Goal: Information Seeking & Learning: Learn about a topic

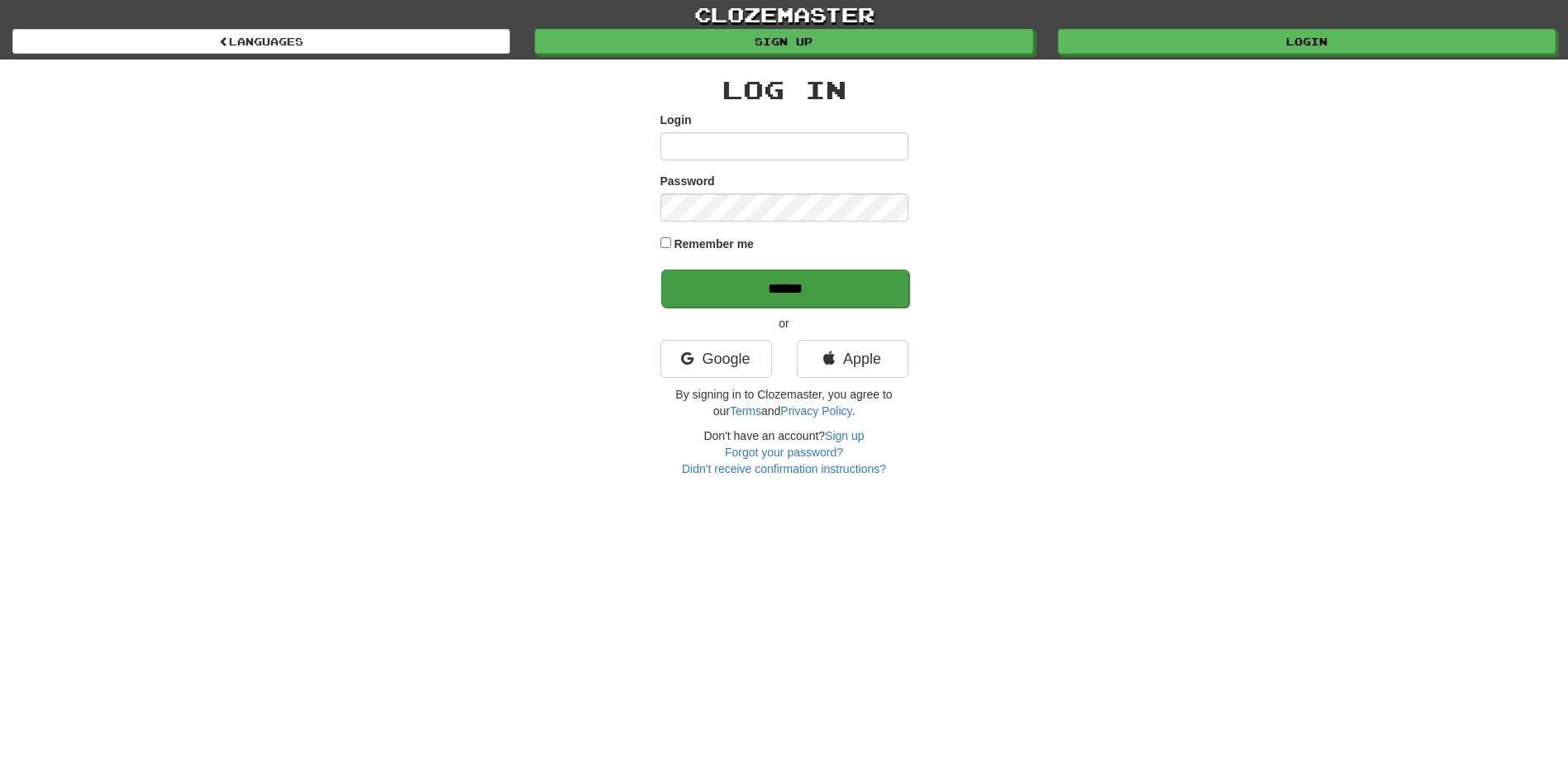
type input "**********"
click at [757, 288] on input "******" at bounding box center [784, 288] width 248 height 38
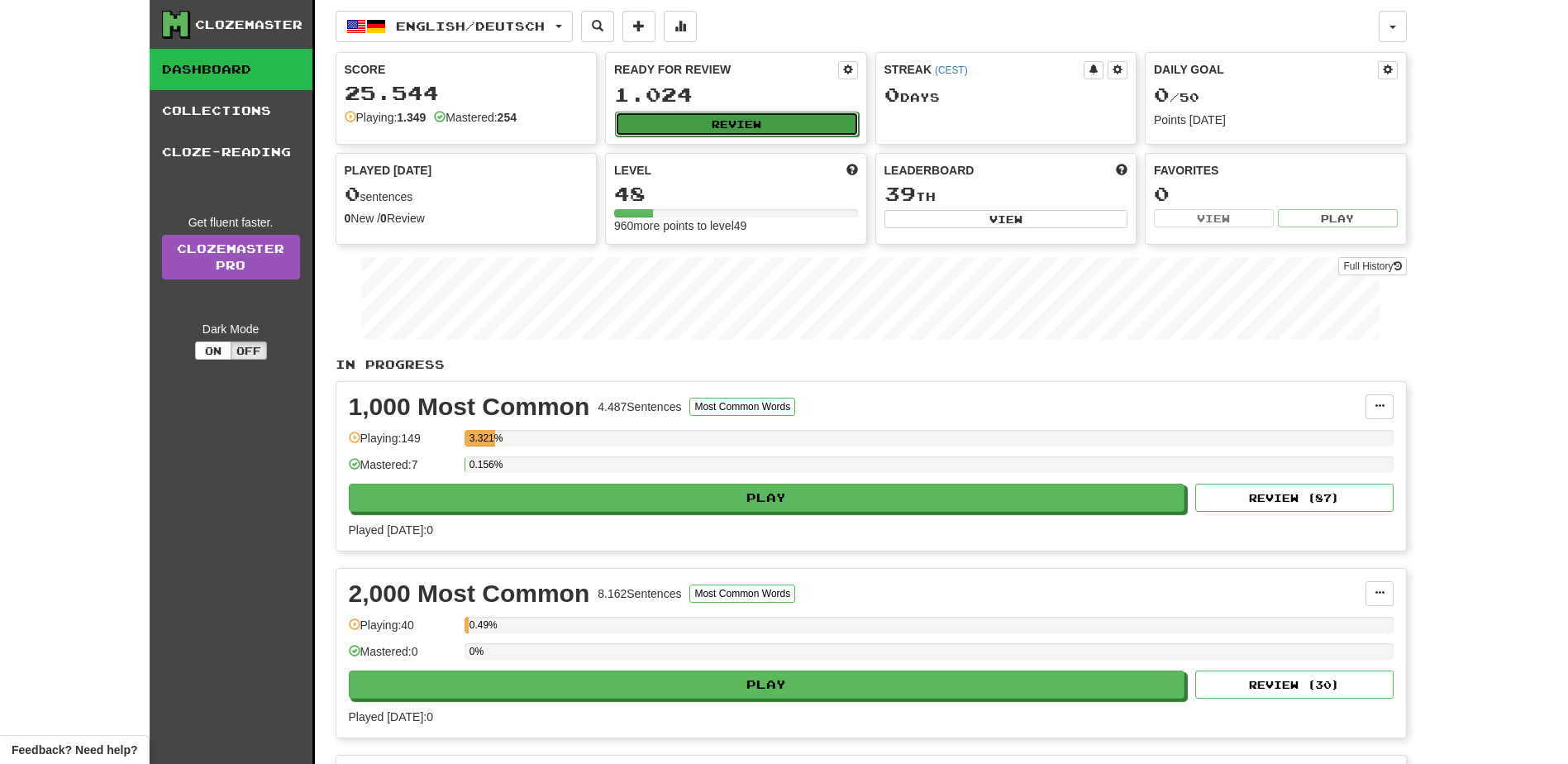
click at [751, 115] on button "Review" at bounding box center [736, 124] width 244 height 25
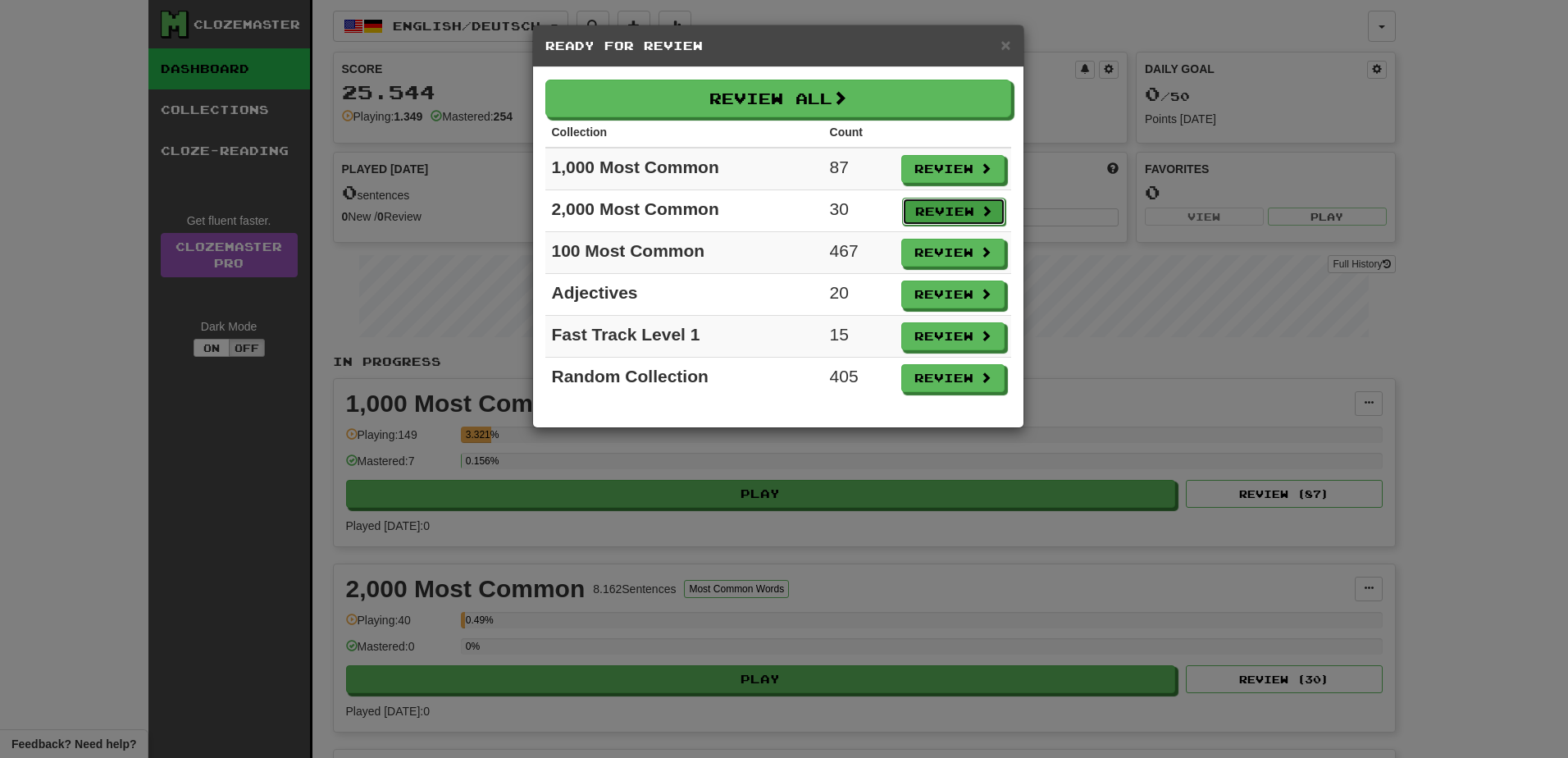
click at [953, 202] on button "Review" at bounding box center [954, 211] width 104 height 28
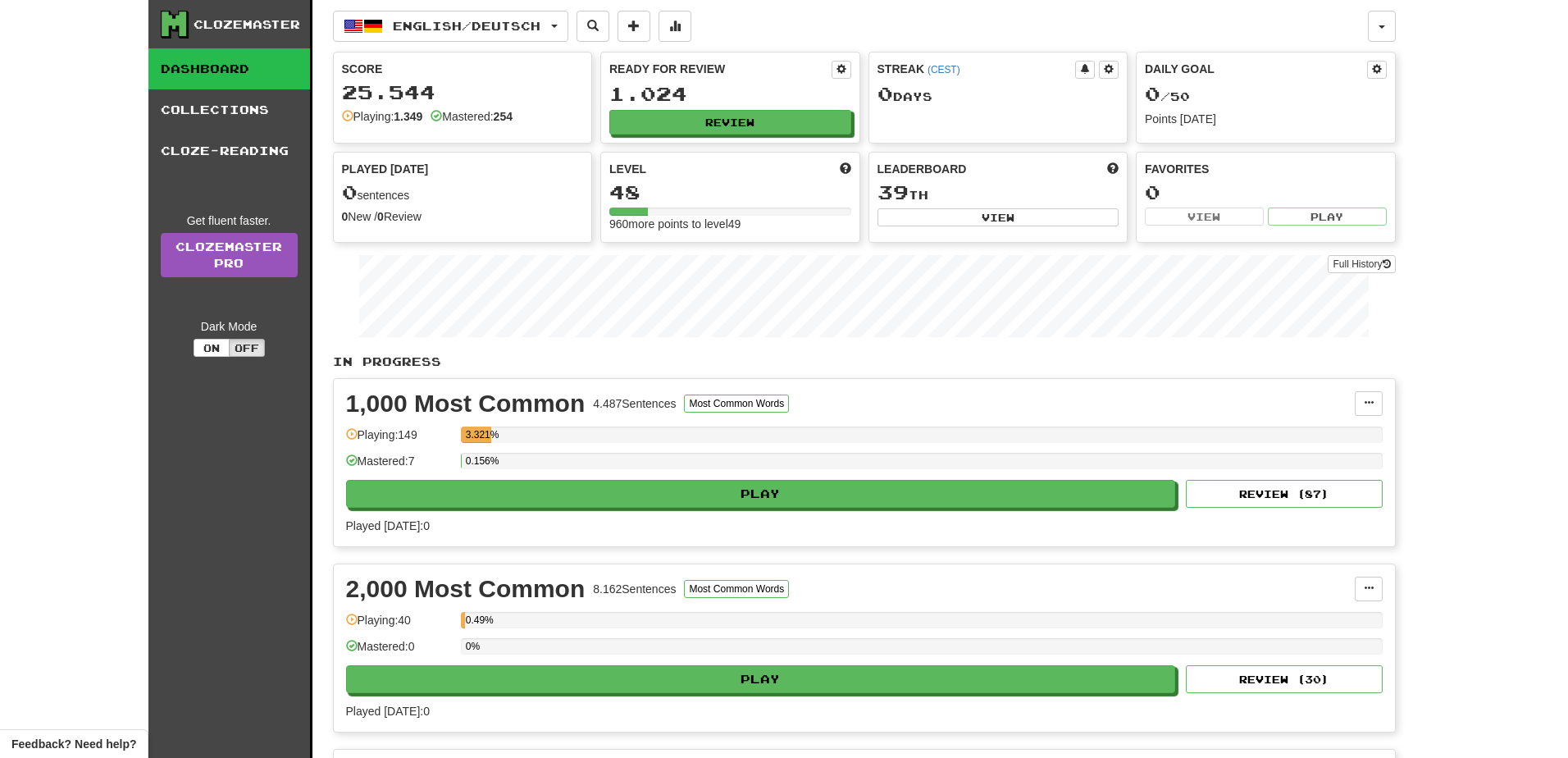
select select "**"
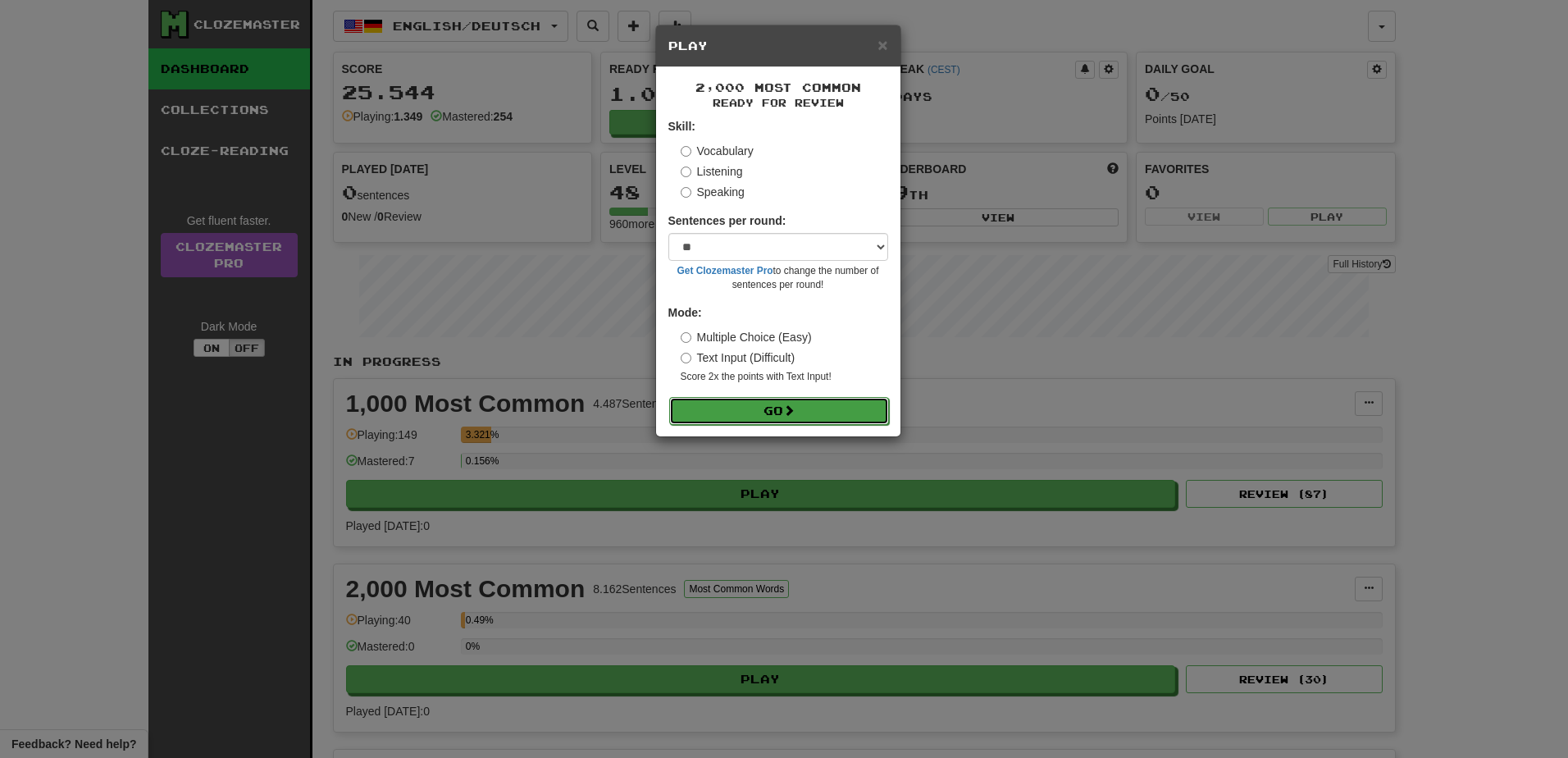
click at [795, 404] on span at bounding box center [789, 410] width 12 height 12
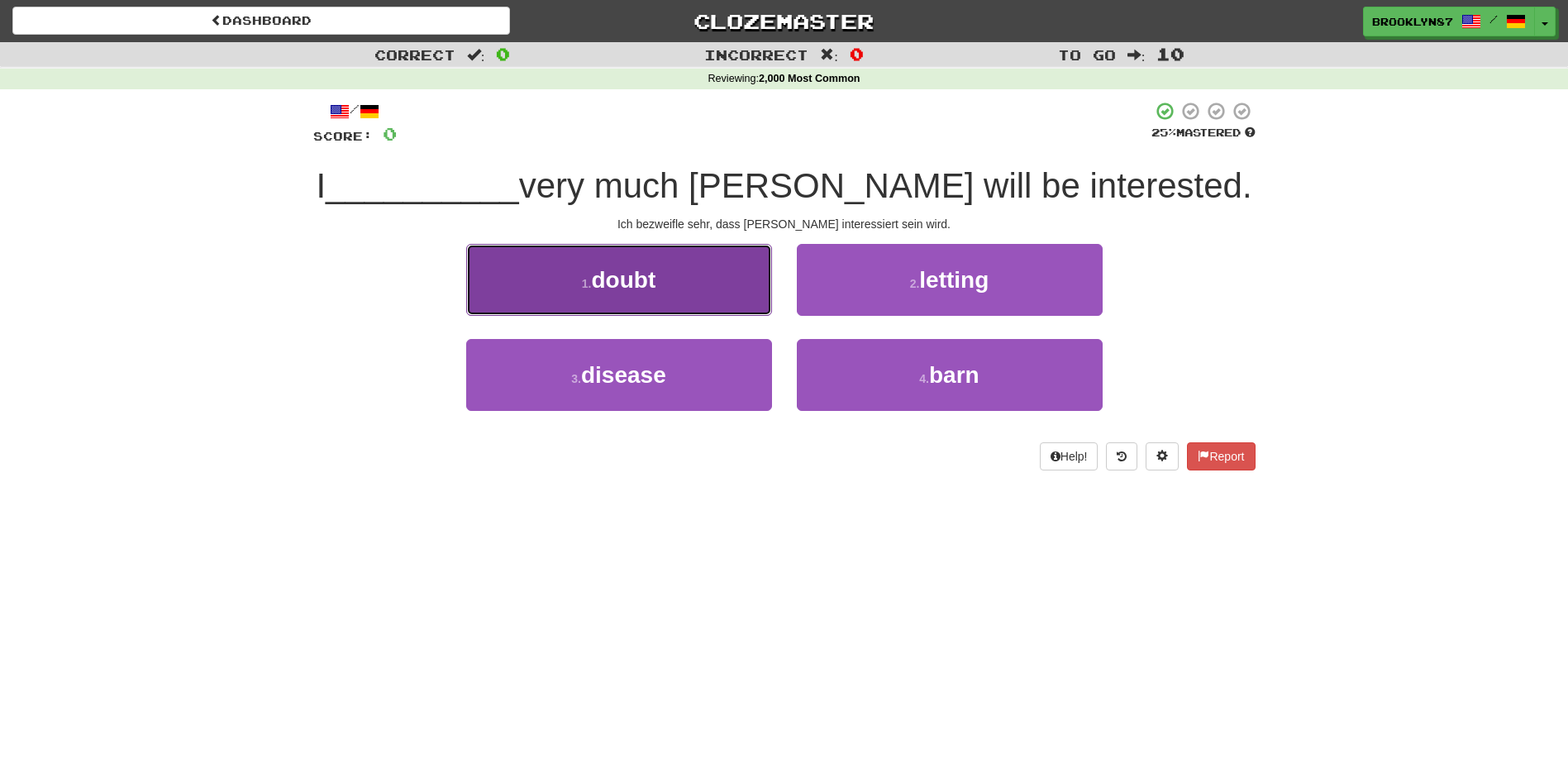
click at [686, 279] on button "1 . doubt" at bounding box center [619, 279] width 306 height 72
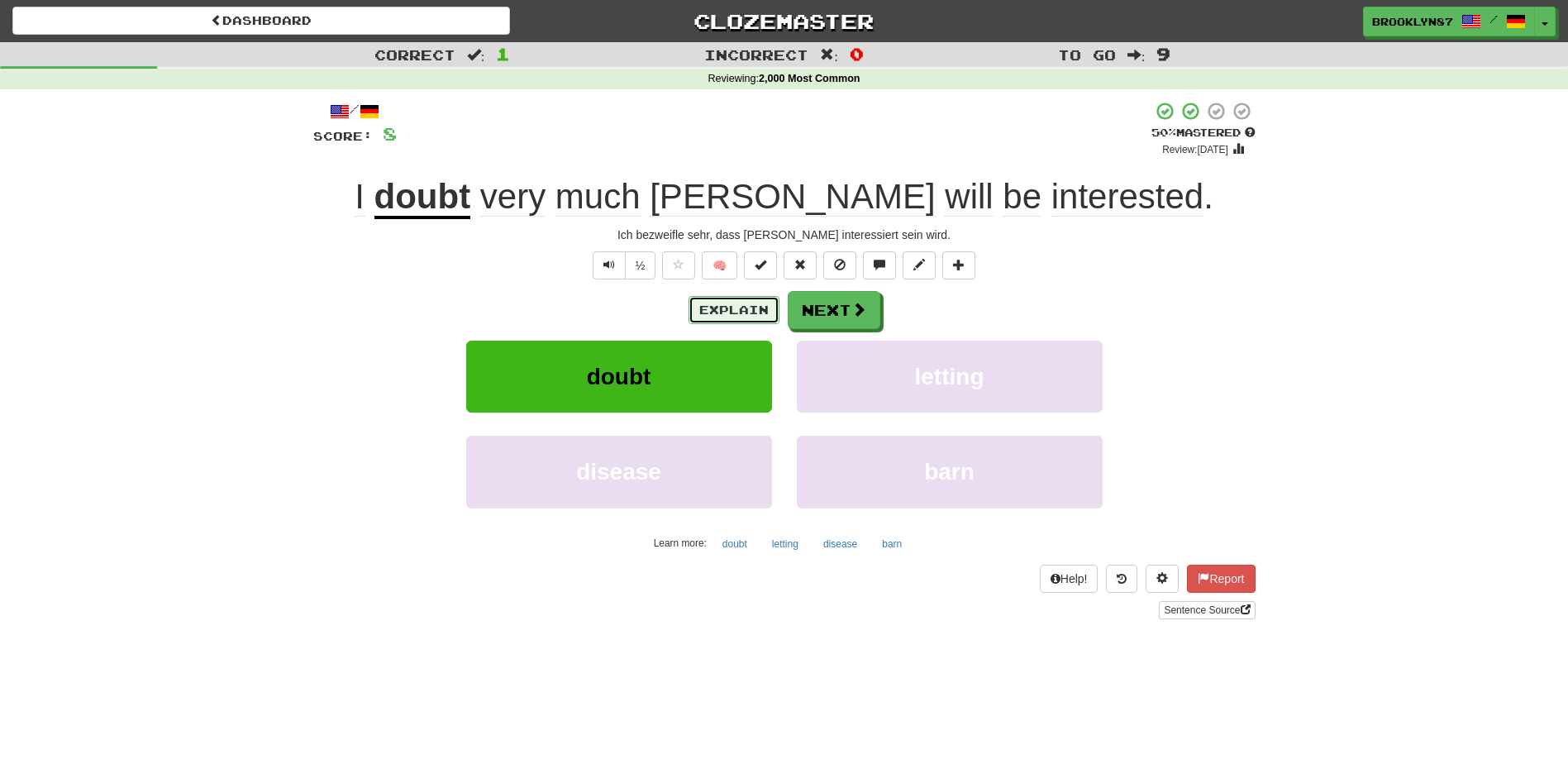
click at [726, 306] on button "Explain" at bounding box center [734, 310] width 91 height 28
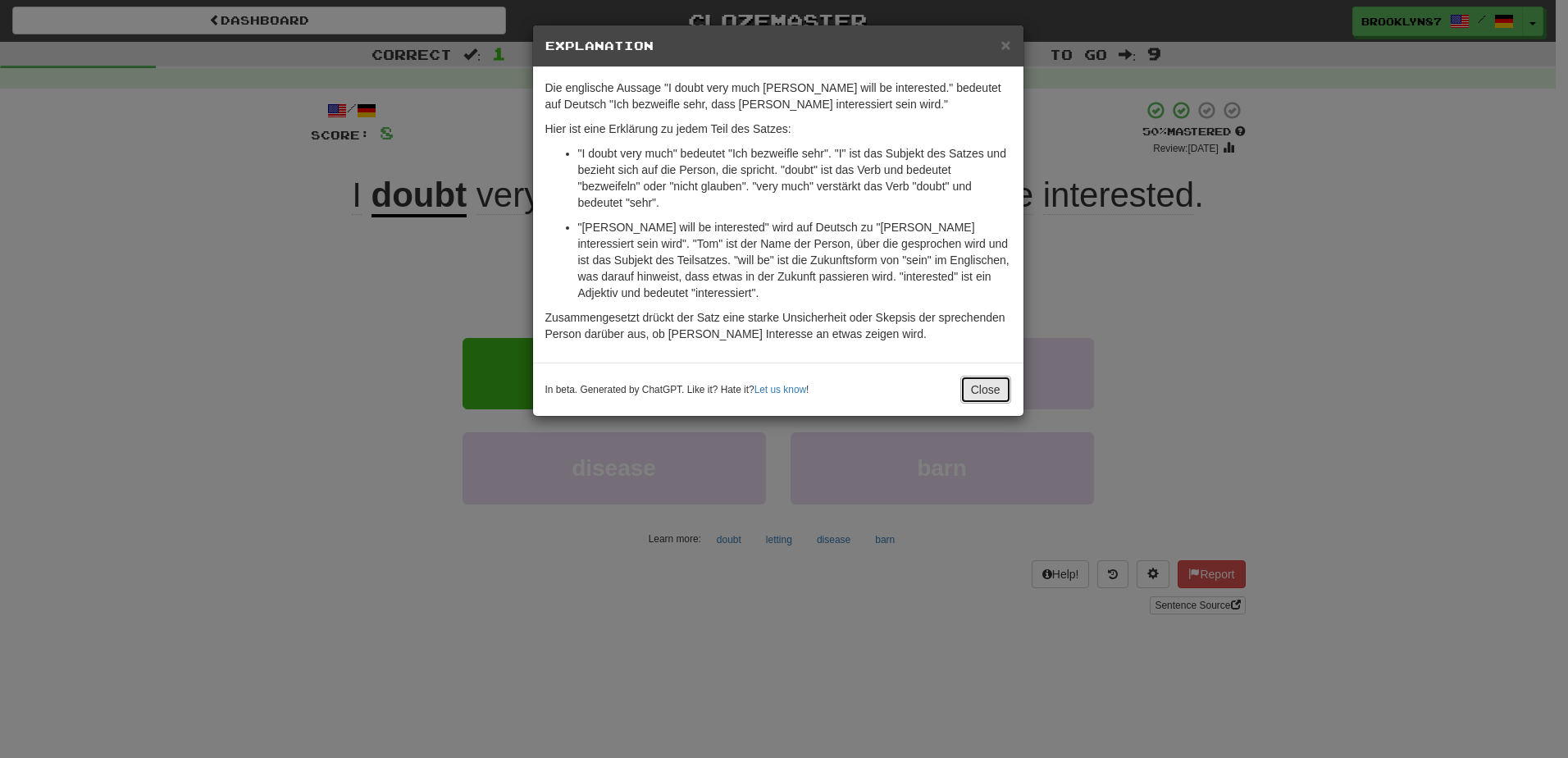
click at [984, 390] on button "Close" at bounding box center [986, 390] width 51 height 28
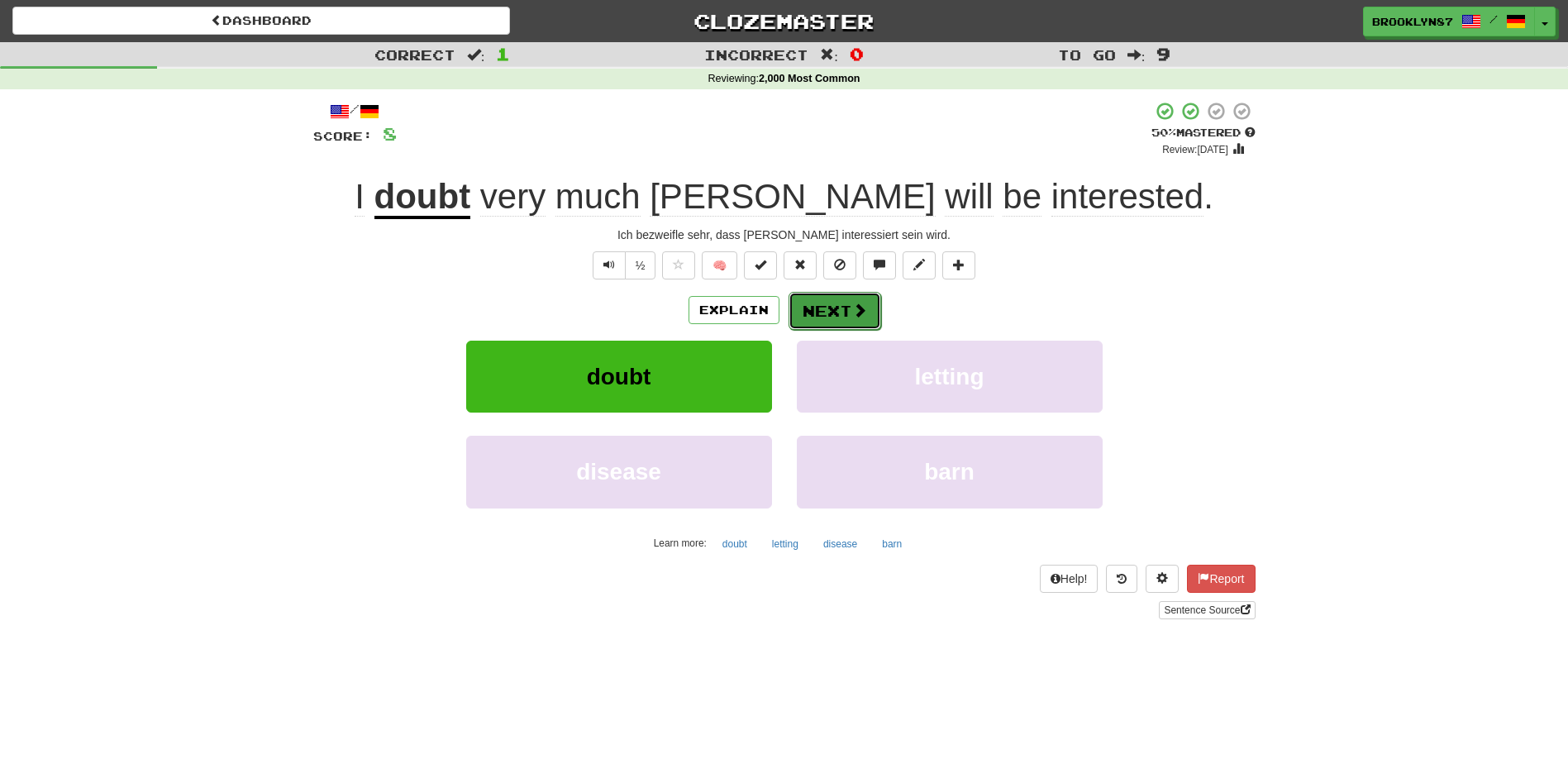
click at [821, 309] on button "Next" at bounding box center [835, 311] width 93 height 38
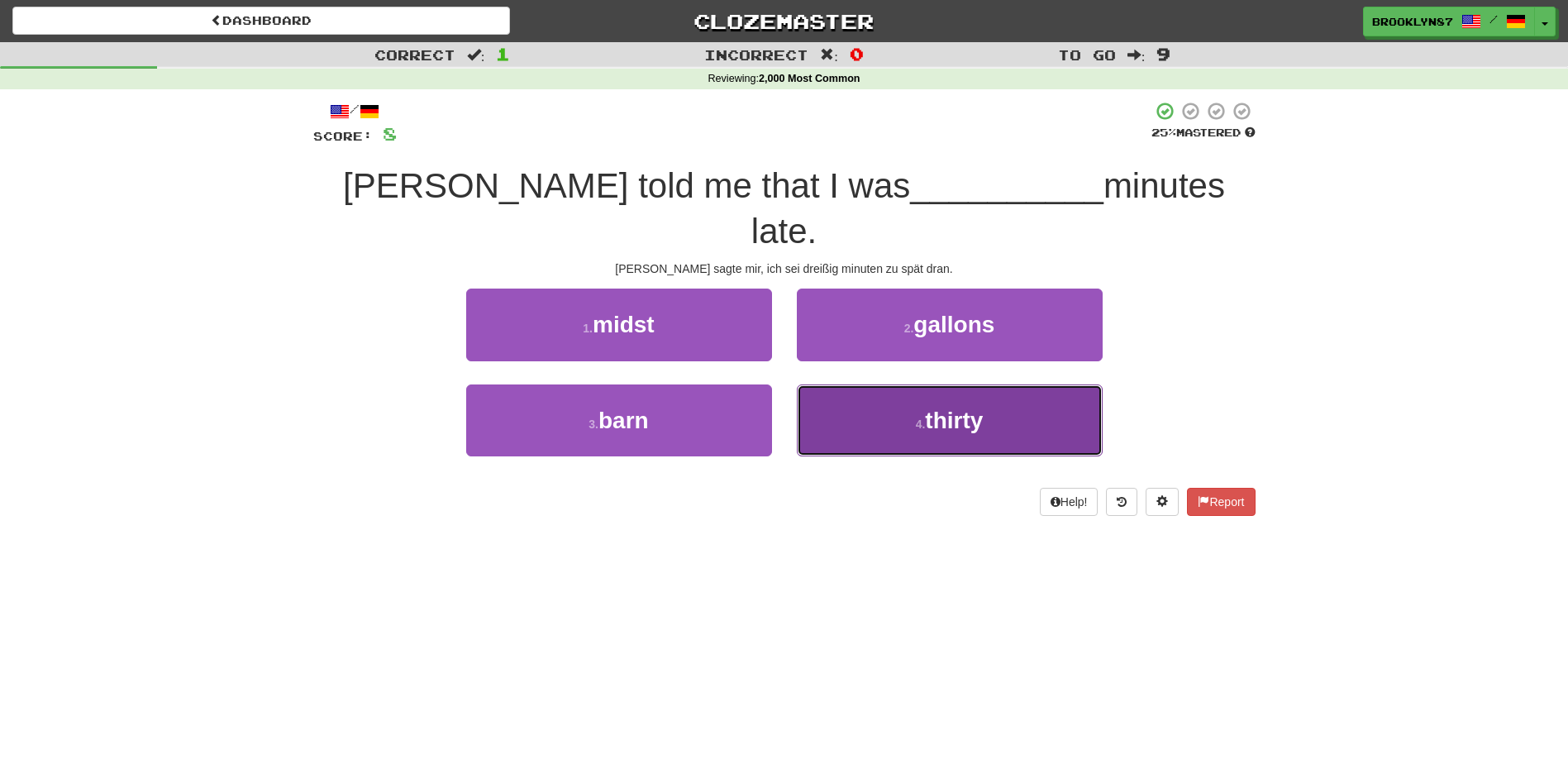
drag, startPoint x: 967, startPoint y: 355, endPoint x: 834, endPoint y: 370, distance: 133.8
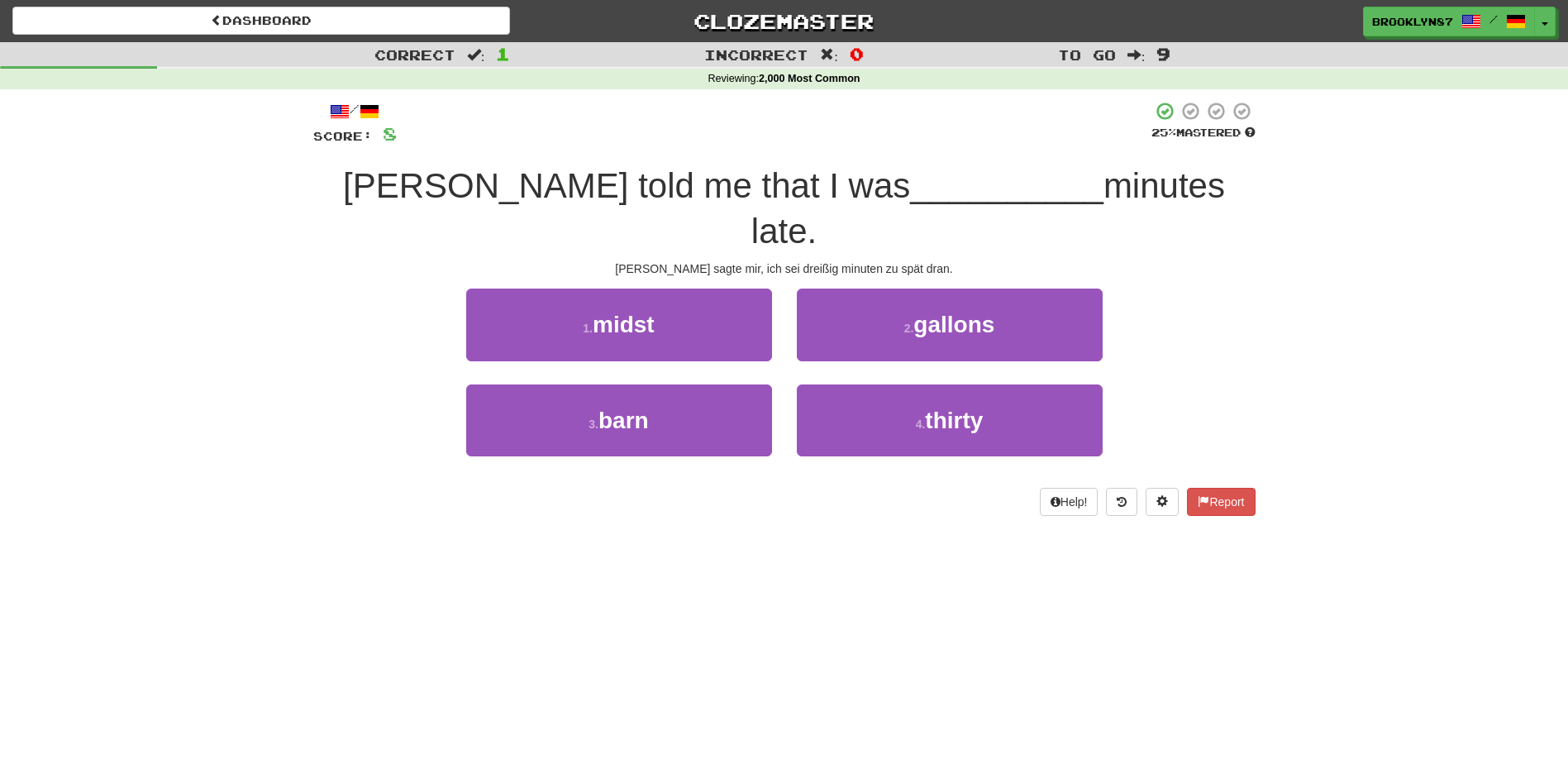
drag, startPoint x: 834, startPoint y: 370, endPoint x: 723, endPoint y: 491, distance: 164.2
click at [723, 491] on div "/ Score: 8 25 % Mastered Tom told me that I was __________ minutes late. Tom sa…" at bounding box center [784, 314] width 943 height 449
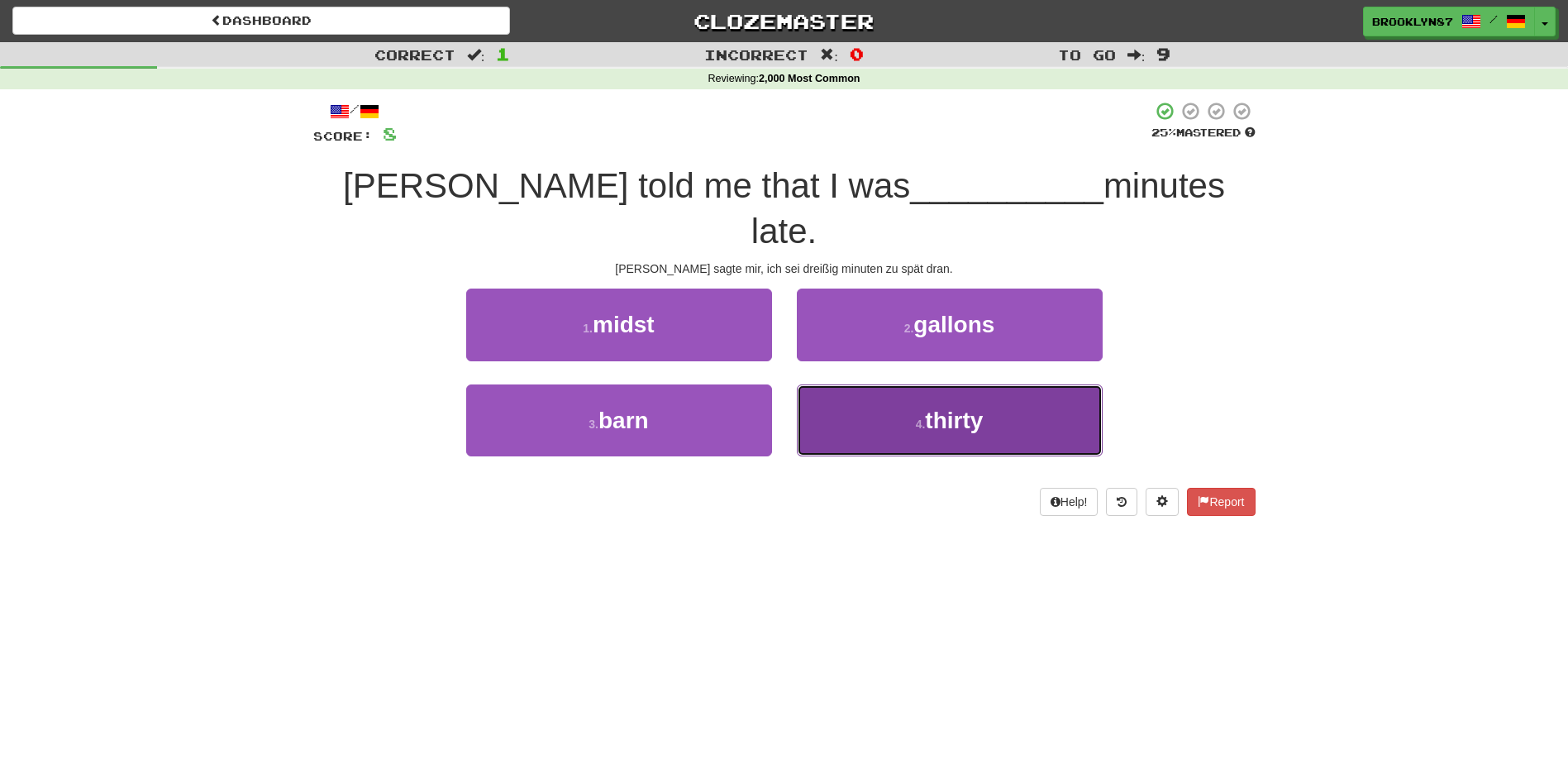
click at [932, 408] on span "thirty" at bounding box center [954, 420] width 58 height 26
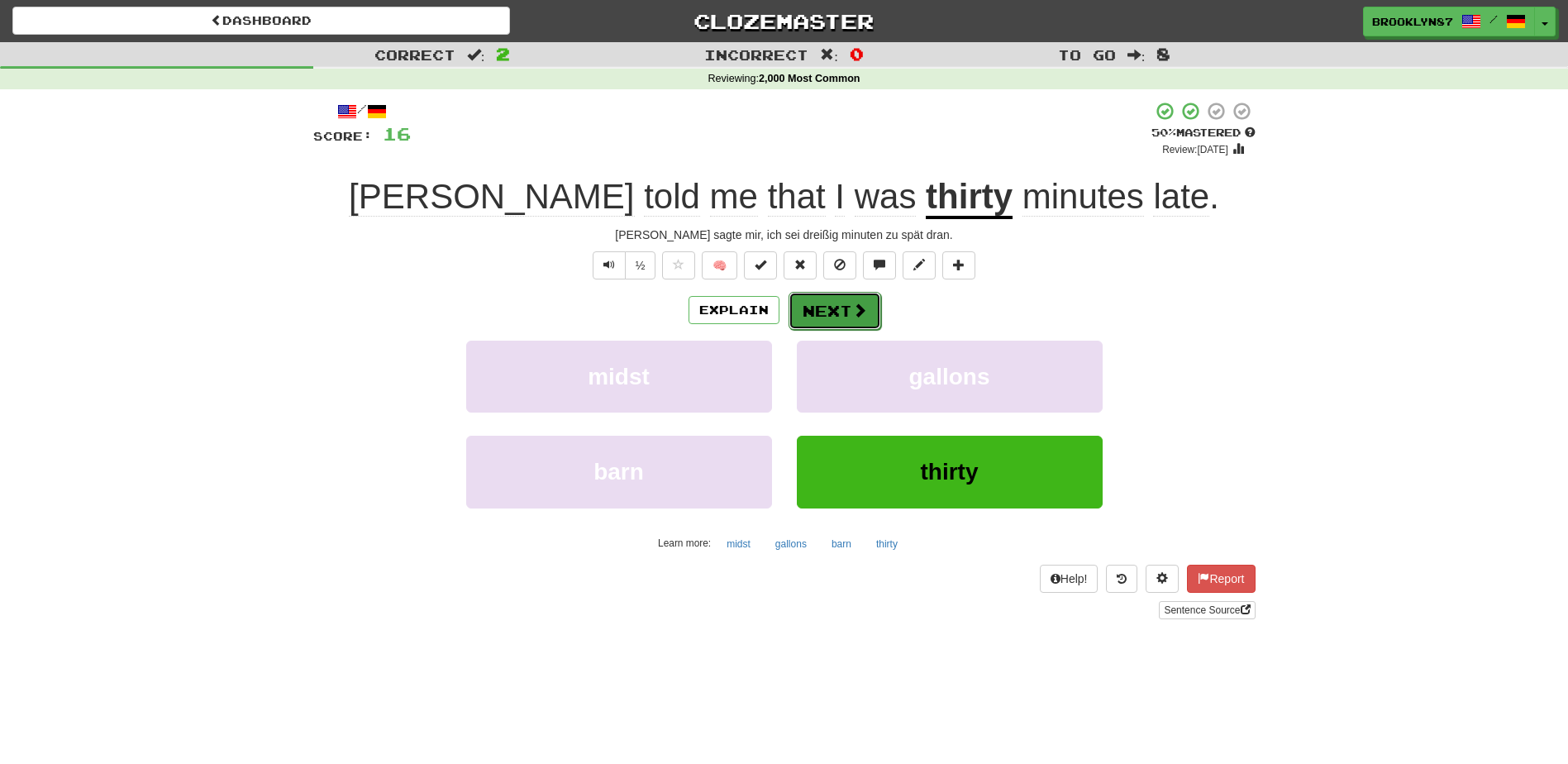
click at [830, 307] on button "Next" at bounding box center [835, 311] width 93 height 38
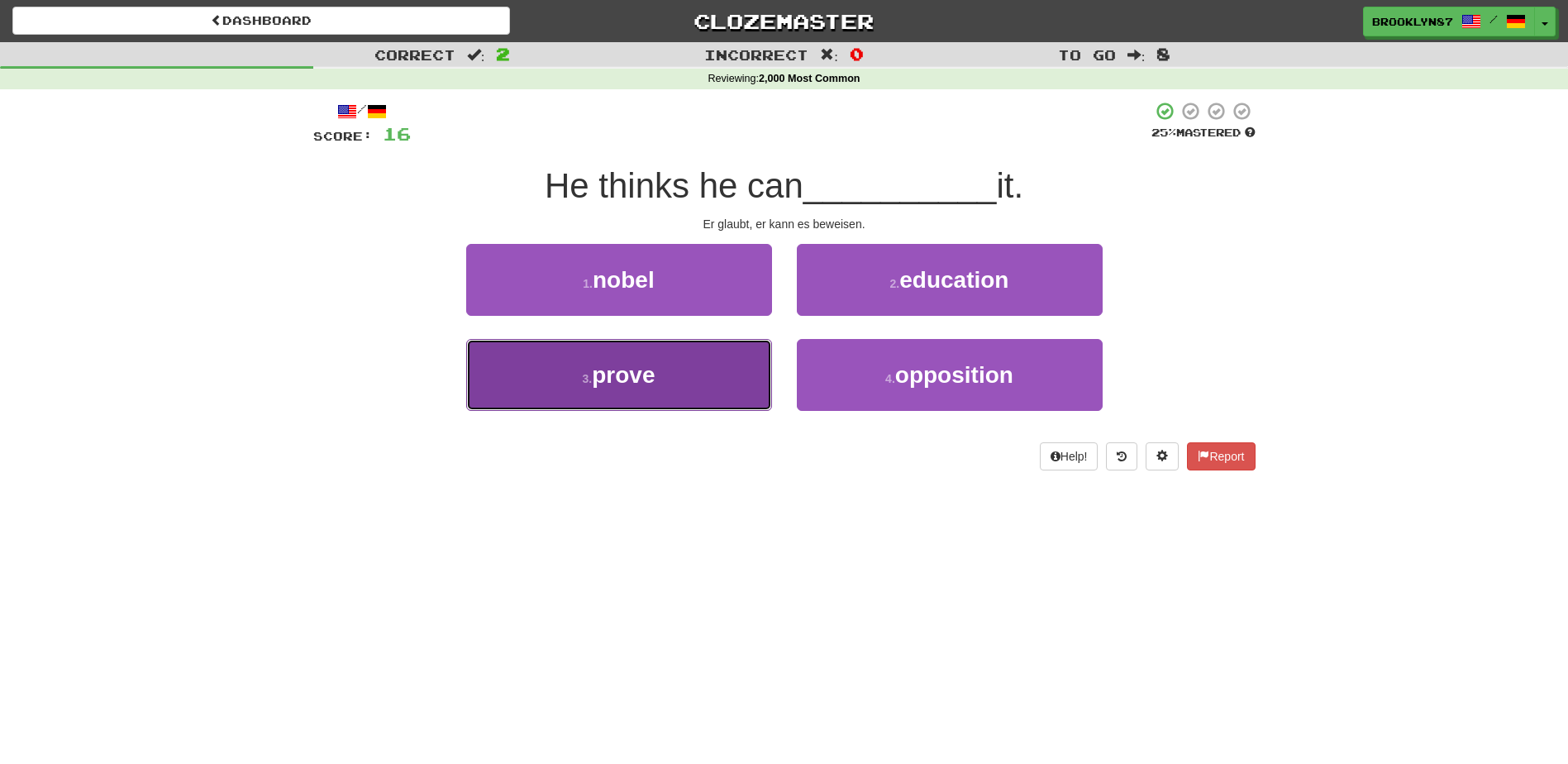
click at [644, 382] on span "prove" at bounding box center [623, 375] width 63 height 26
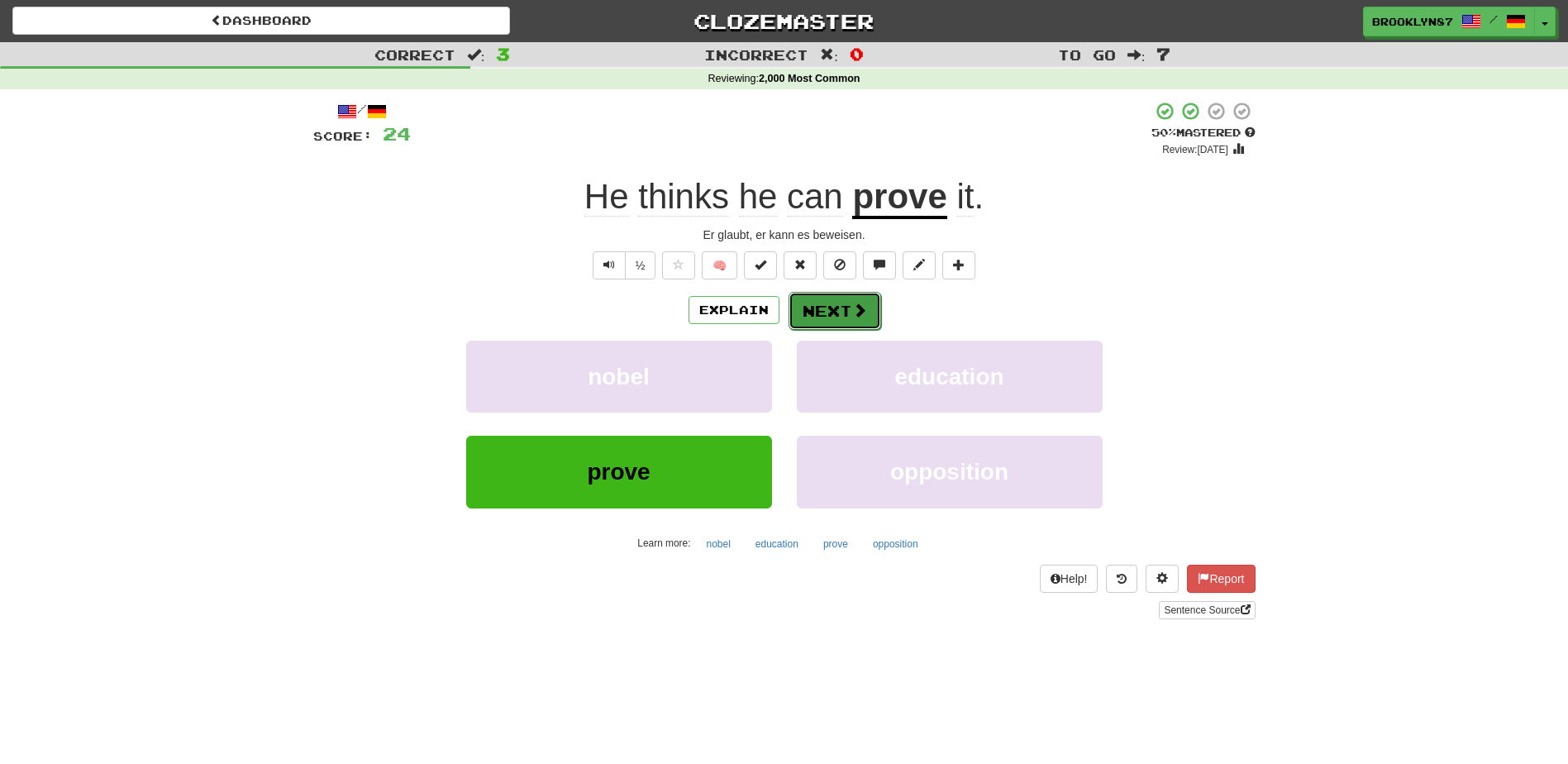
click at [831, 316] on button "Next" at bounding box center [835, 311] width 93 height 38
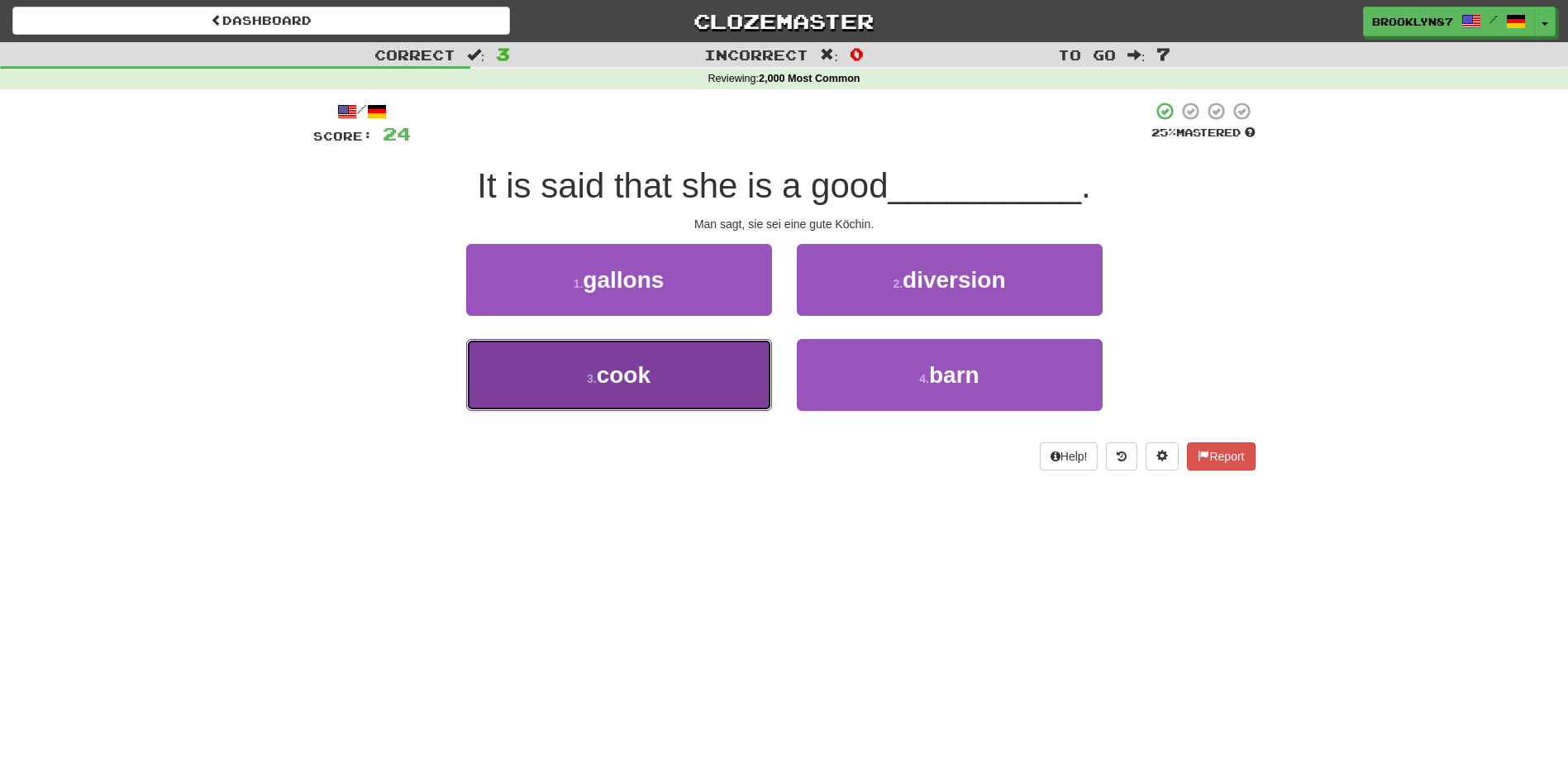
click at [659, 374] on button "3 . cook" at bounding box center [619, 375] width 306 height 72
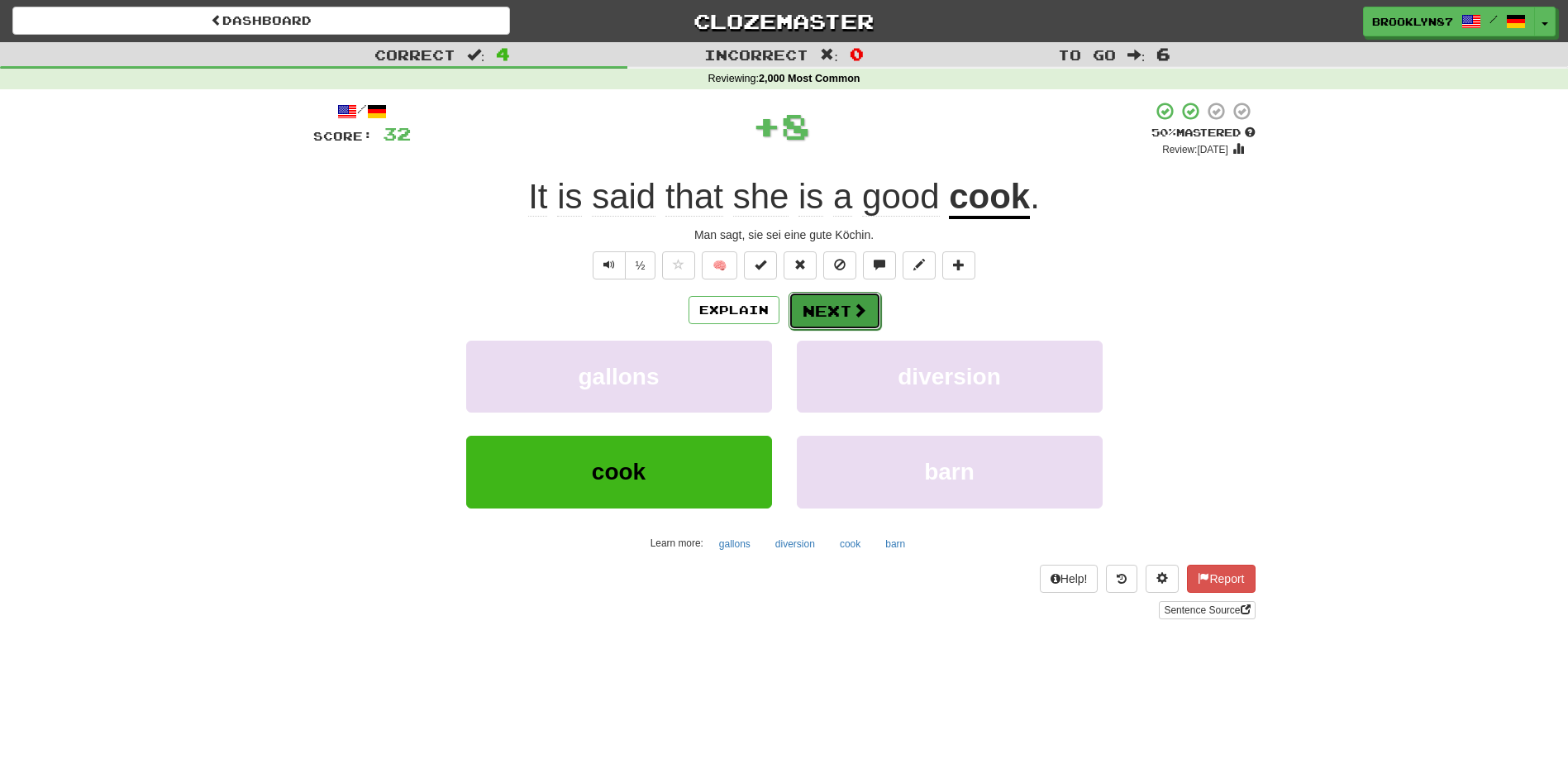
click at [835, 302] on button "Next" at bounding box center [835, 311] width 93 height 38
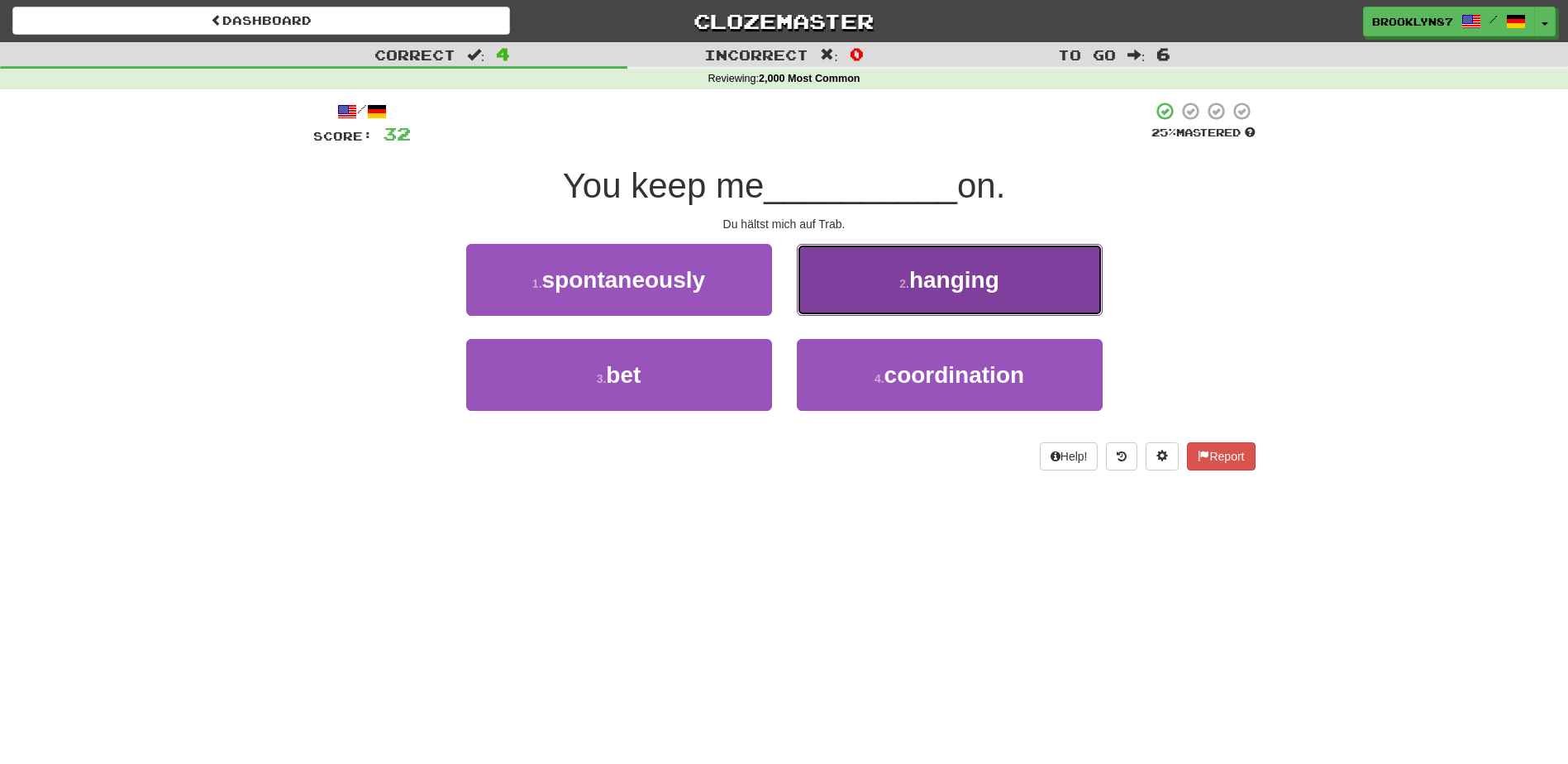
click at [929, 268] on span "hanging" at bounding box center [954, 279] width 90 height 26
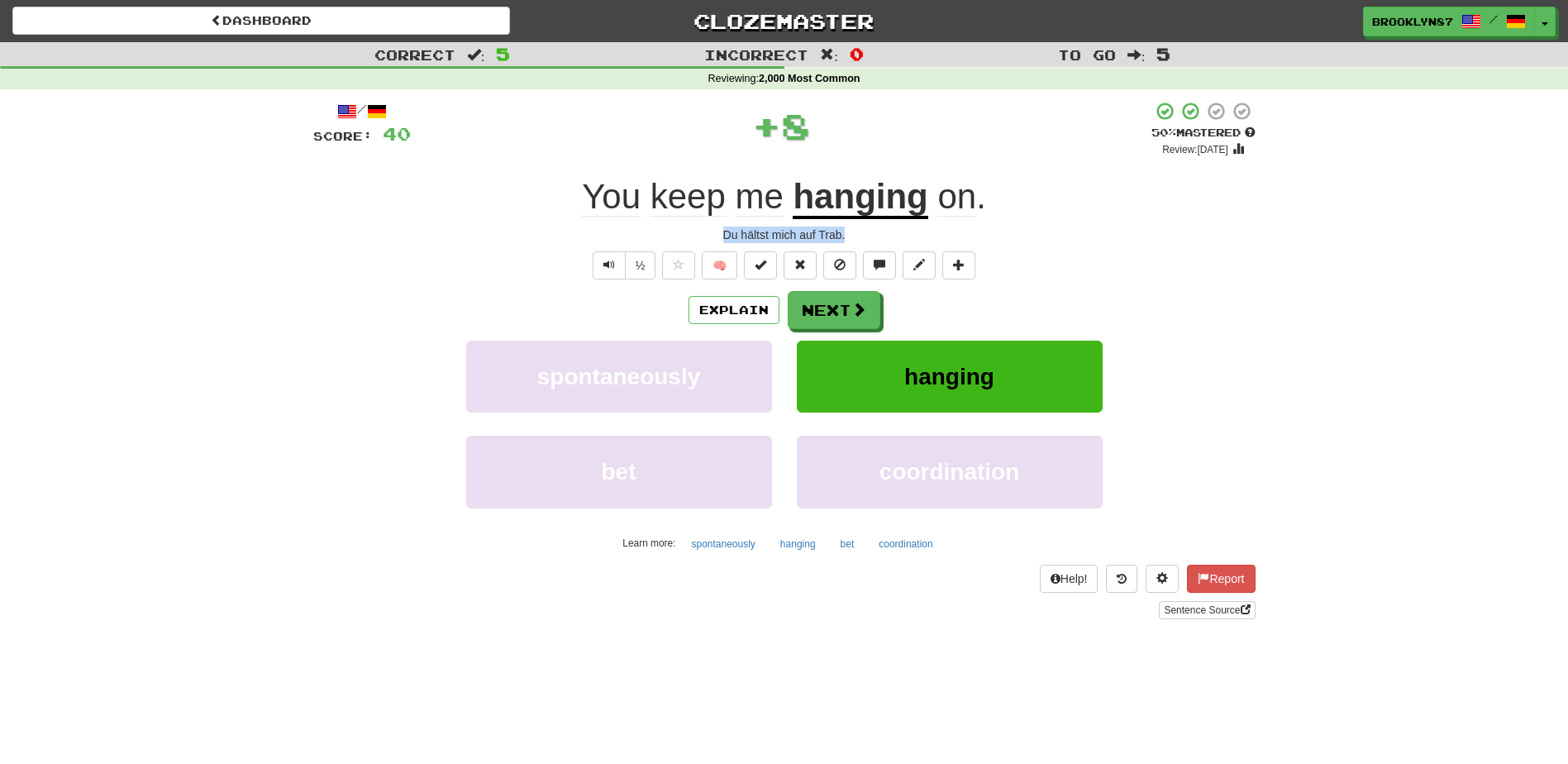
drag, startPoint x: 719, startPoint y: 230, endPoint x: 855, endPoint y: 239, distance: 136.3
click at [855, 239] on div "Du hältst mich auf Trab." at bounding box center [784, 235] width 943 height 17
copy div "Du hältst mich auf Trab."
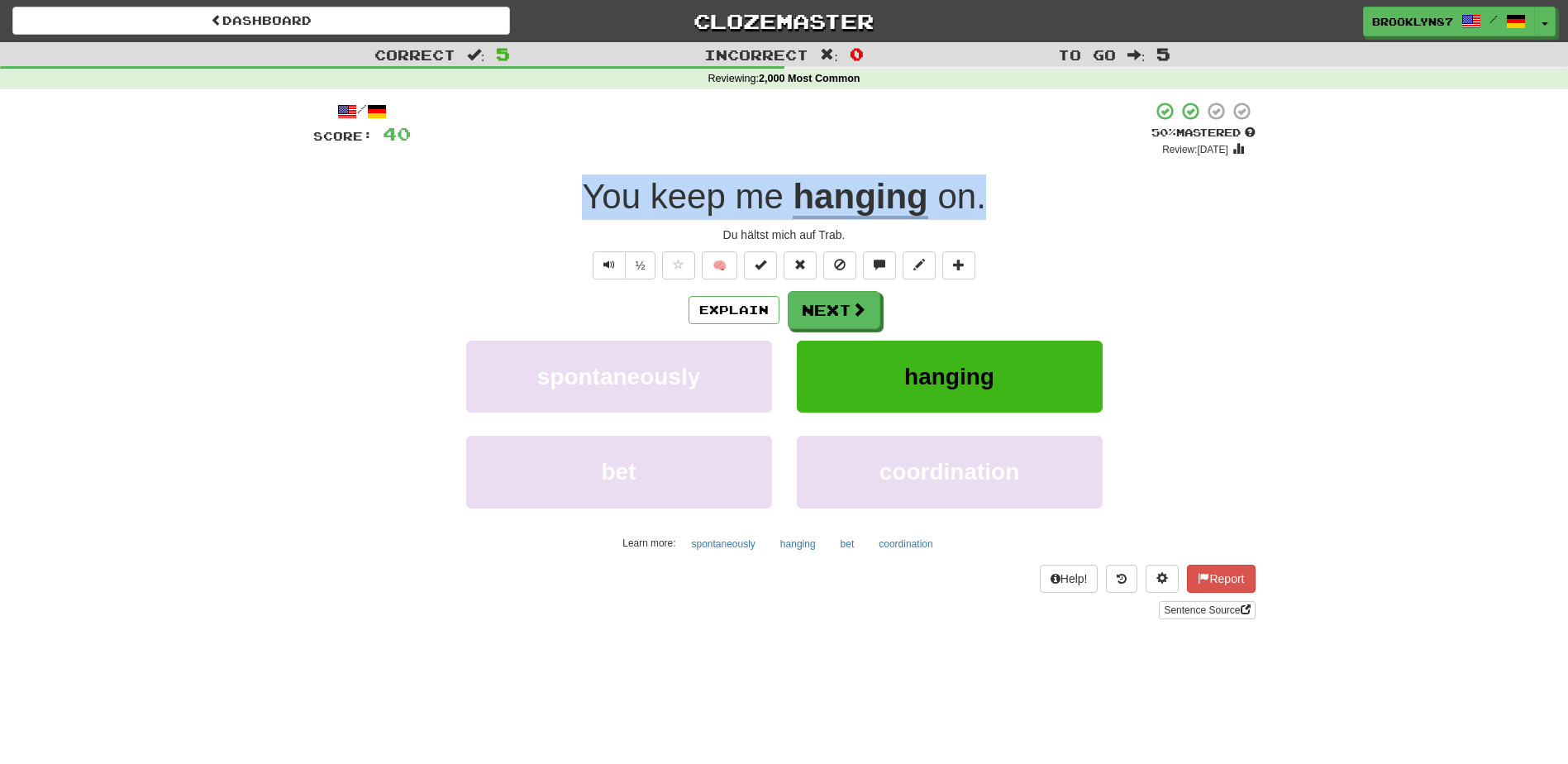
drag, startPoint x: 591, startPoint y: 198, endPoint x: 1044, endPoint y: 210, distance: 453.2
click at [1044, 210] on div "You keep me hanging on ." at bounding box center [784, 197] width 943 height 46
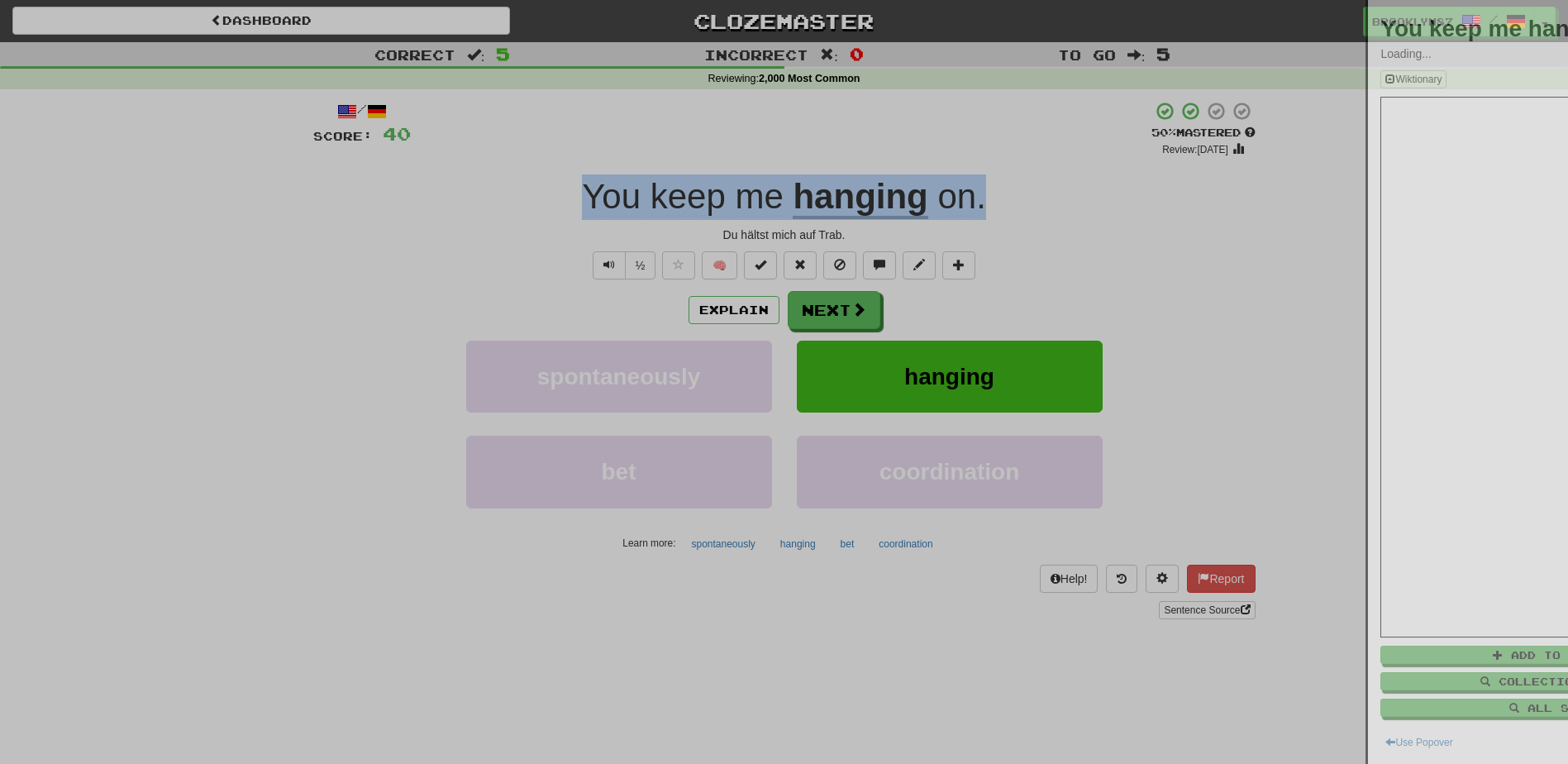
copy div "You keep me hanging on ."
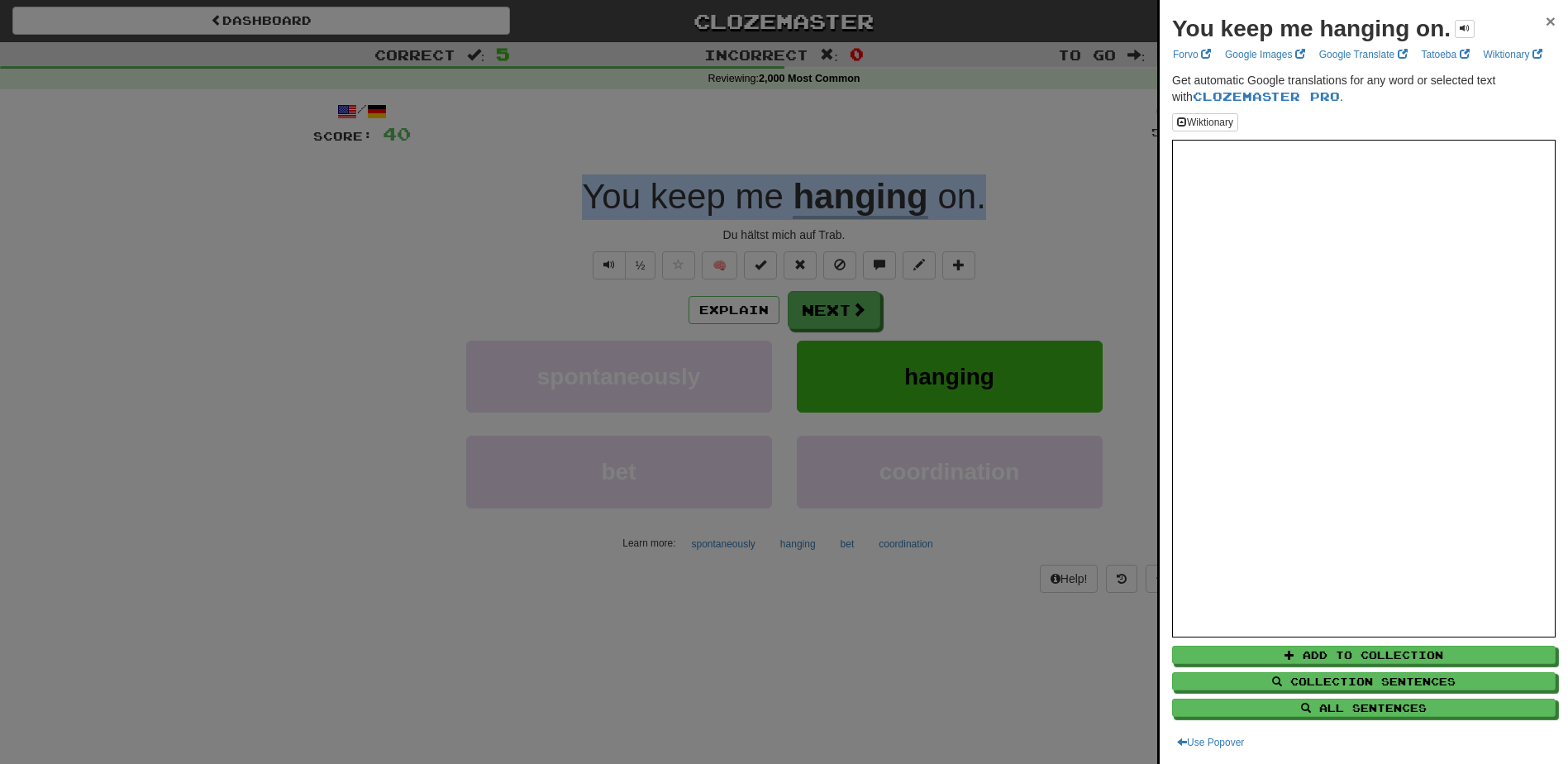
click at [1546, 22] on span "×" at bounding box center [1551, 21] width 10 height 19
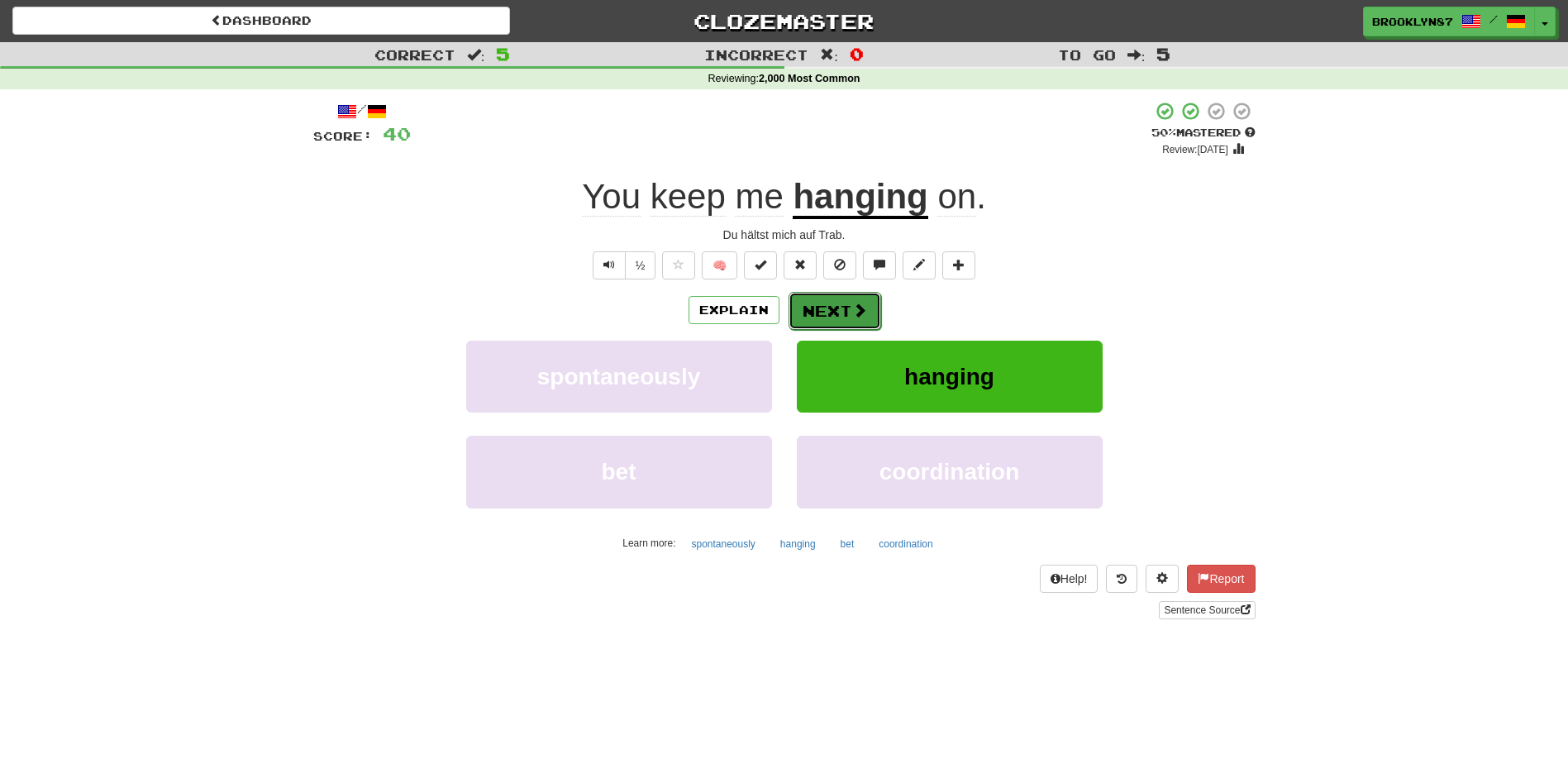
click at [842, 307] on button "Next" at bounding box center [835, 311] width 93 height 38
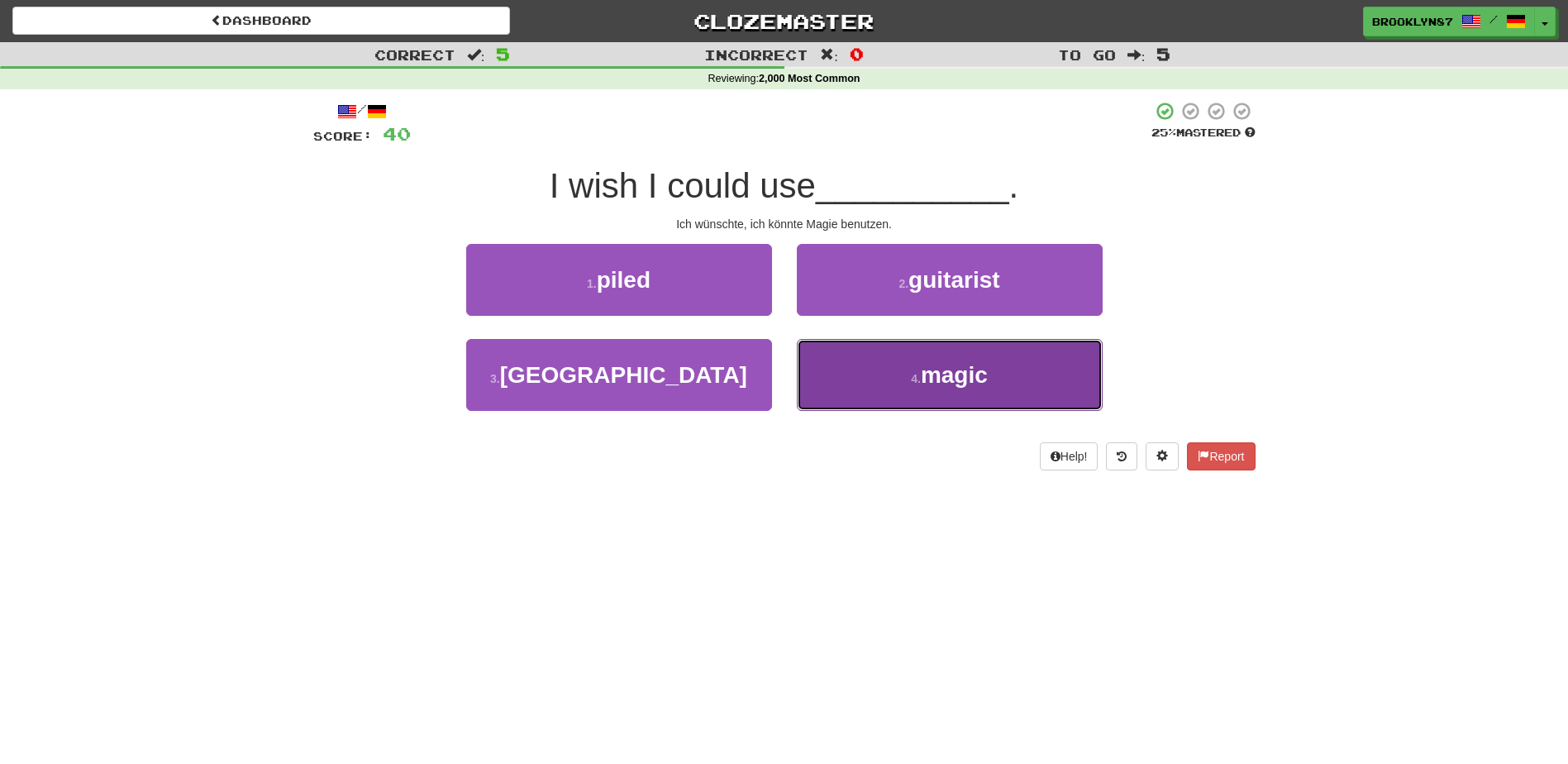
click at [844, 373] on button "4 . magic" at bounding box center [949, 375] width 306 height 72
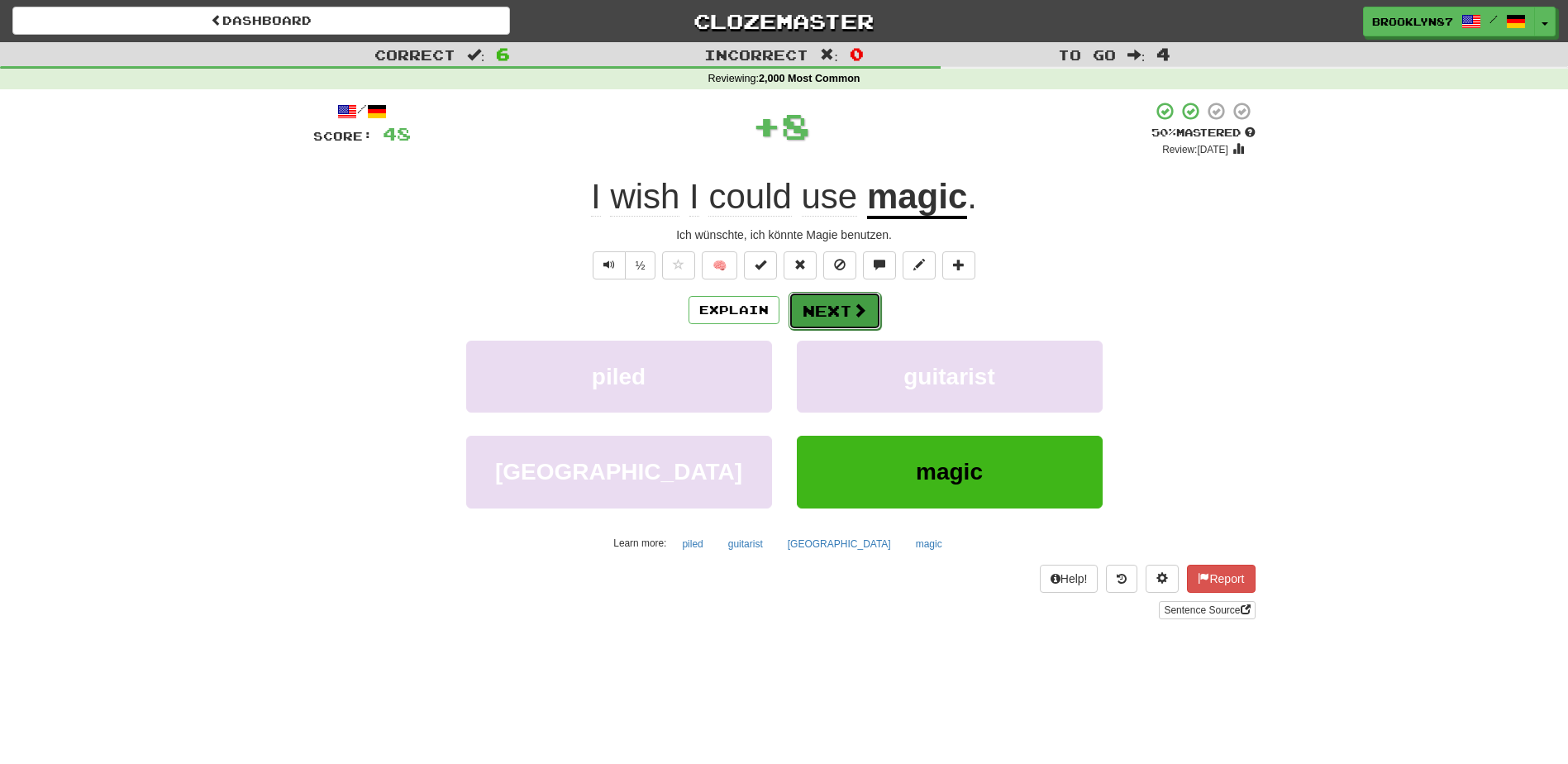
click at [812, 302] on button "Next" at bounding box center [835, 311] width 93 height 38
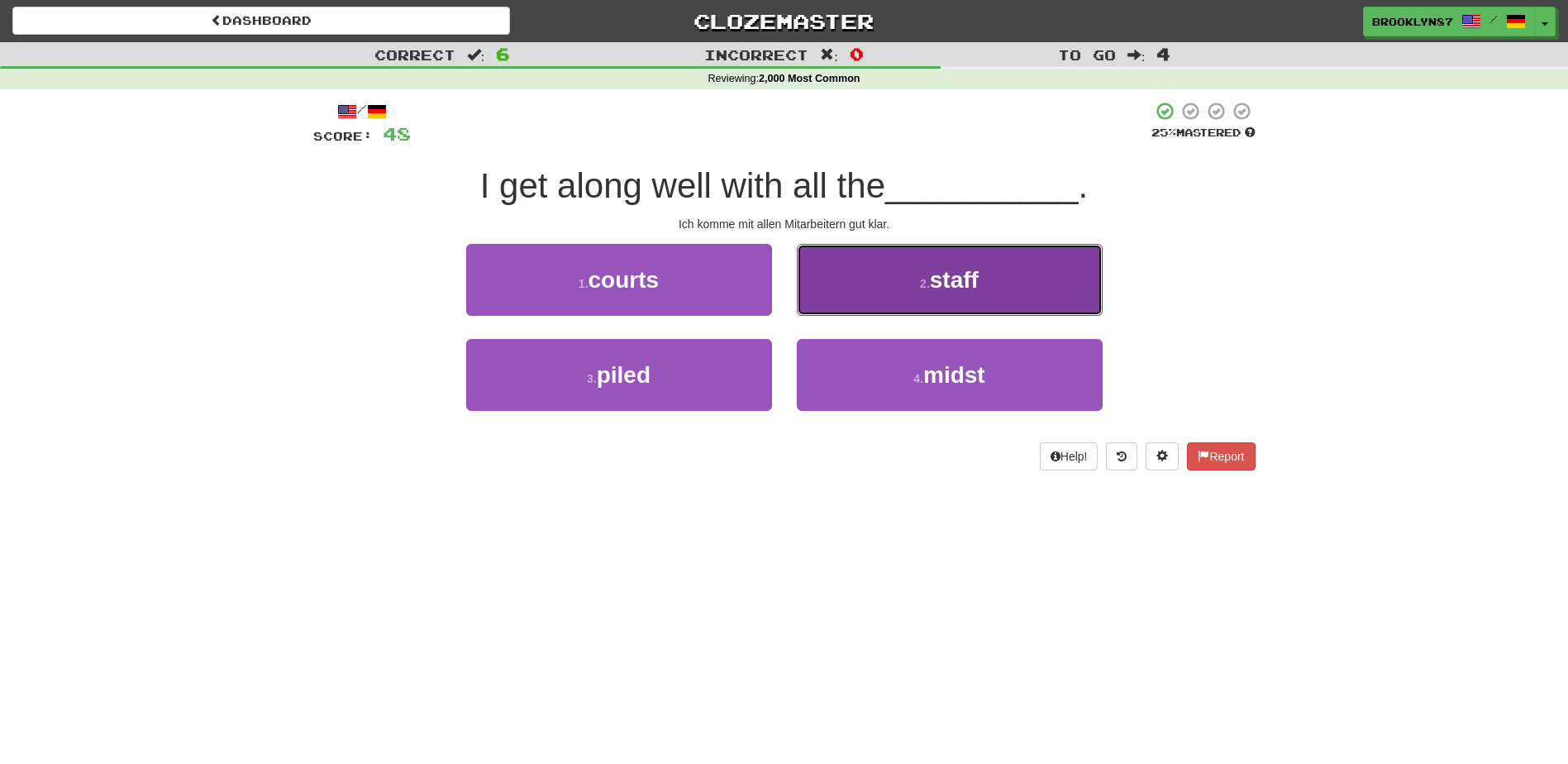
click at [861, 274] on button "2 . staff" at bounding box center [949, 279] width 306 height 72
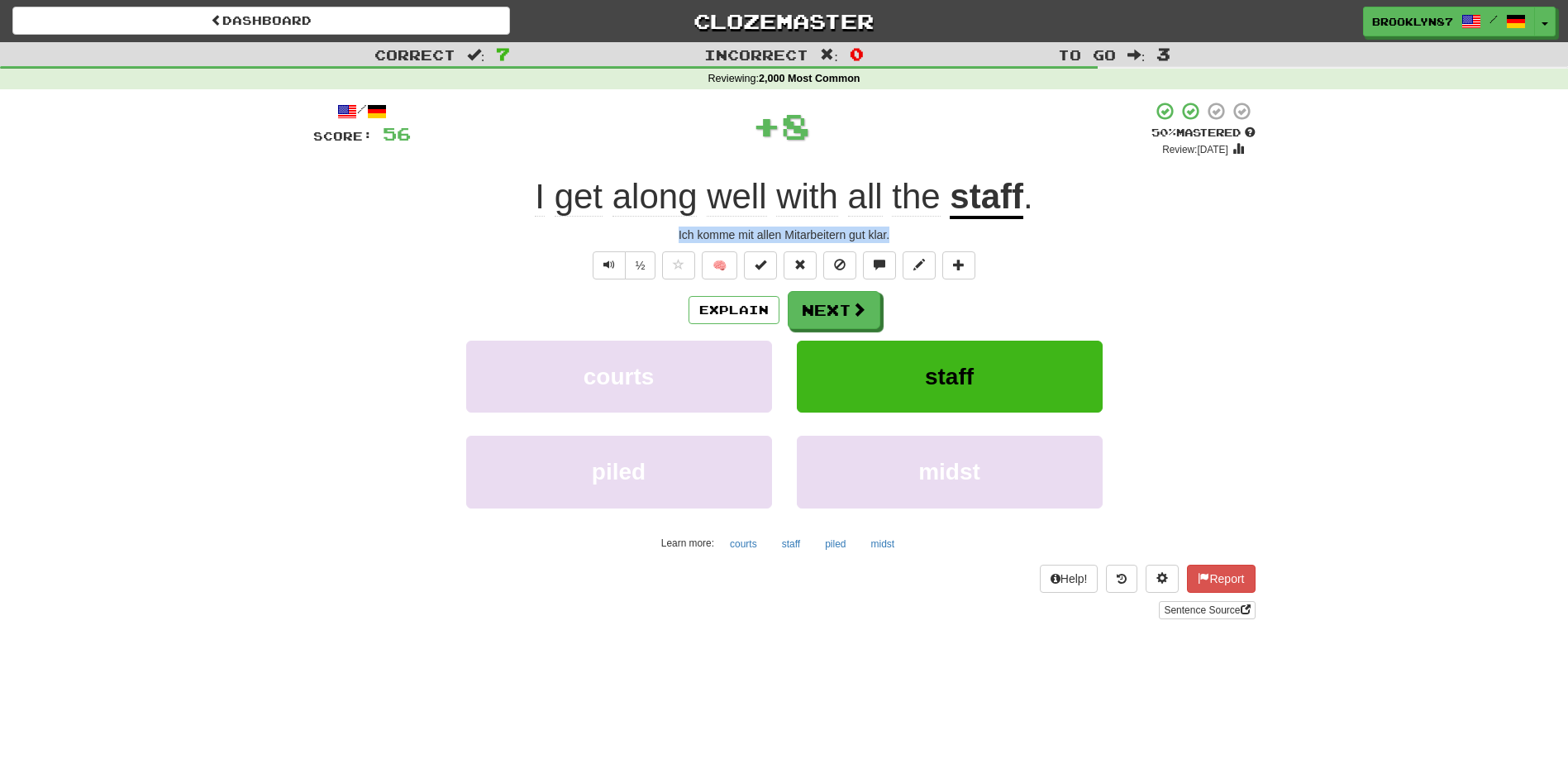
drag, startPoint x: 672, startPoint y: 231, endPoint x: 896, endPoint y: 239, distance: 224.1
click at [896, 239] on div "Ich komme mit allen Mitarbeitern gut klar." at bounding box center [784, 235] width 943 height 17
copy div "Ich komme mit allen Mitarbeitern gut klar."
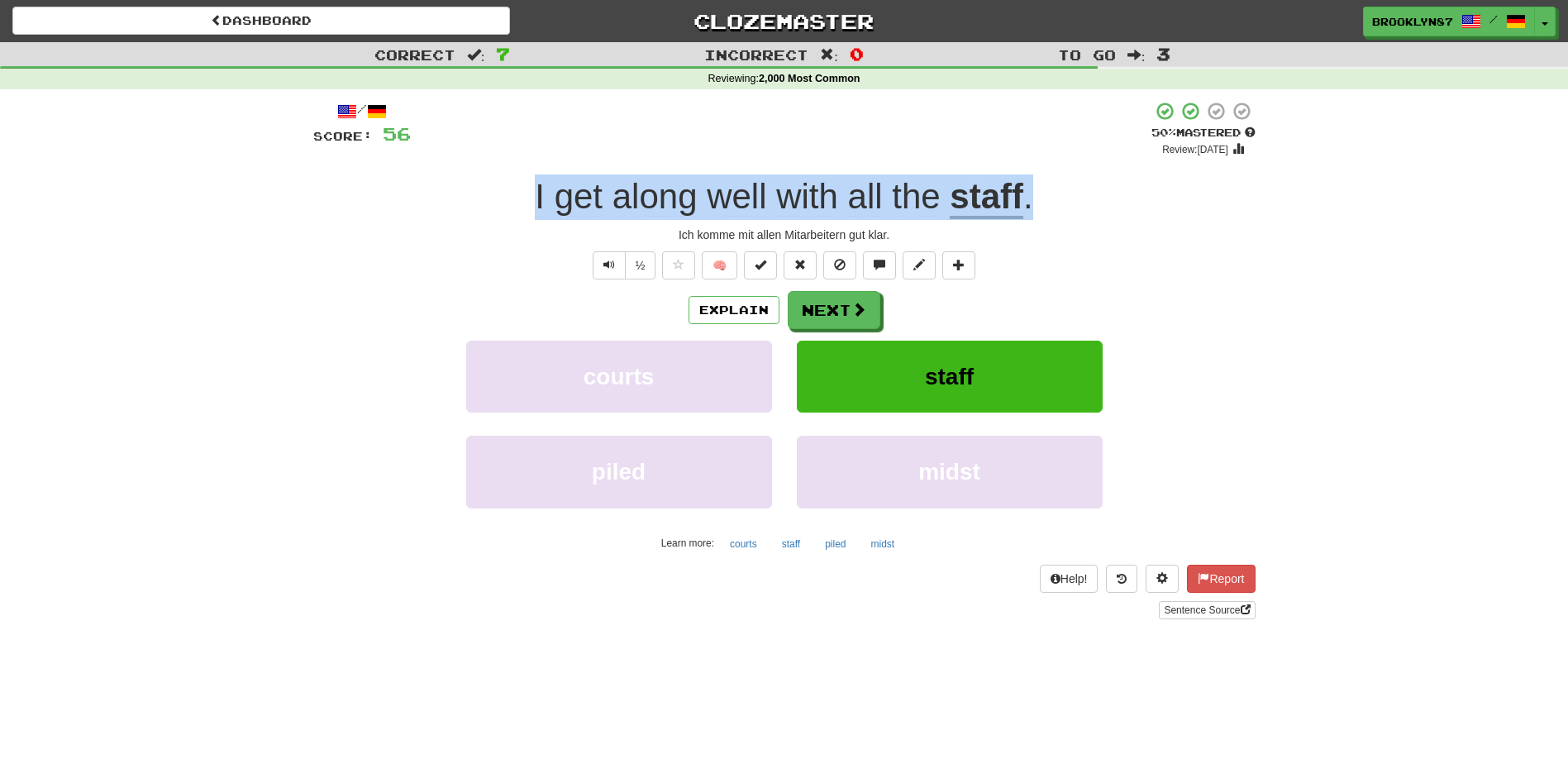
drag, startPoint x: 512, startPoint y: 201, endPoint x: 1250, endPoint y: 211, distance: 738.1
click at [1250, 211] on div "I get along well with all the staff ." at bounding box center [784, 197] width 943 height 46
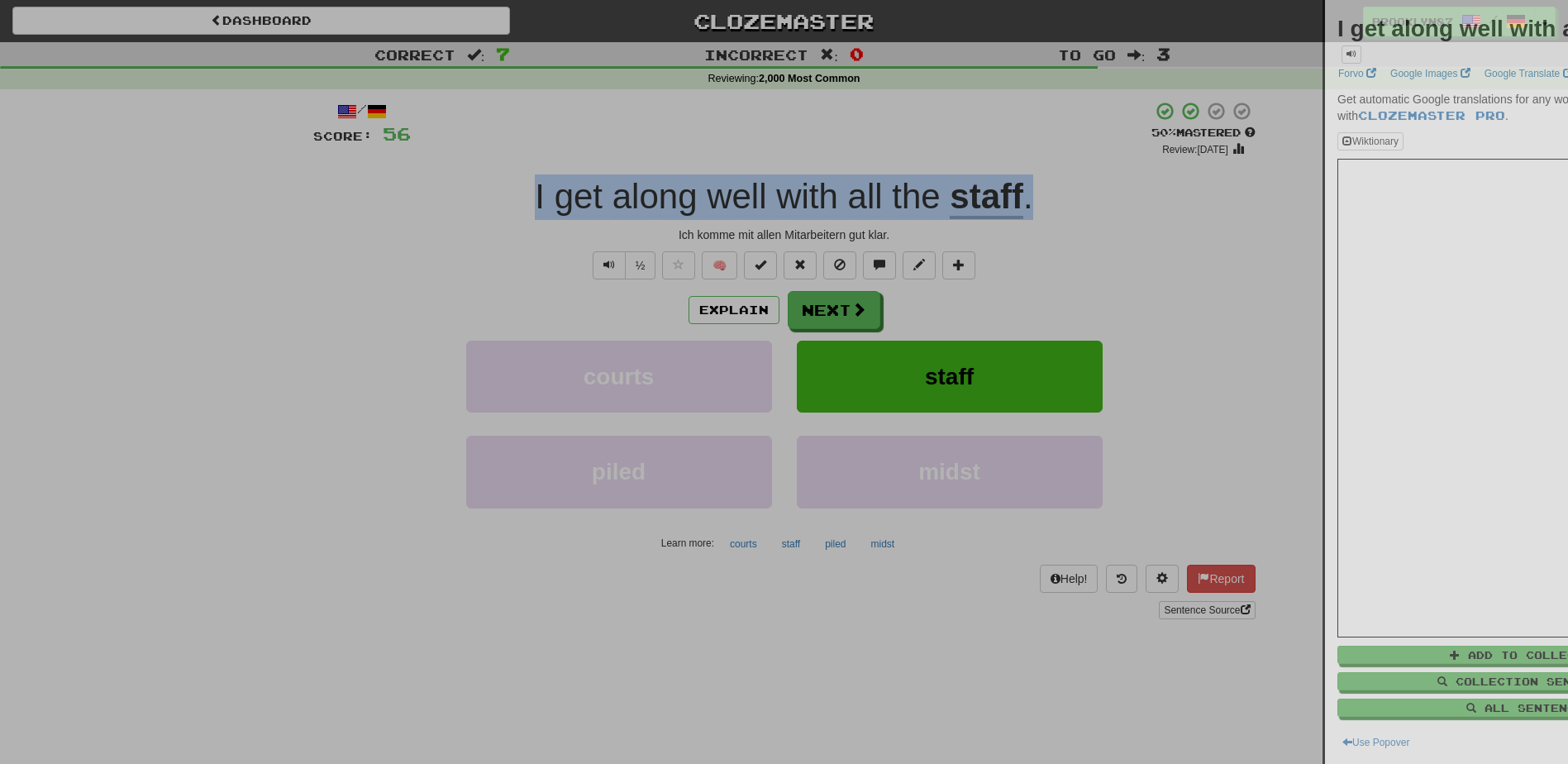
copy div "I get along well with all the staff ."
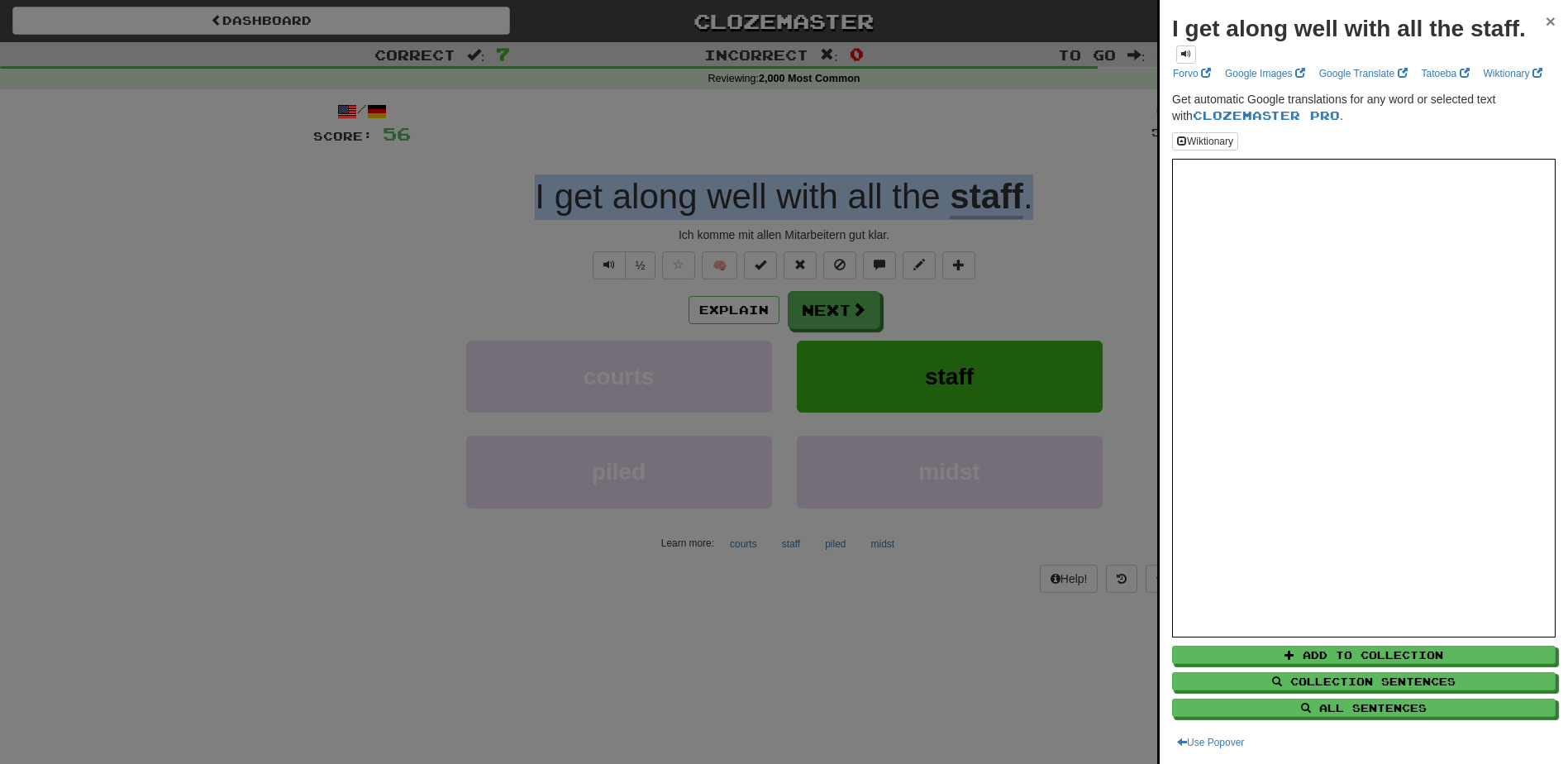
click at [1546, 21] on span "×" at bounding box center [1551, 21] width 10 height 19
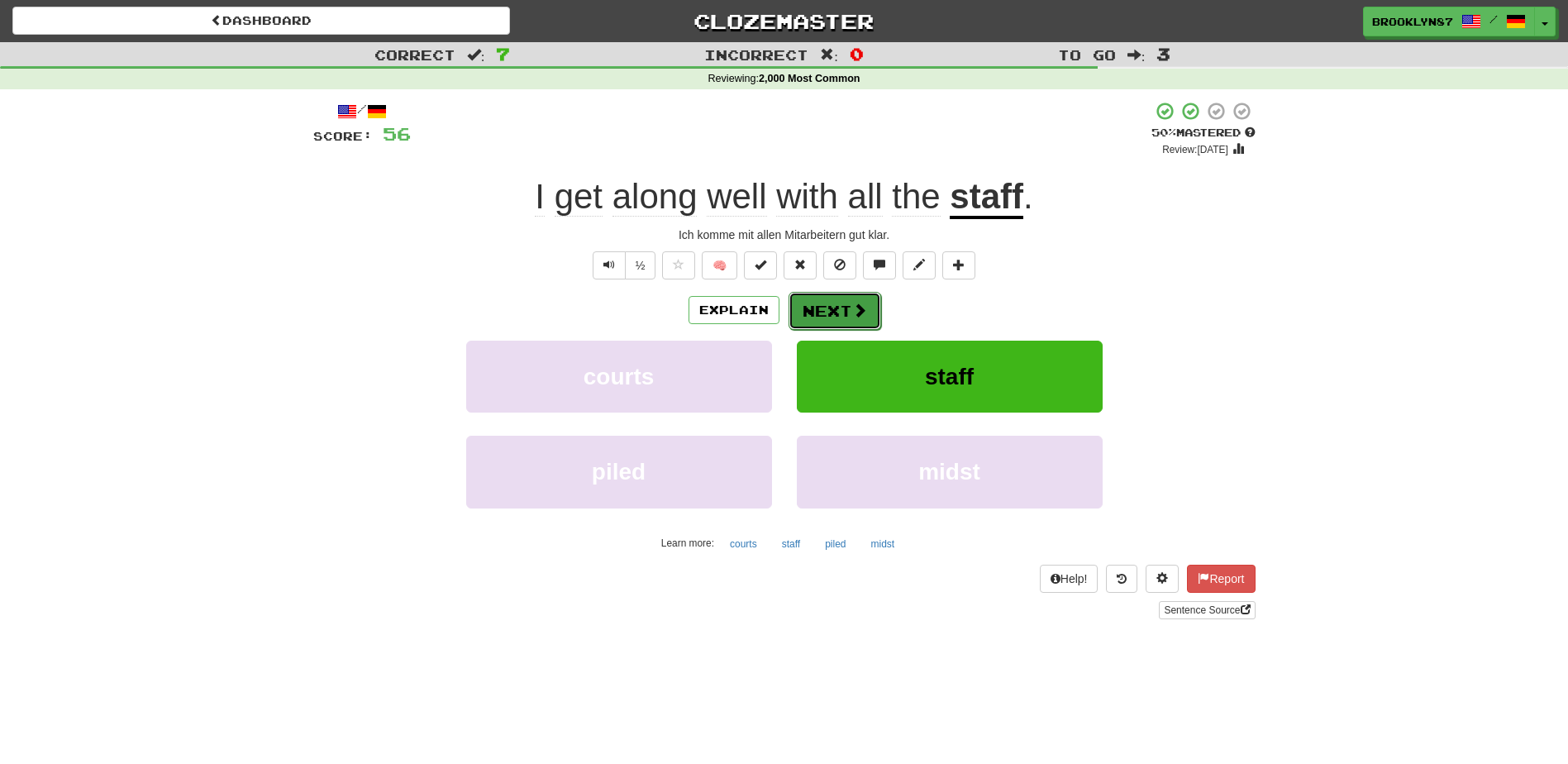
click at [852, 308] on span at bounding box center [860, 310] width 15 height 15
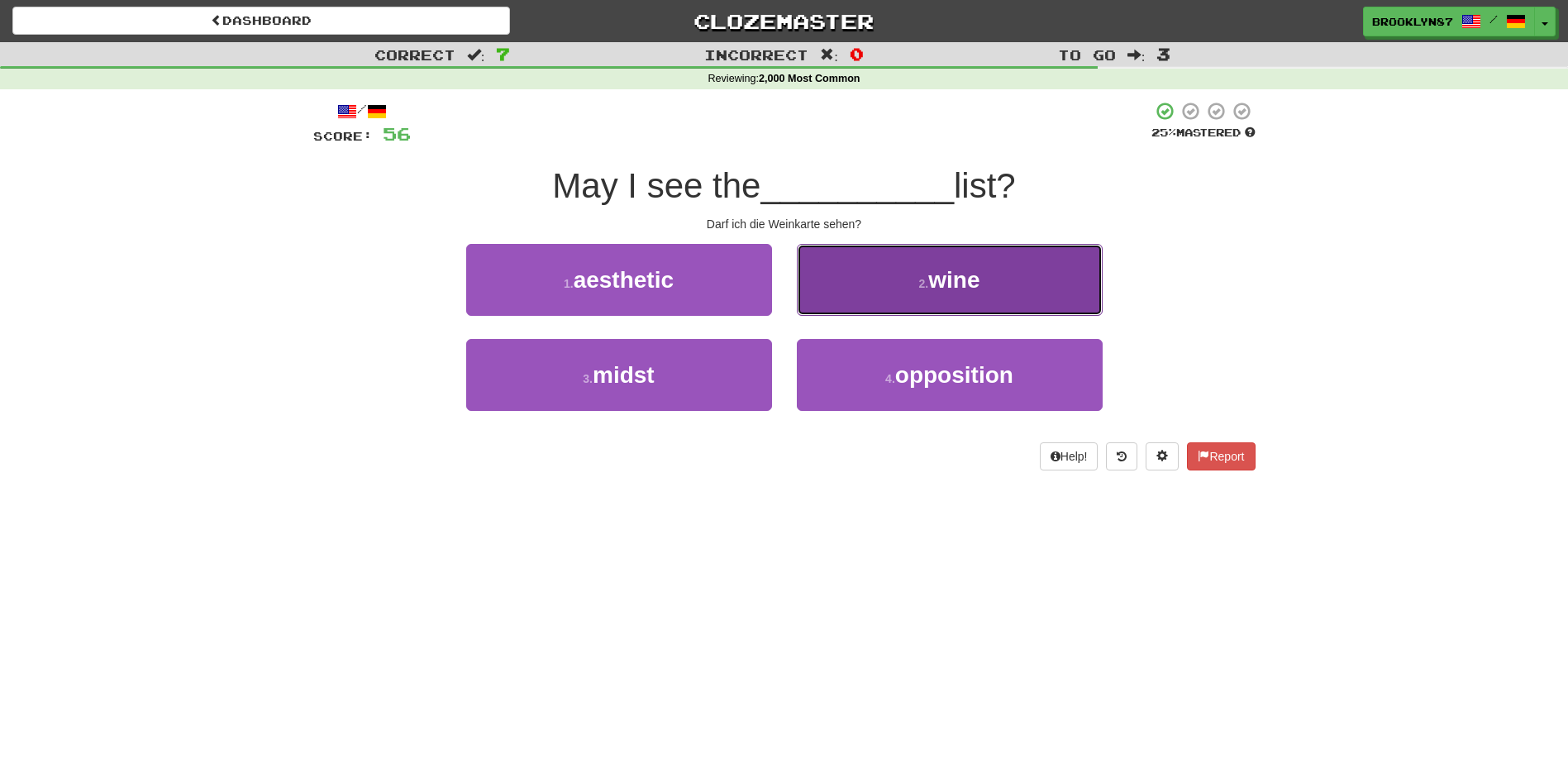
click at [896, 283] on button "2 . wine" at bounding box center [949, 279] width 306 height 72
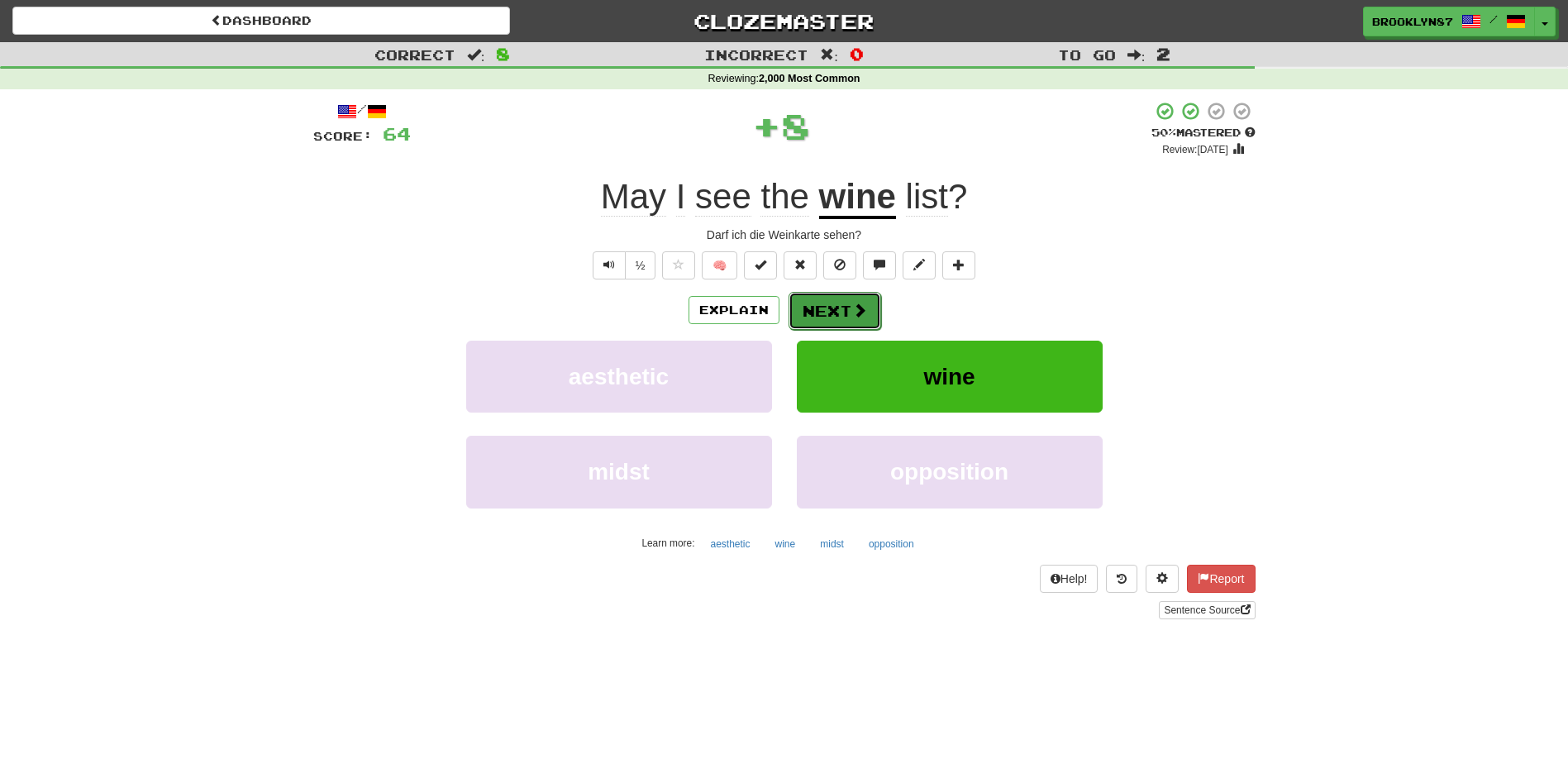
click at [826, 316] on button "Next" at bounding box center [835, 311] width 93 height 38
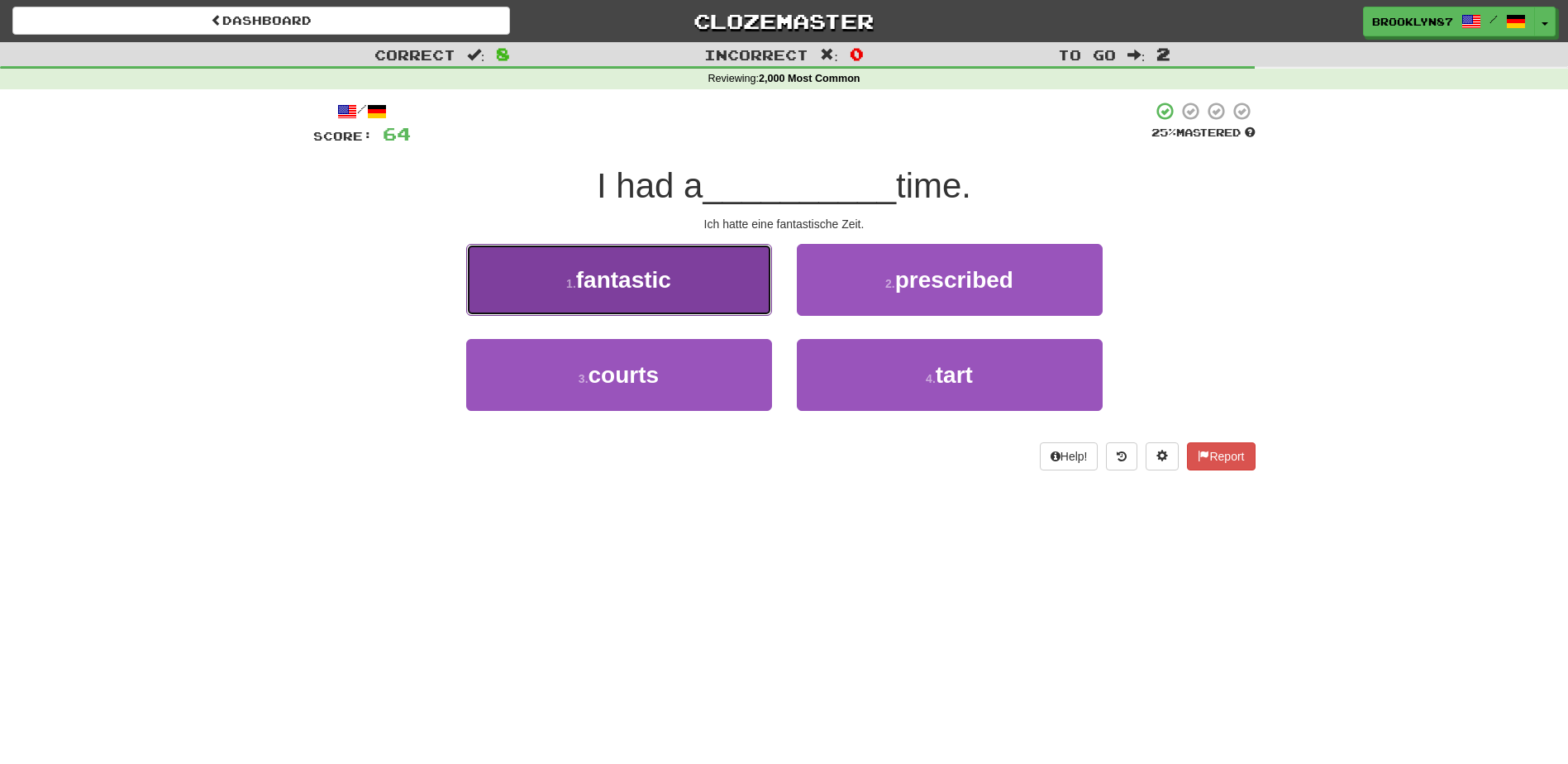
click at [671, 283] on span "fantastic" at bounding box center [624, 279] width 95 height 26
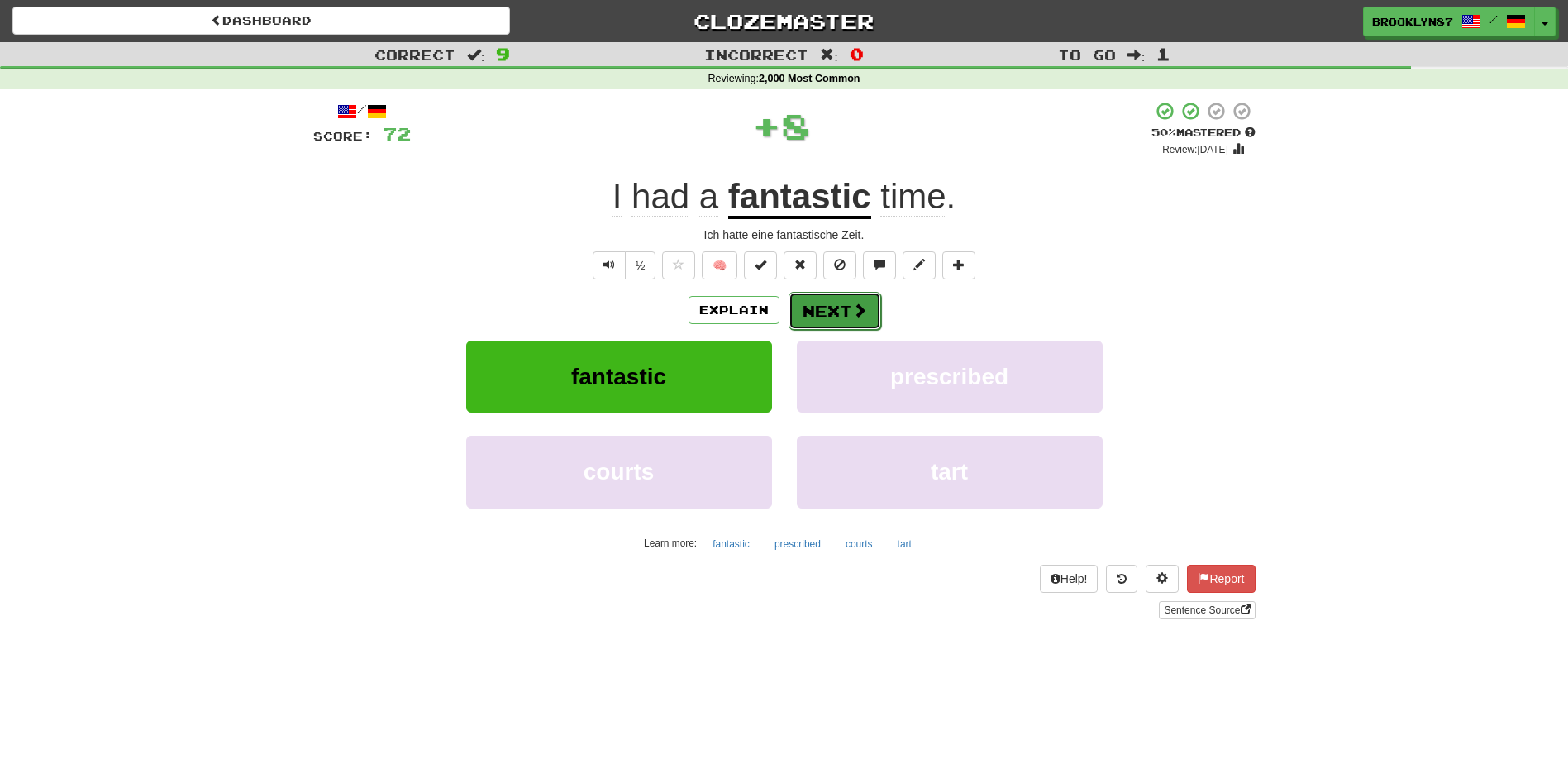
click at [841, 295] on button "Next" at bounding box center [835, 311] width 93 height 38
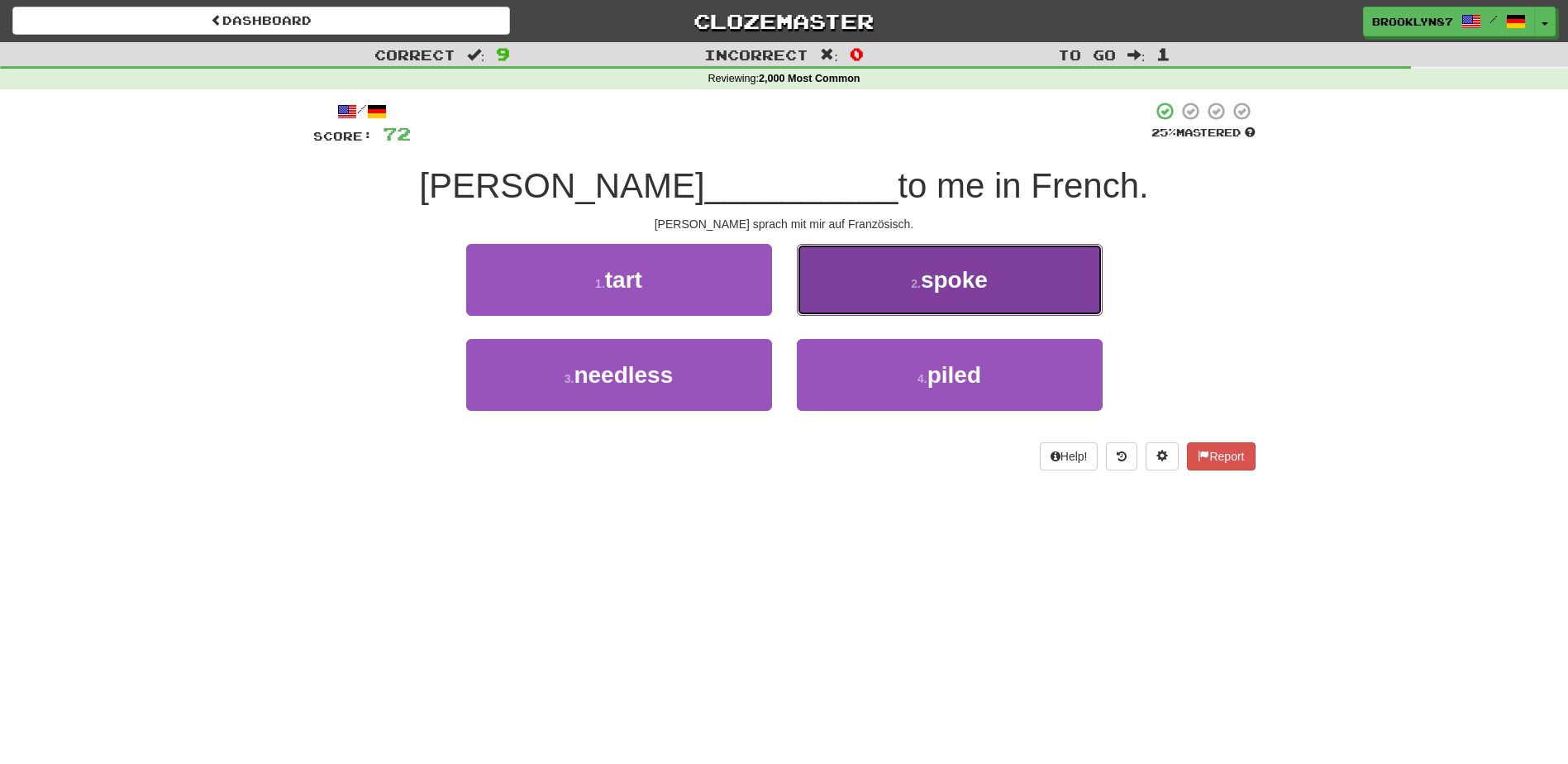
click at [894, 306] on button "2 . spoke" at bounding box center [949, 279] width 306 height 72
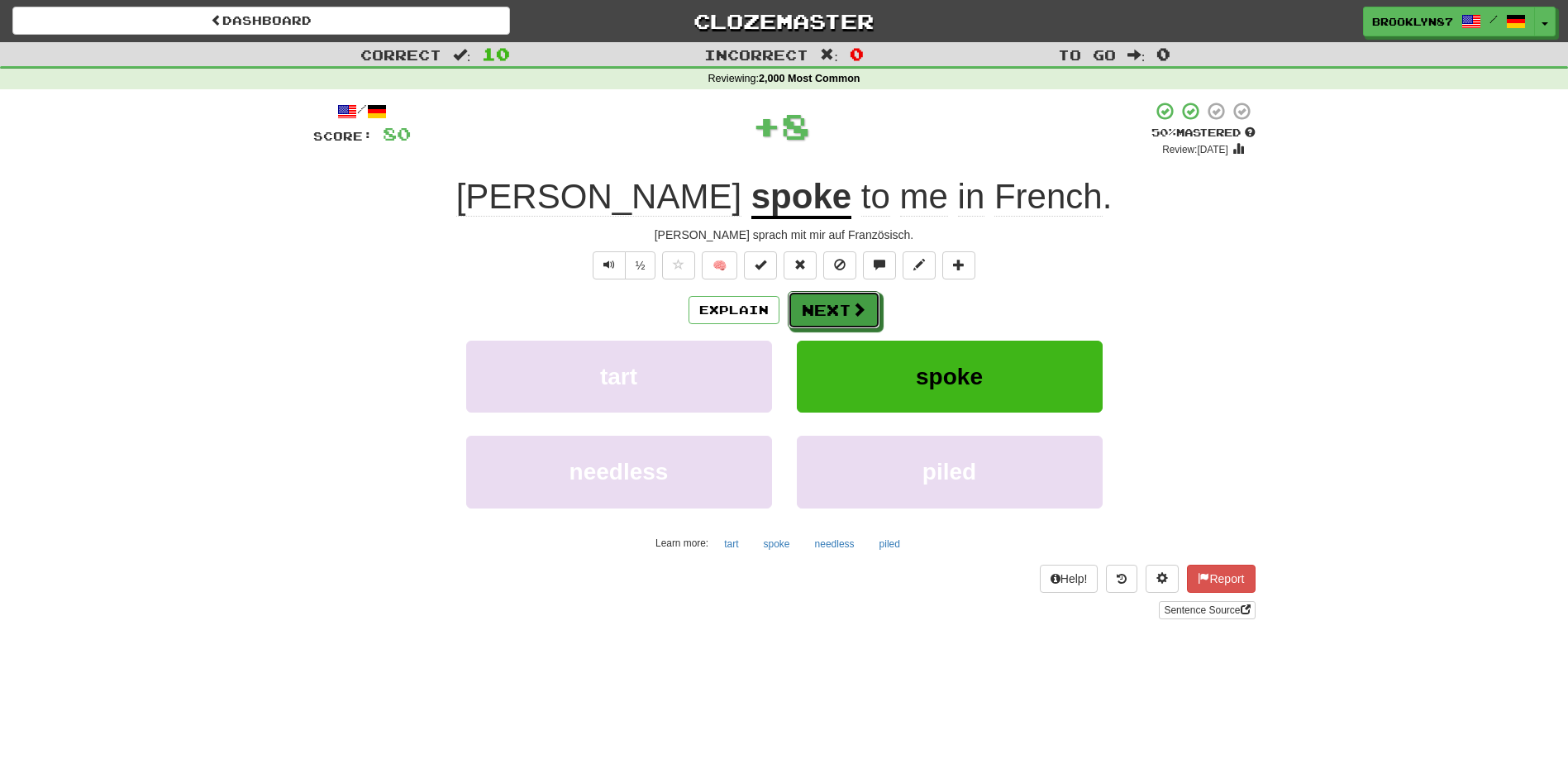
click at [835, 309] on button "Next" at bounding box center [834, 310] width 93 height 38
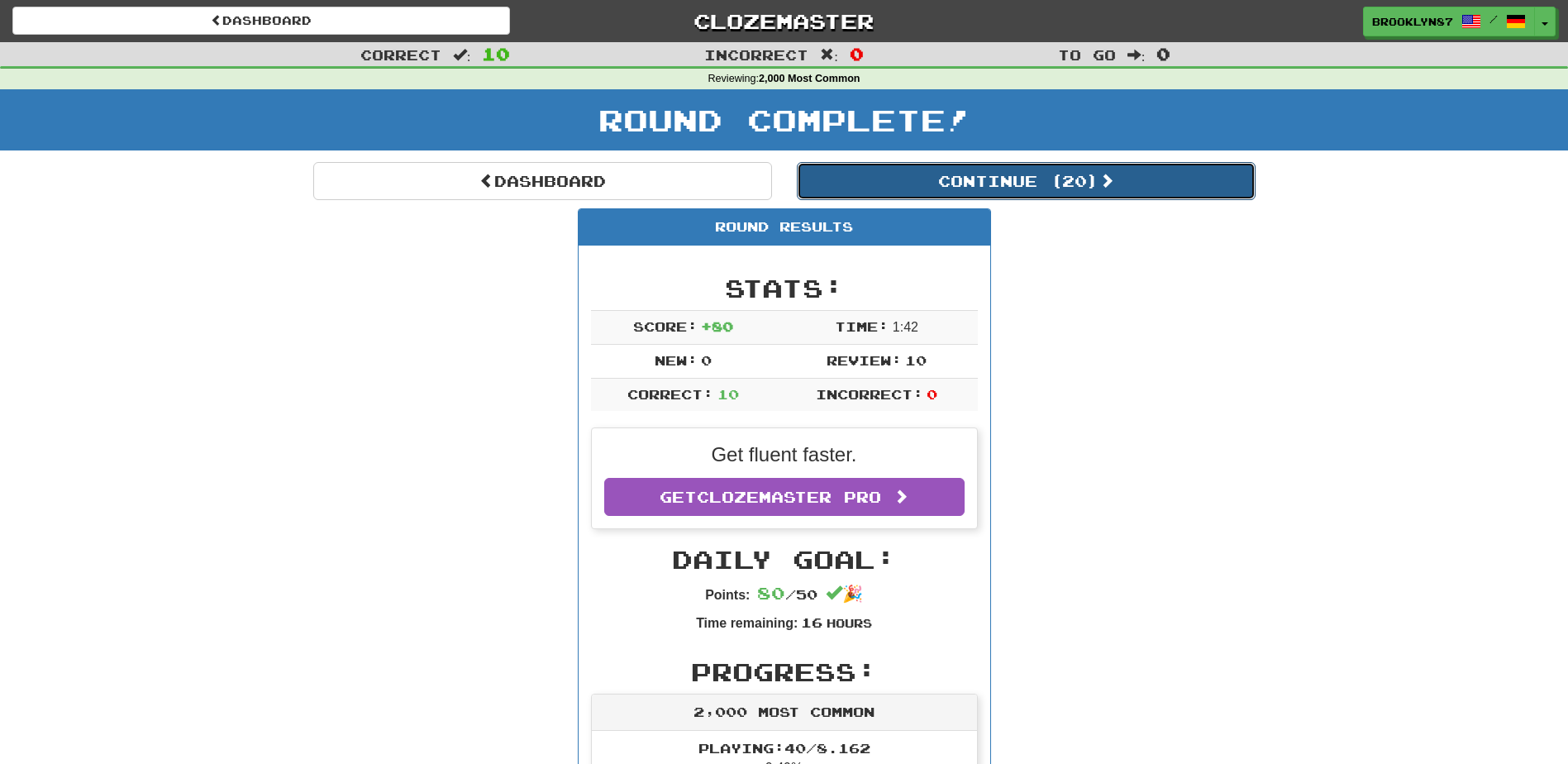
click at [1051, 176] on button "Continue ( 20 )" at bounding box center [1026, 181] width 459 height 38
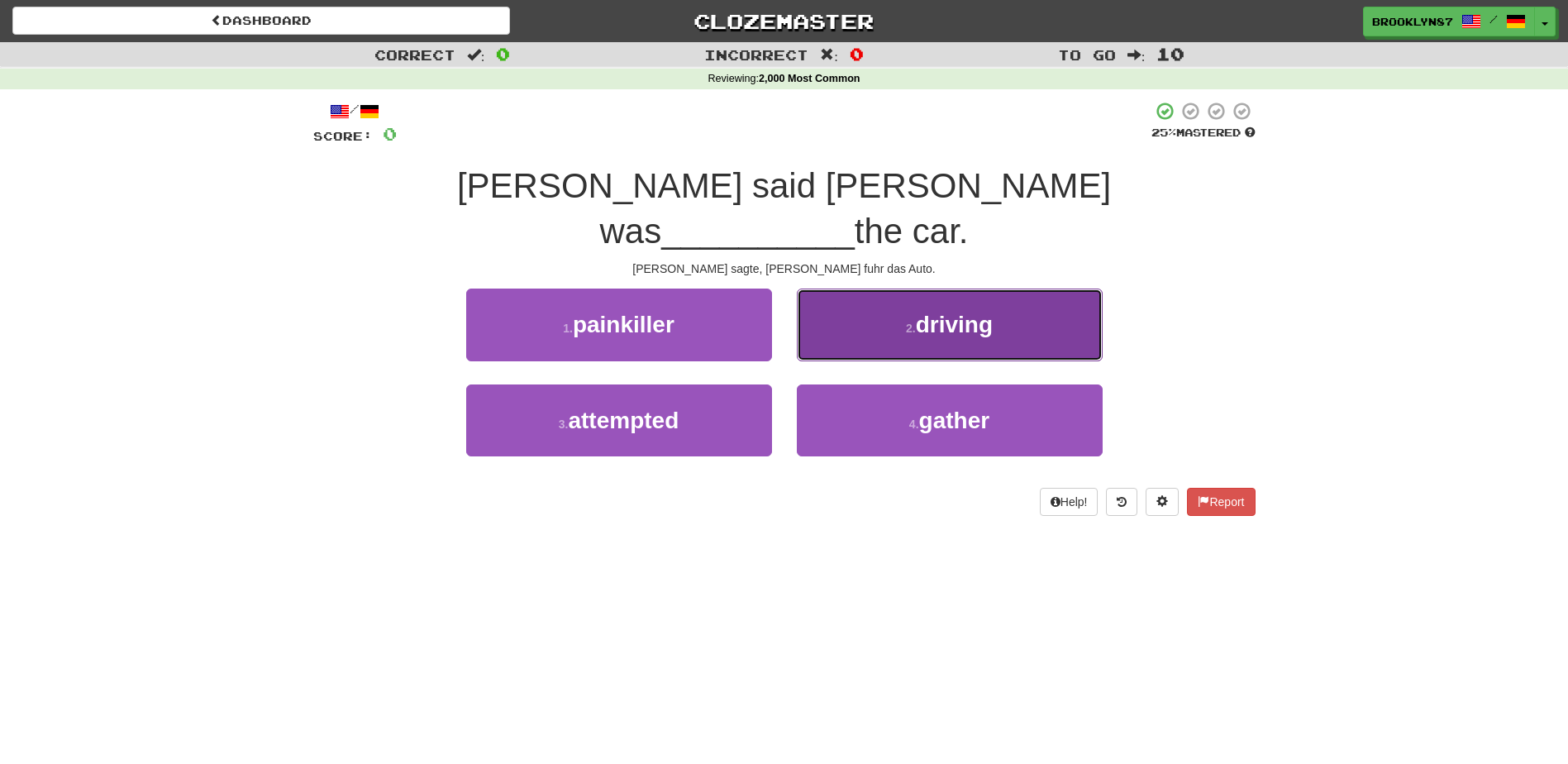
click at [949, 312] on span "driving" at bounding box center [954, 324] width 77 height 26
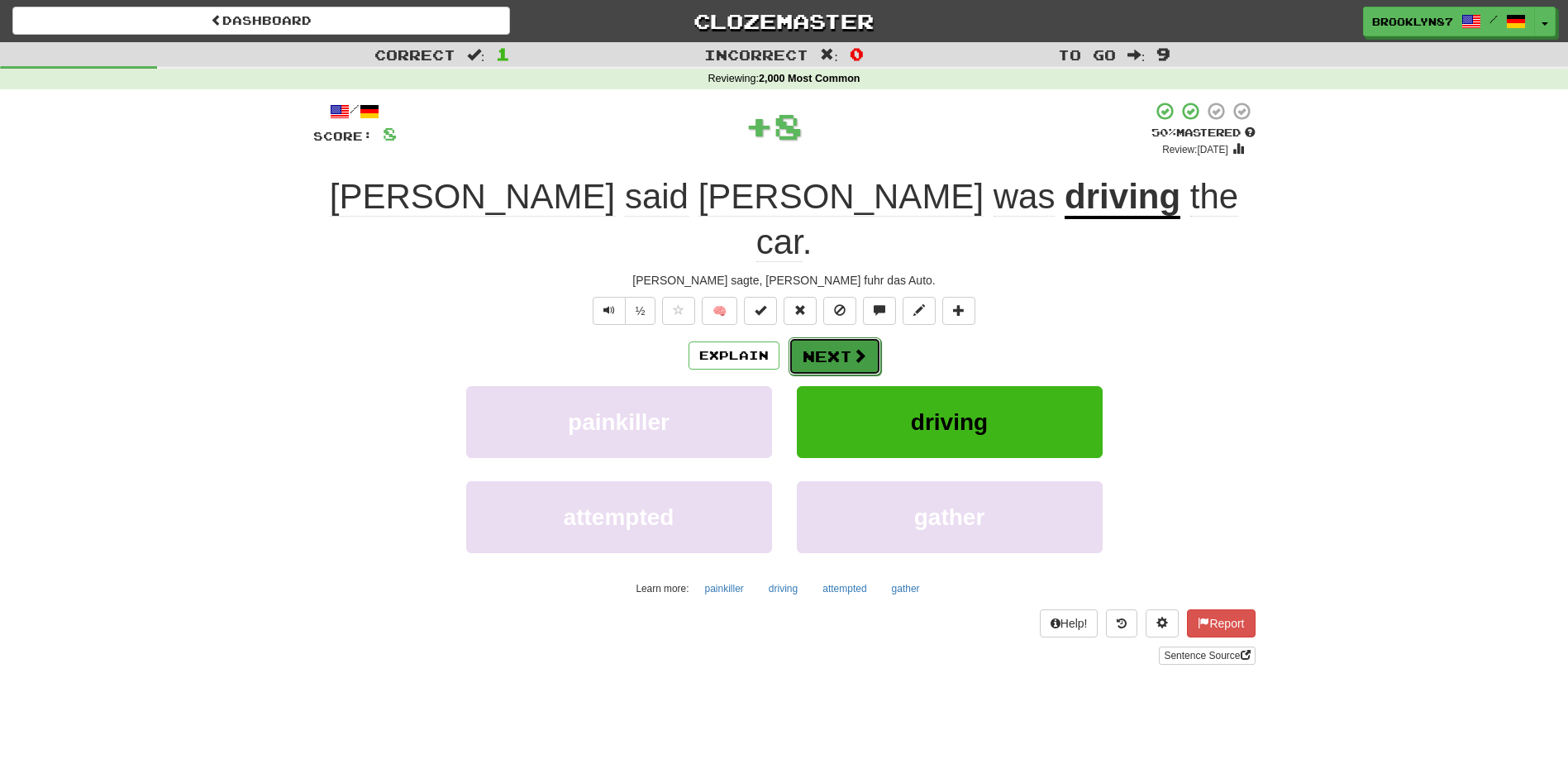
click at [819, 337] on button "Next" at bounding box center [835, 356] width 93 height 38
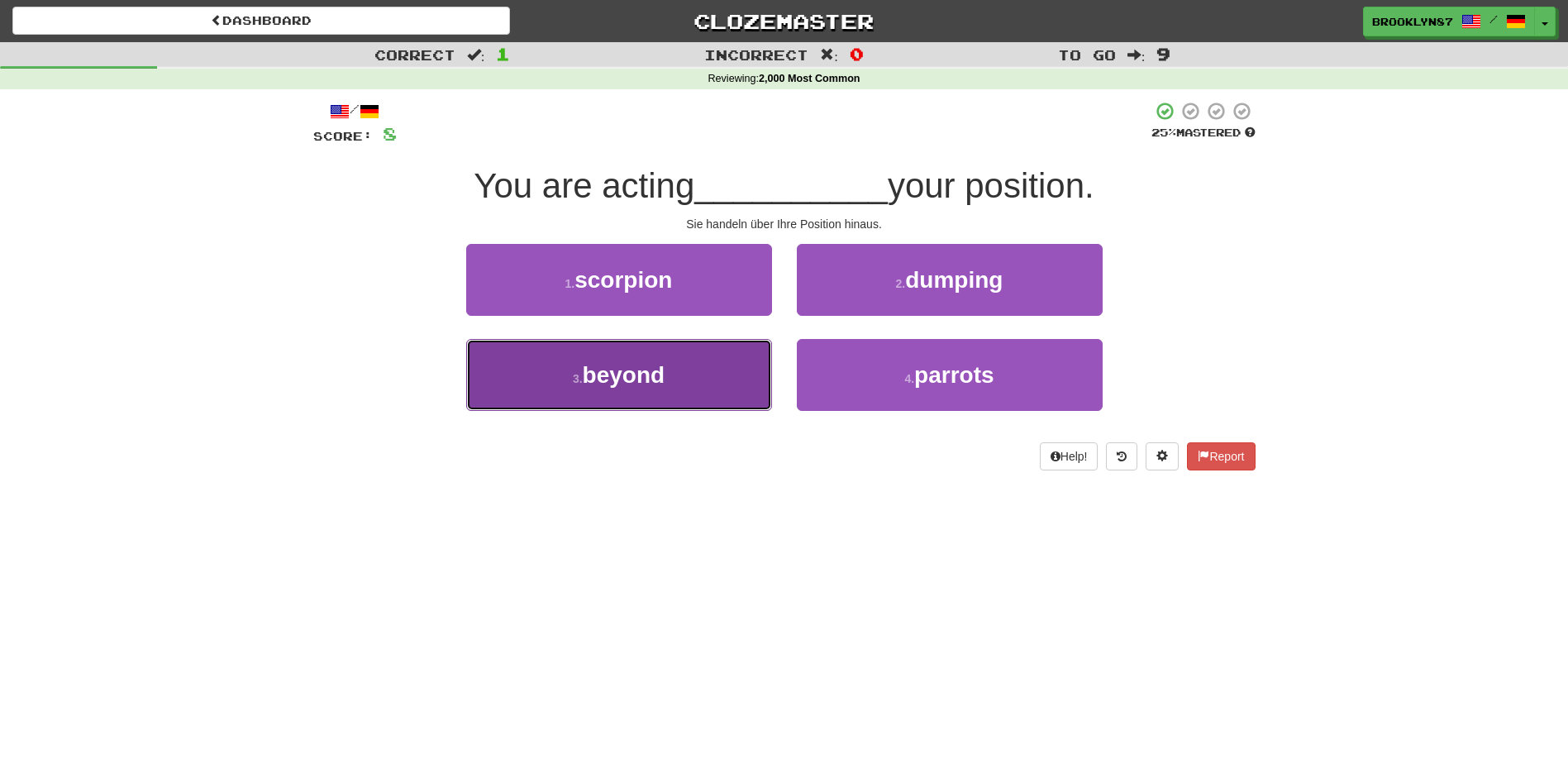
click at [568, 372] on button "3 . beyond" at bounding box center [619, 375] width 306 height 72
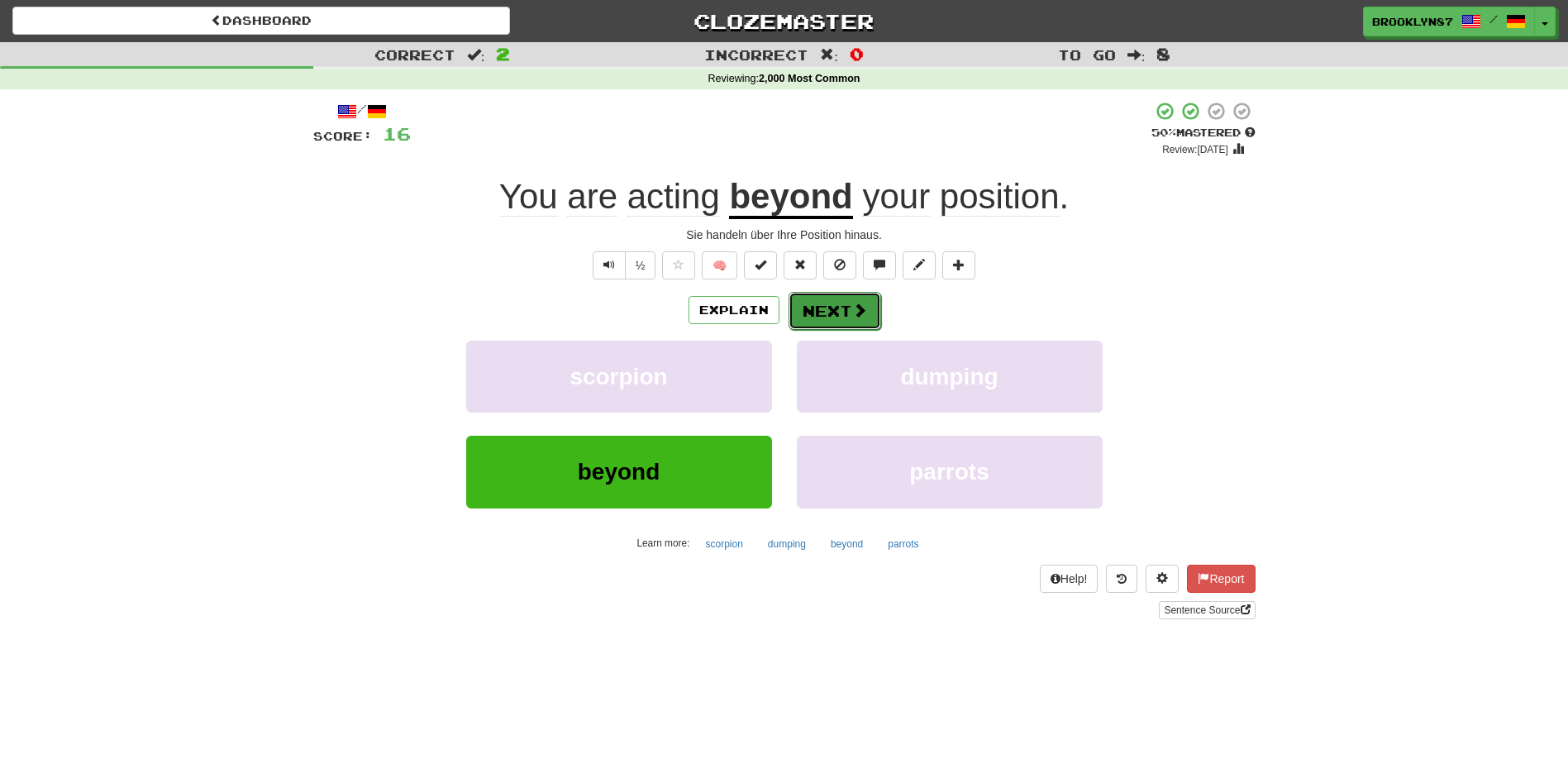
click at [832, 313] on button "Next" at bounding box center [835, 311] width 93 height 38
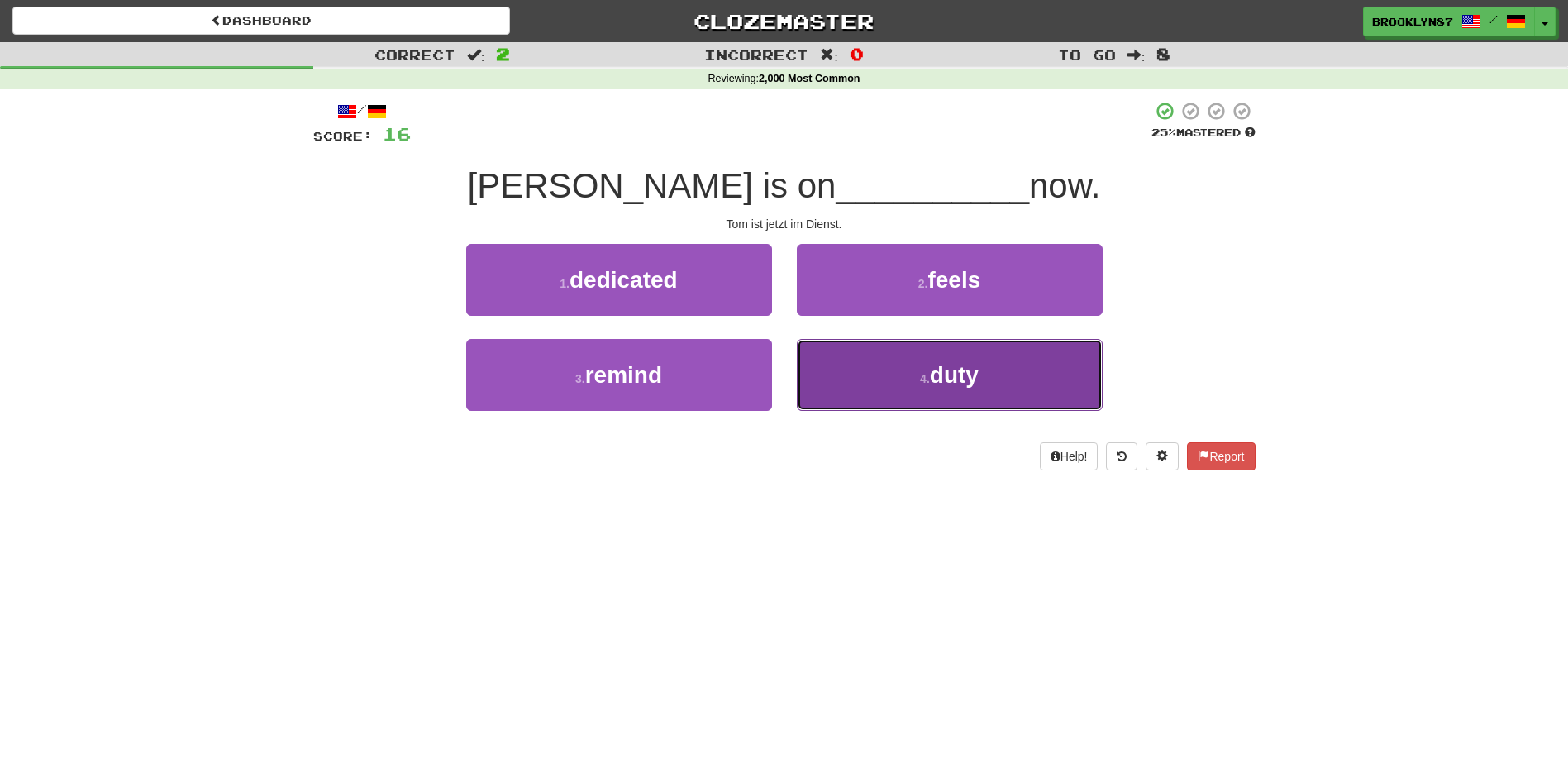
click at [847, 385] on button "4 . duty" at bounding box center [949, 375] width 306 height 72
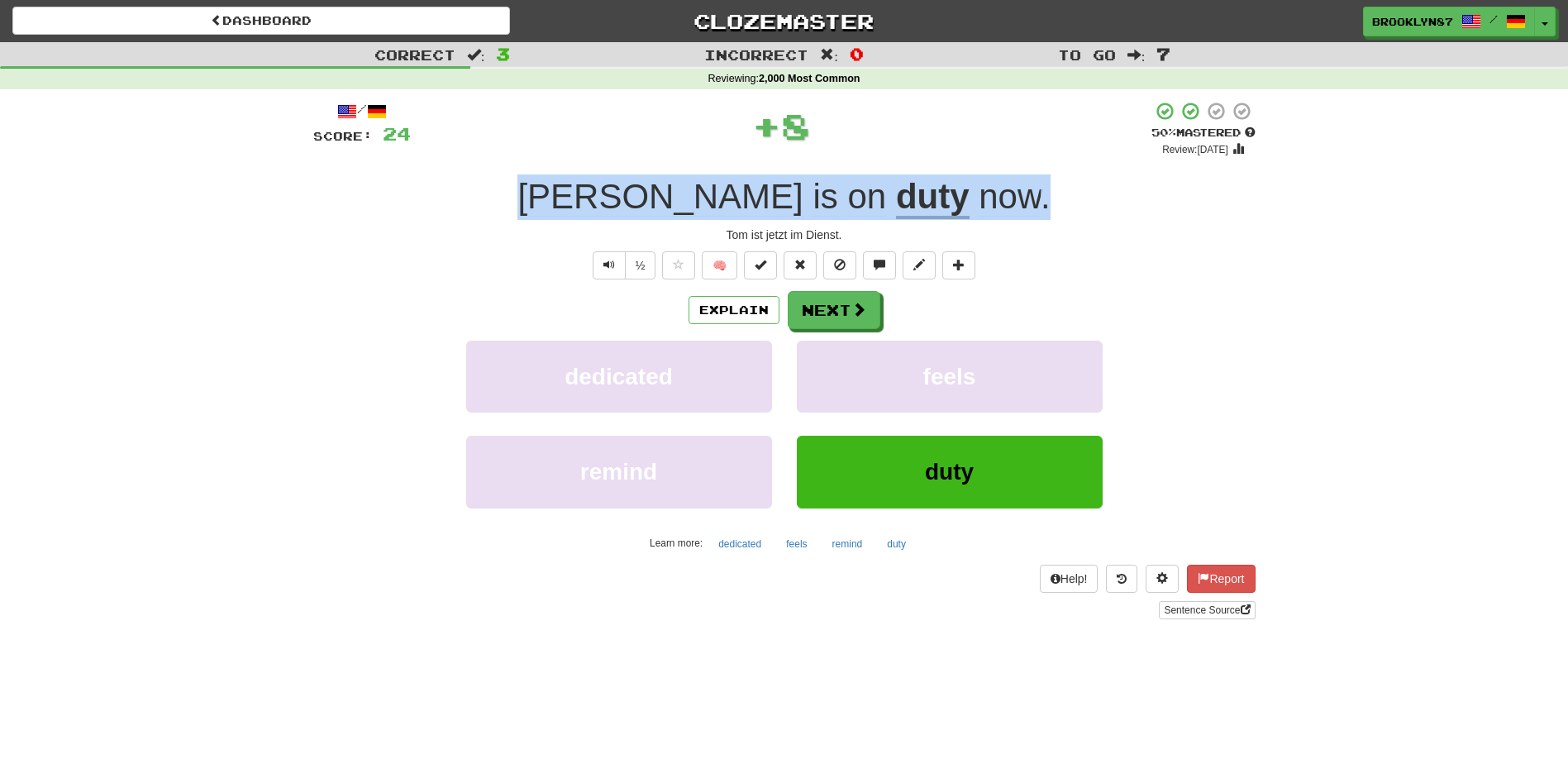
drag, startPoint x: 611, startPoint y: 201, endPoint x: 956, endPoint y: 209, distance: 345.1
click at [956, 209] on div "Tom is on duty now ." at bounding box center [784, 197] width 943 height 46
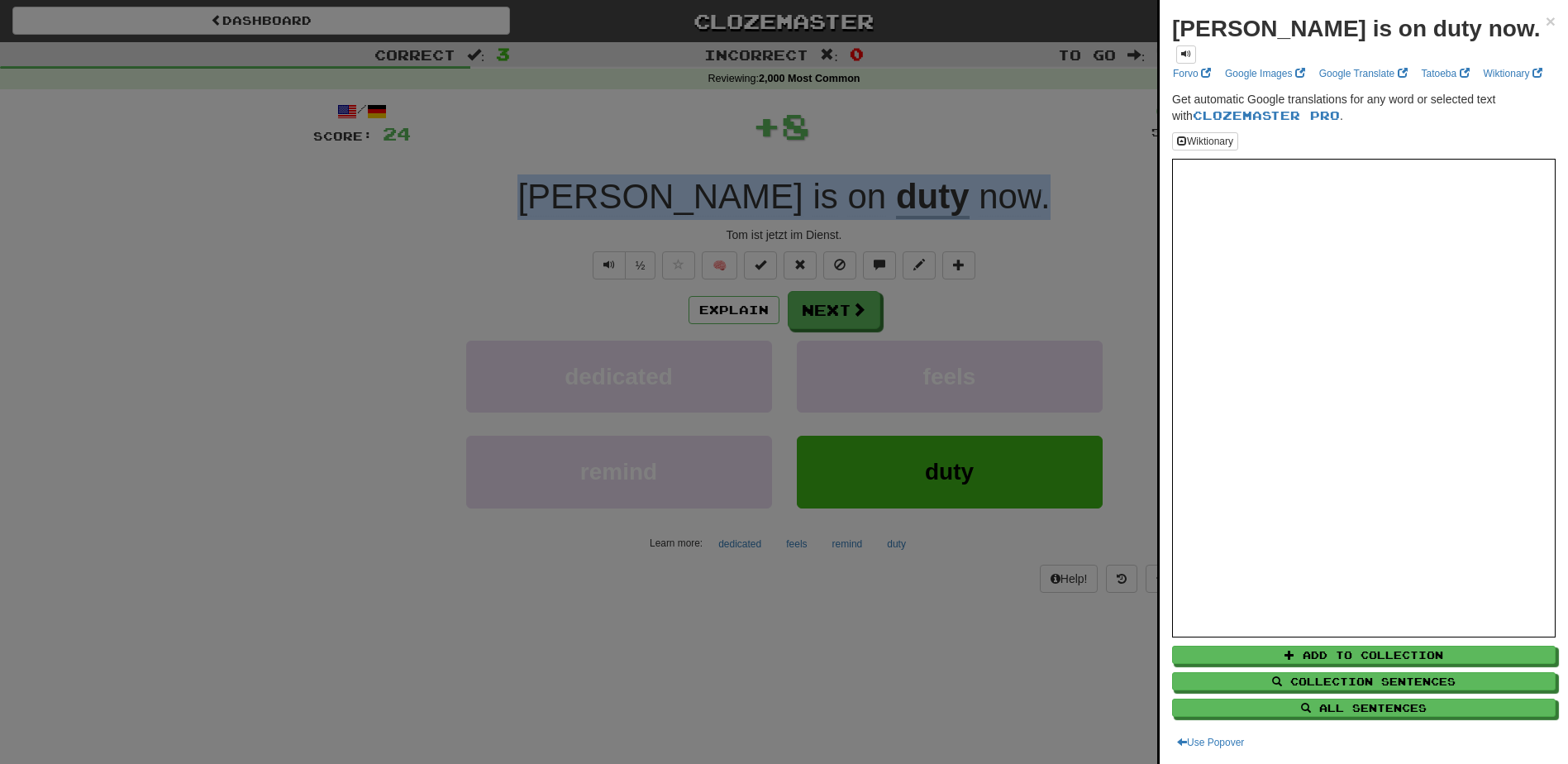
copy div "Tom is on duty now ."
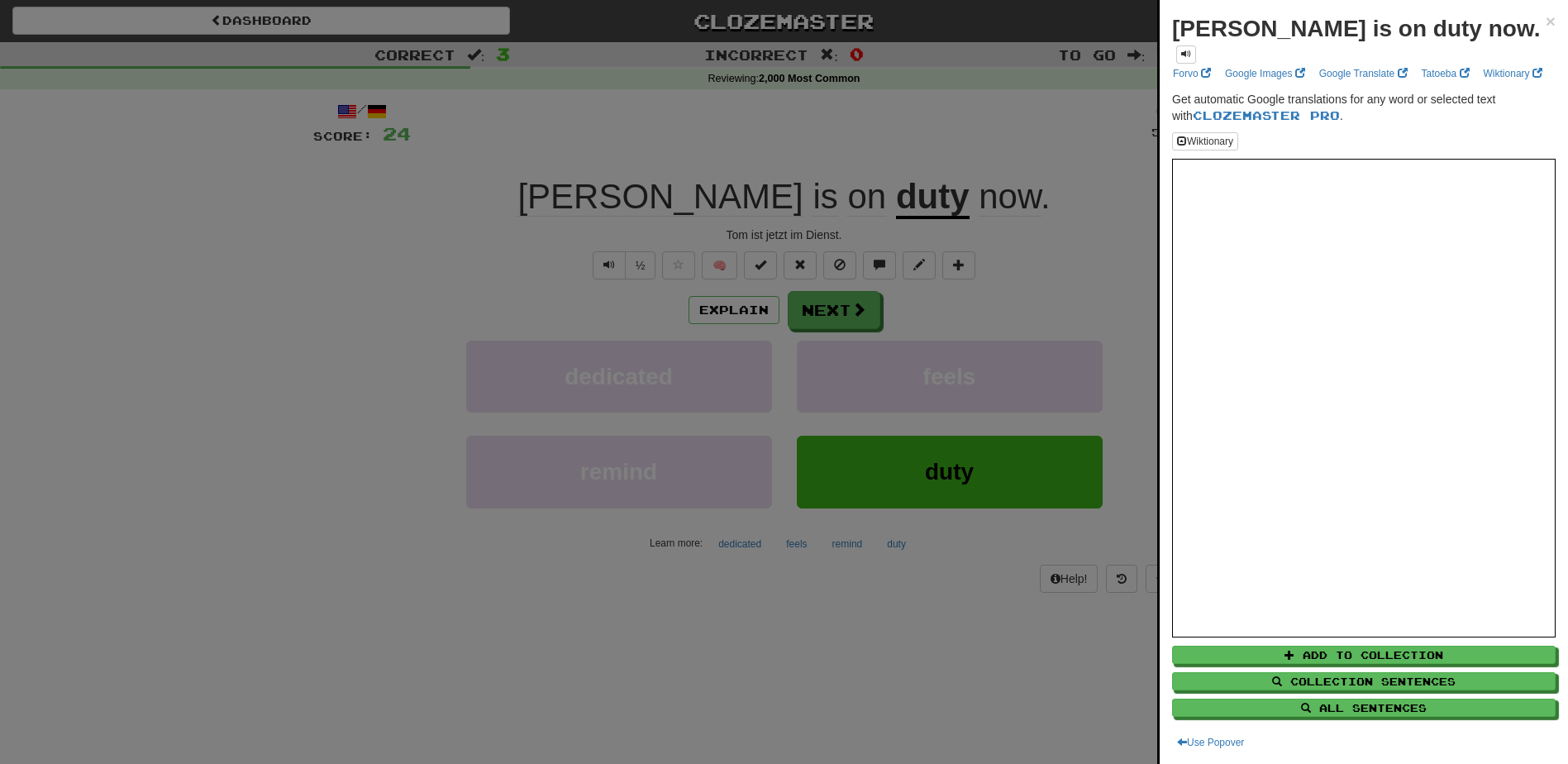
click at [553, 224] on div at bounding box center [784, 382] width 1568 height 764
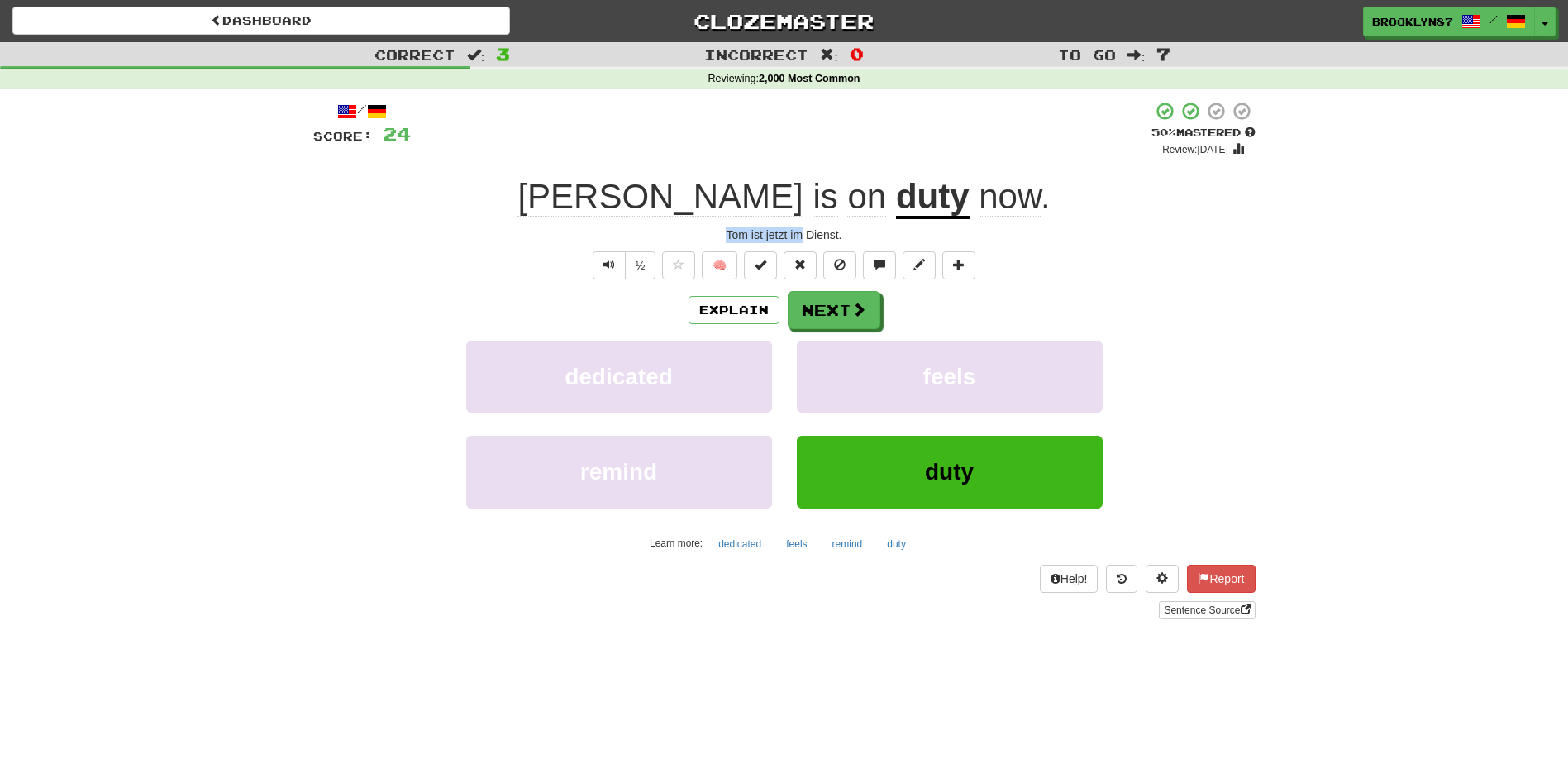
drag, startPoint x: 702, startPoint y: 224, endPoint x: 801, endPoint y: 231, distance: 99.2
click at [801, 231] on div "/ Score: 24 + 8 50 % Mastered Review: 2025-08-31 Tom is on duty now . Tom ist j…" at bounding box center [784, 360] width 943 height 519
drag, startPoint x: 801, startPoint y: 231, endPoint x: 678, endPoint y: 230, distance: 123.0
click at [678, 230] on div "Tom ist jetzt im Dienst." at bounding box center [784, 235] width 943 height 17
copy div "Tom ist jetzt im Dienst."
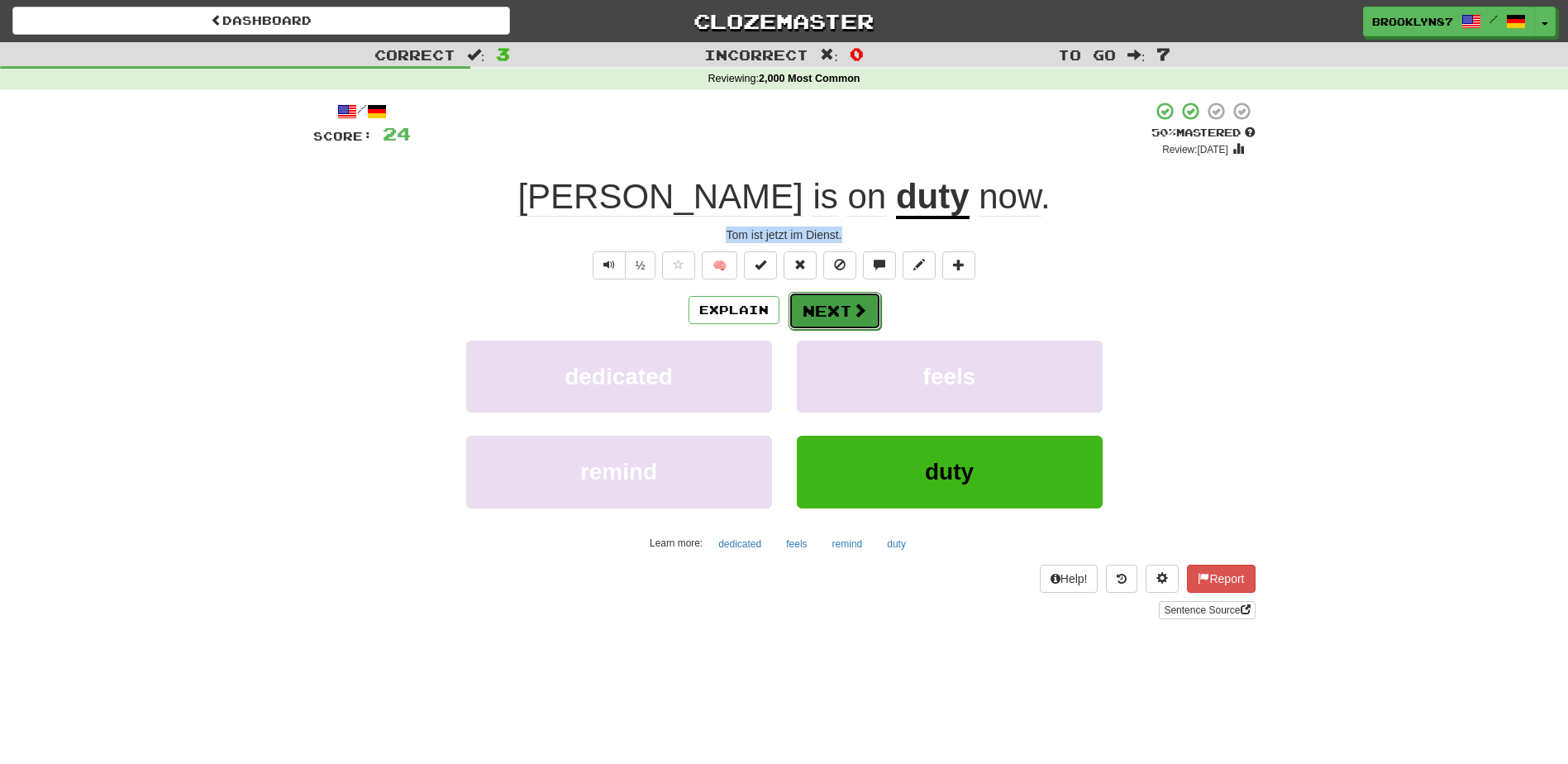
click at [842, 305] on button "Next" at bounding box center [835, 311] width 93 height 38
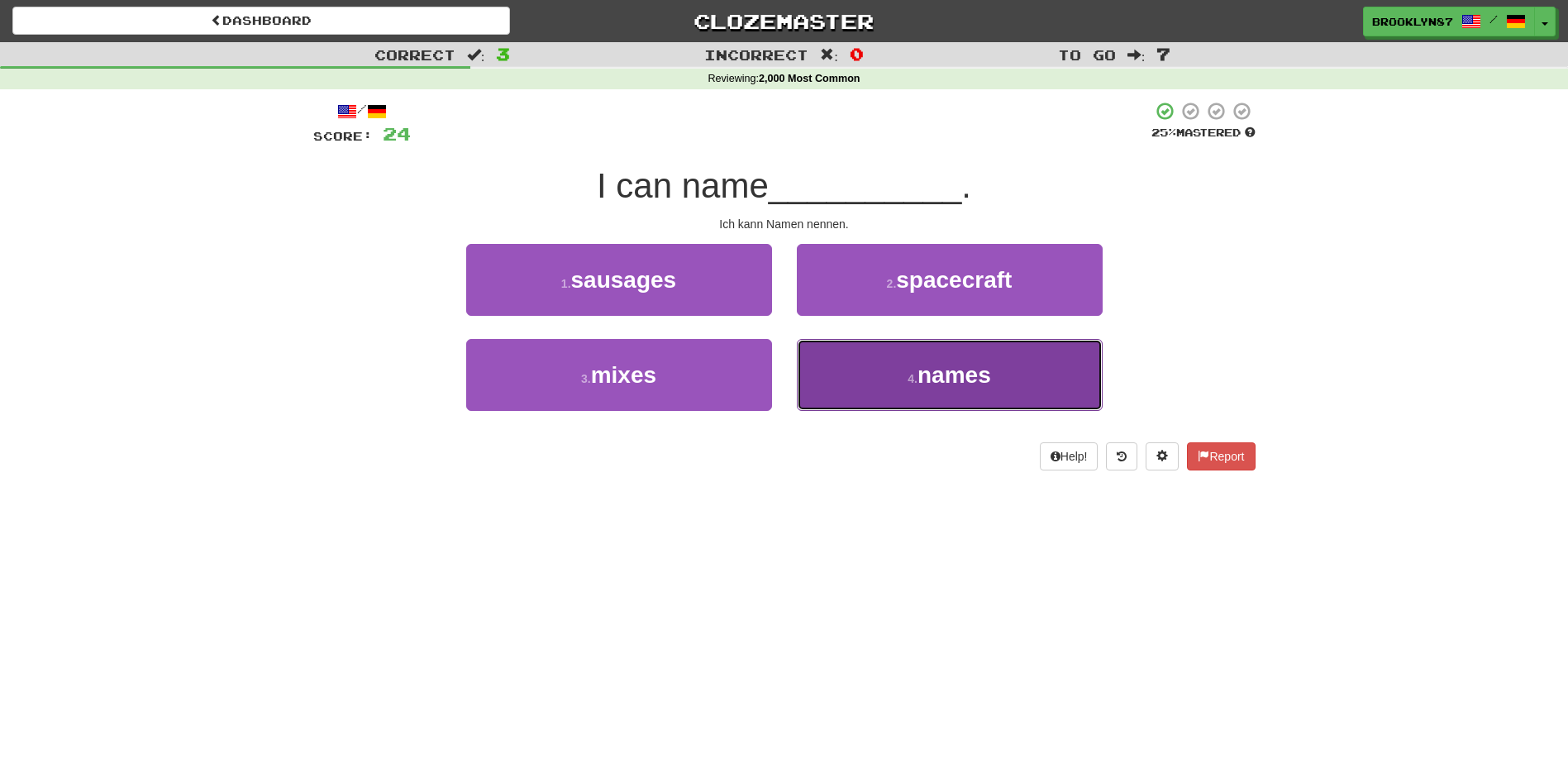
click at [968, 353] on button "4 . names" at bounding box center [949, 375] width 306 height 72
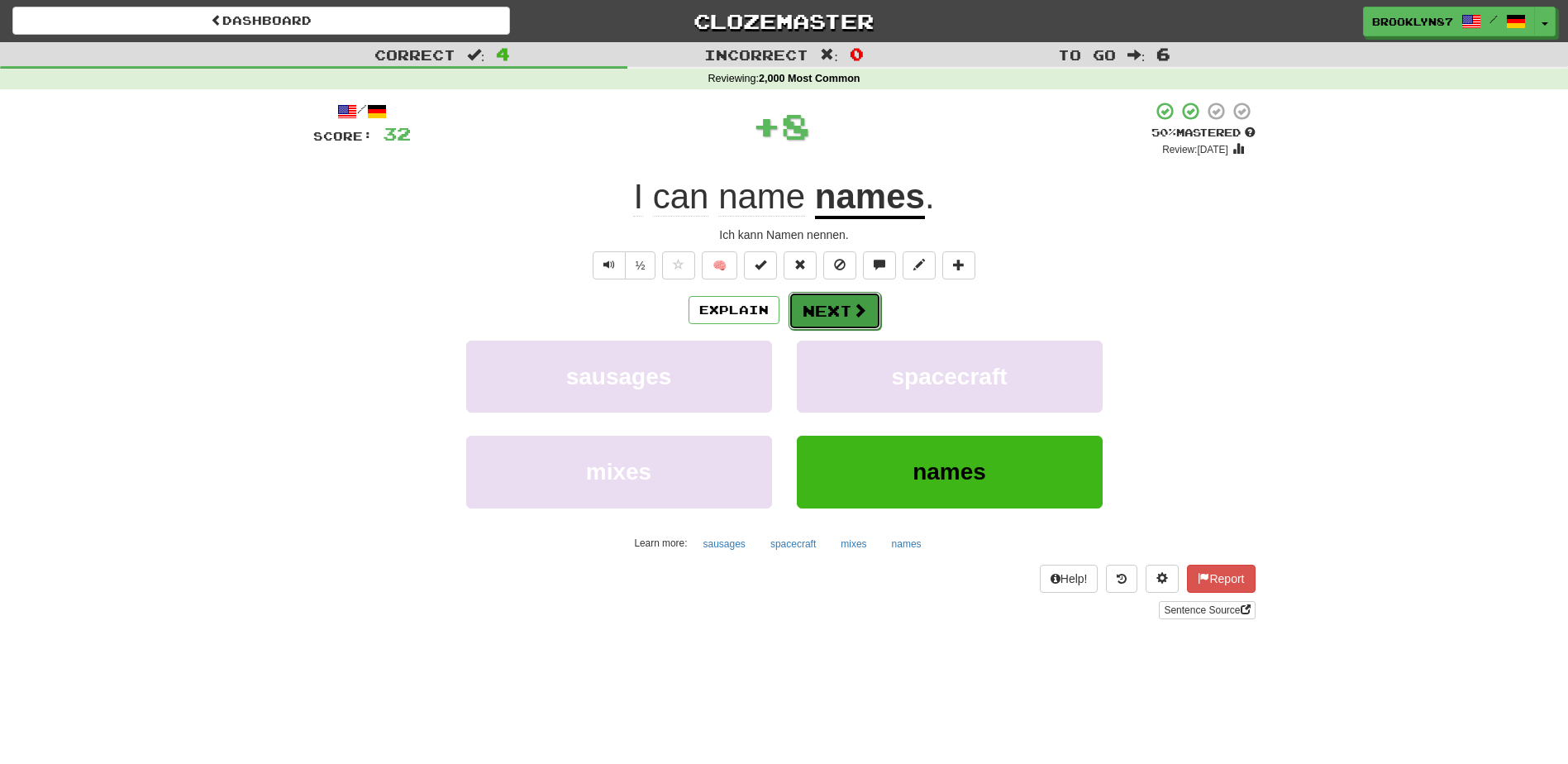
click at [864, 317] on span at bounding box center [860, 310] width 15 height 15
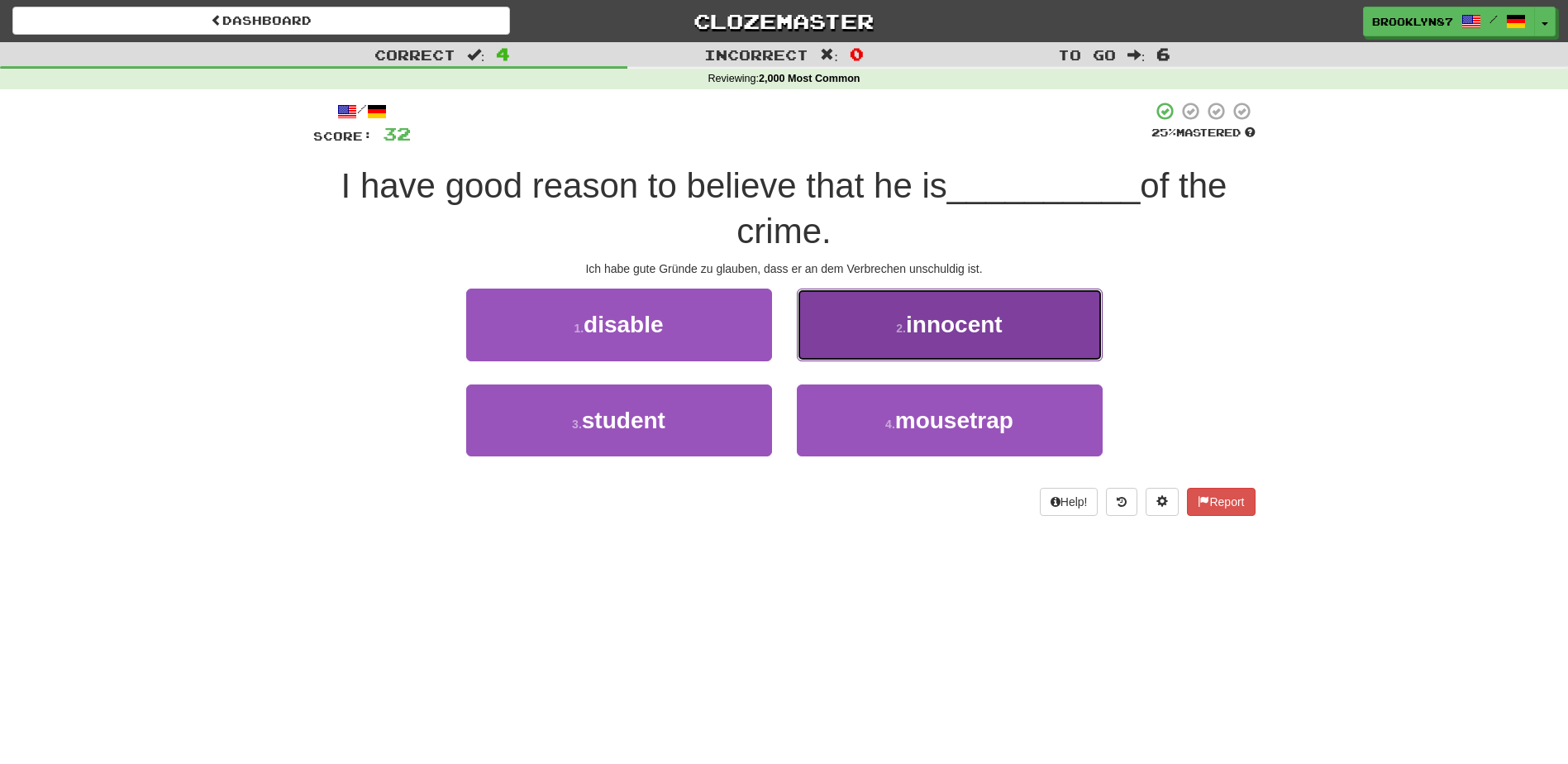
click at [942, 324] on span "innocent" at bounding box center [954, 324] width 97 height 26
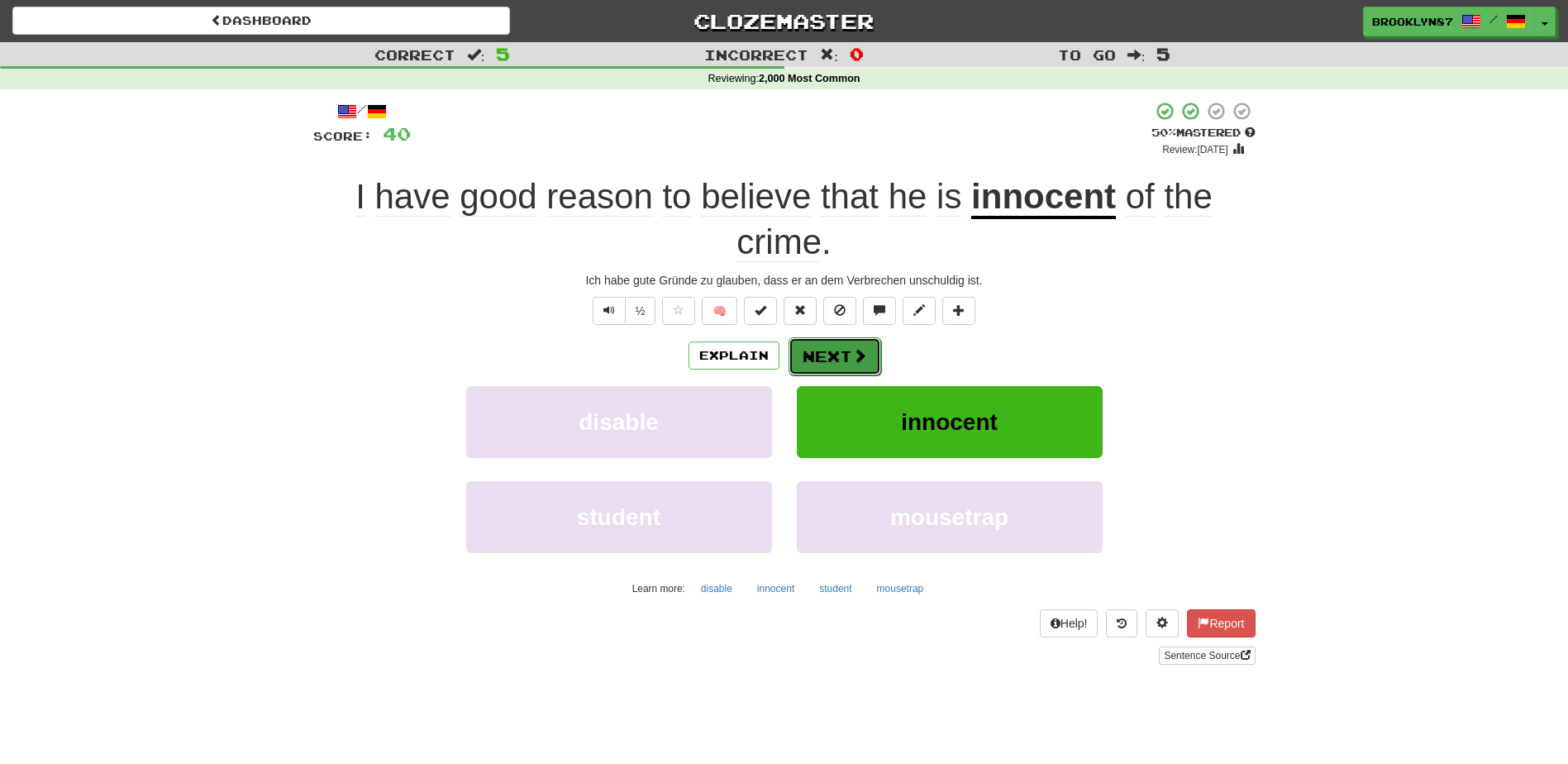
click at [842, 349] on button "Next" at bounding box center [835, 356] width 93 height 38
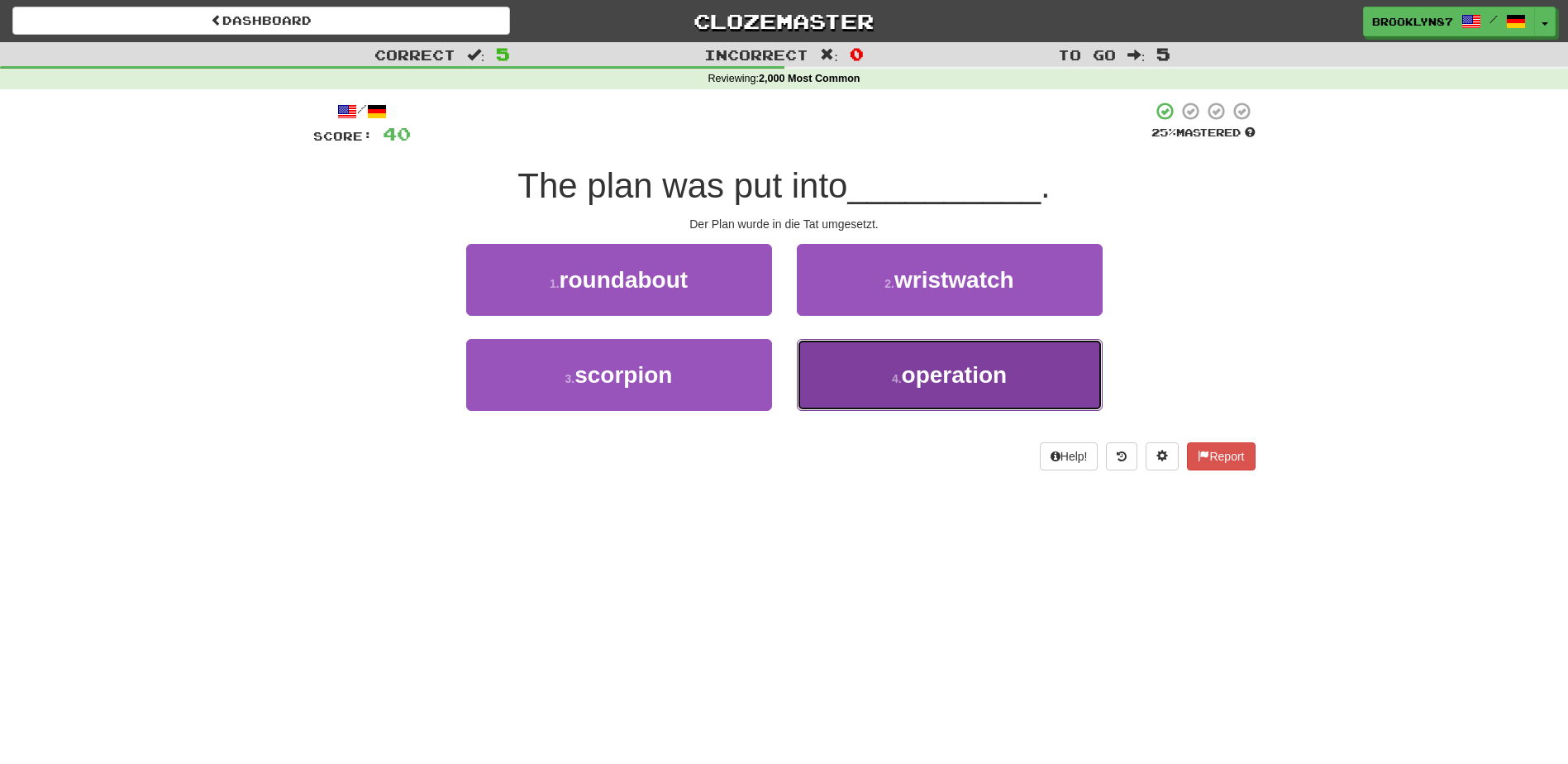
click at [906, 362] on span "operation" at bounding box center [955, 375] width 106 height 26
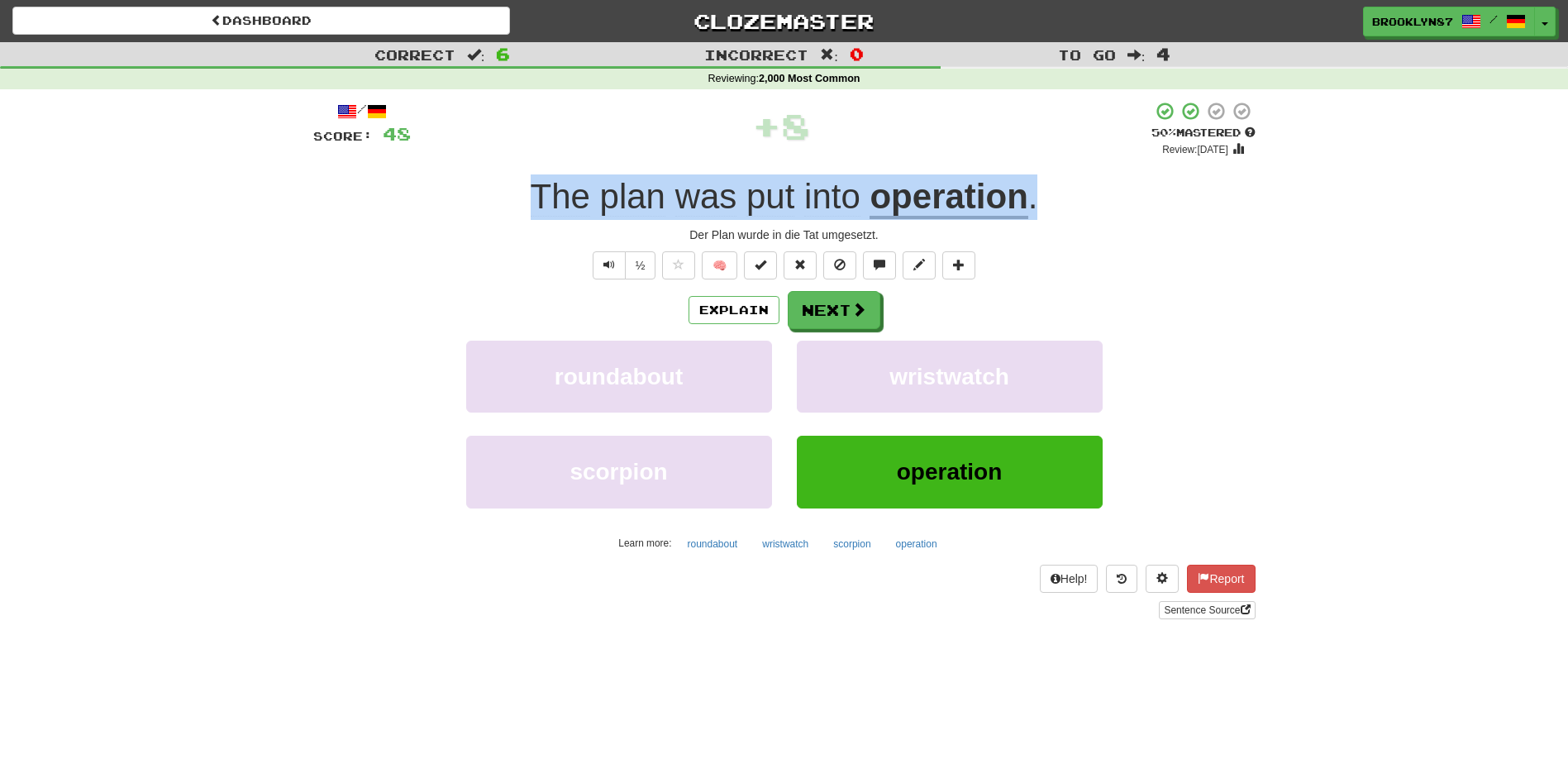
drag, startPoint x: 1058, startPoint y: 208, endPoint x: 499, endPoint y: 207, distance: 559.0
click at [499, 207] on div "The plan was put into operation ." at bounding box center [784, 197] width 943 height 46
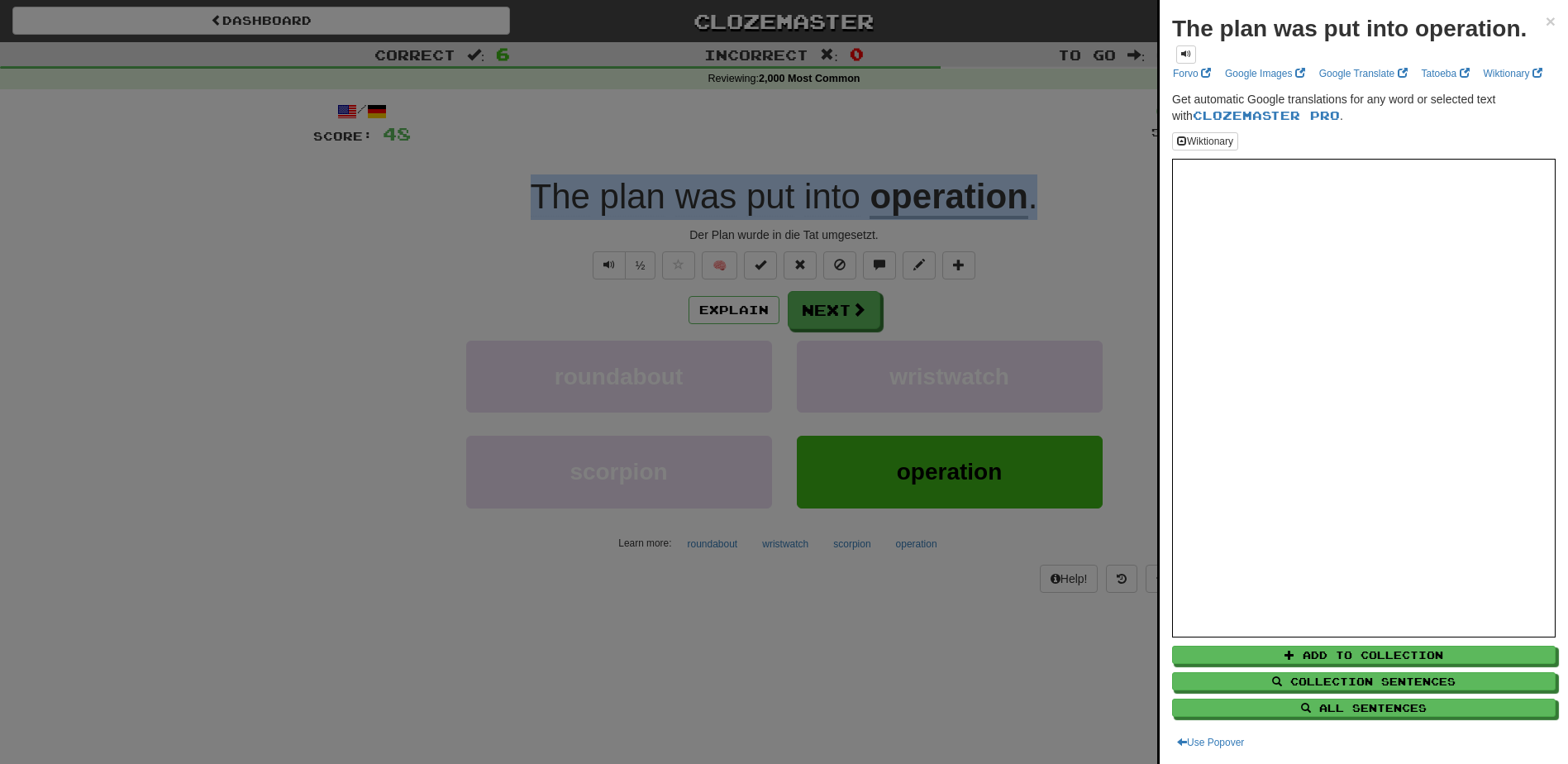
copy div "The plan was put into operation ."
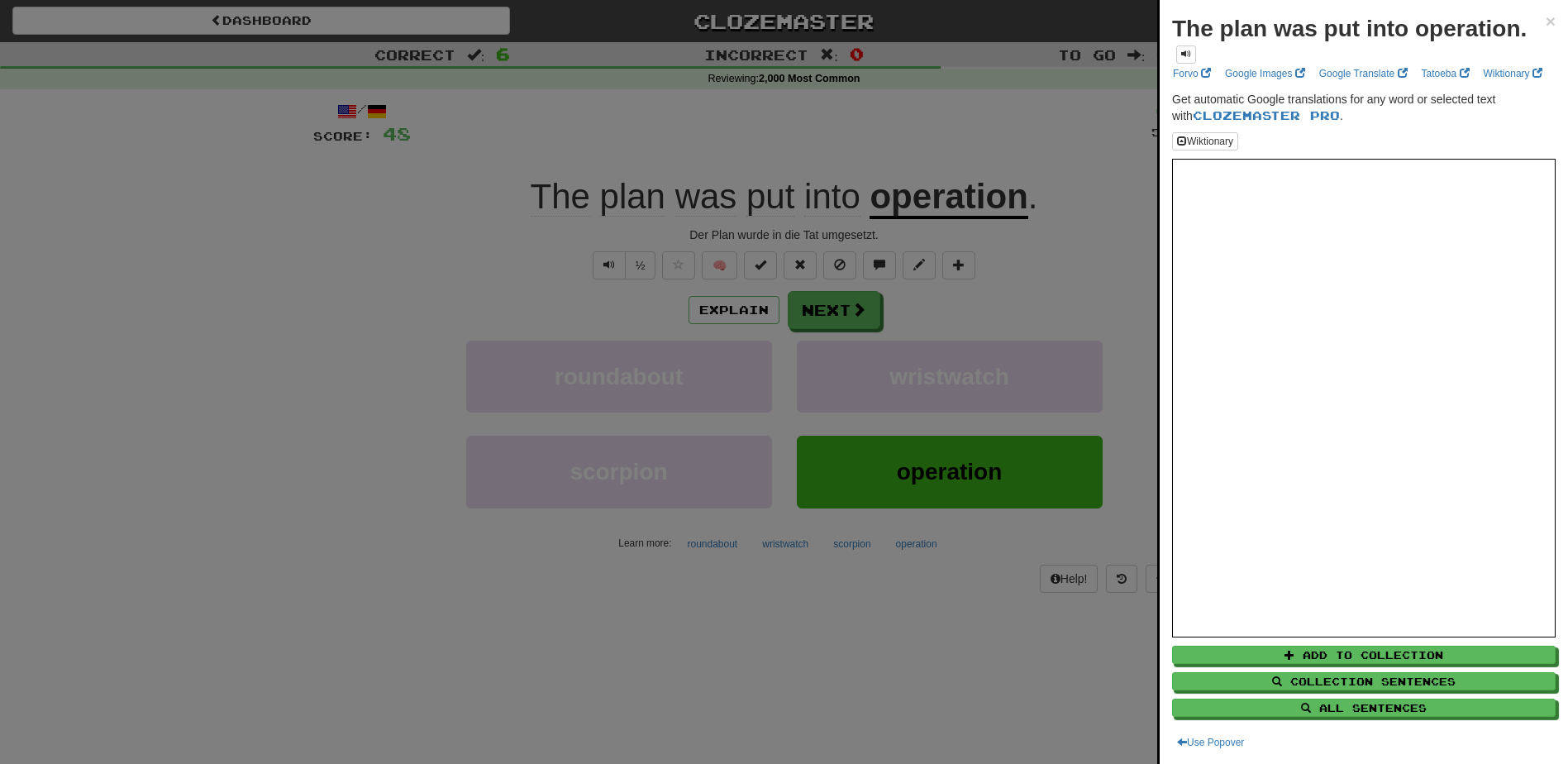
click at [683, 216] on div at bounding box center [784, 382] width 1568 height 764
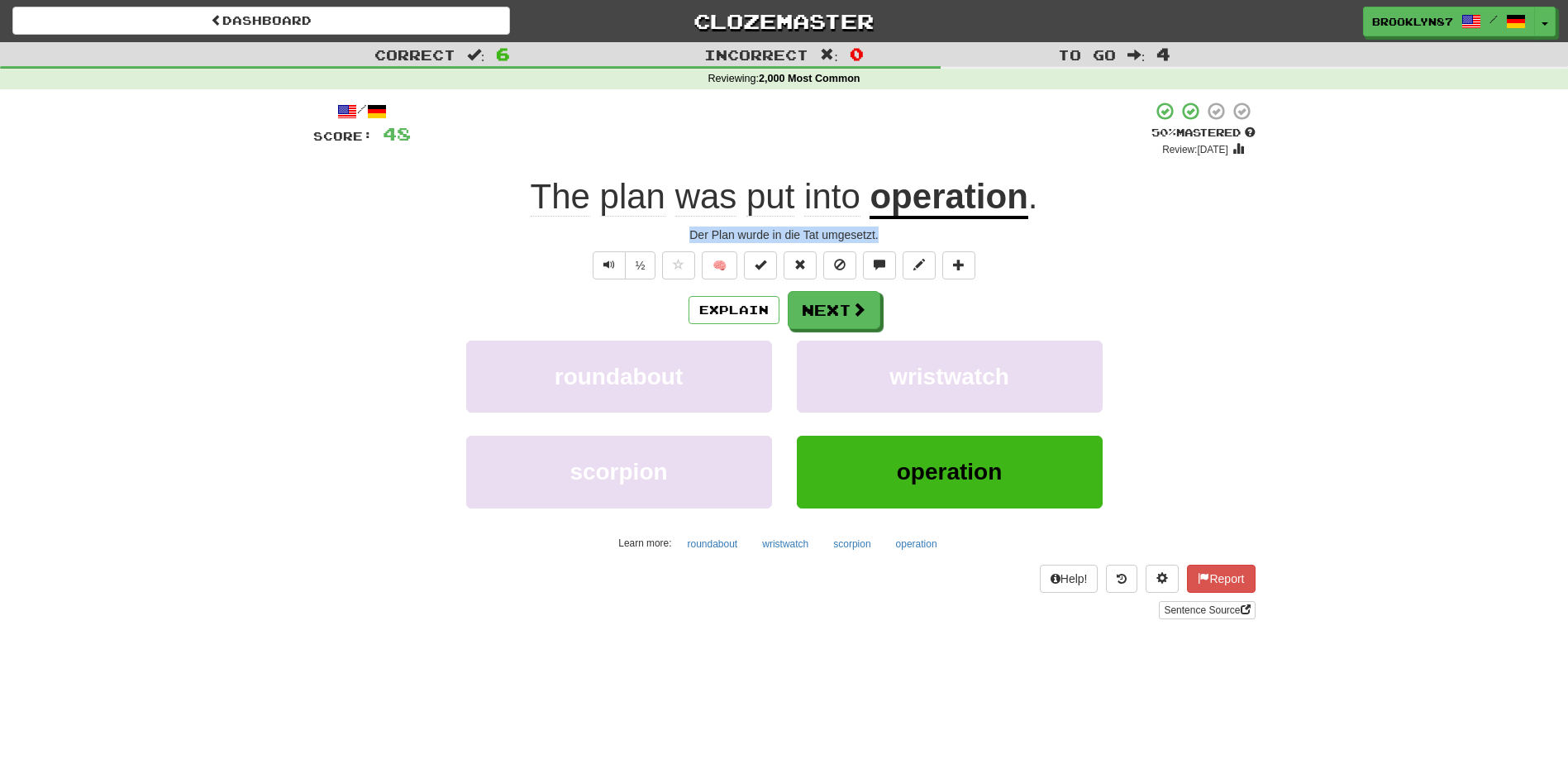
drag, startPoint x: 681, startPoint y: 239, endPoint x: 905, endPoint y: 230, distance: 224.2
click at [905, 230] on div "Der Plan wurde in die Tat umgesetzt." at bounding box center [784, 235] width 943 height 17
copy div "Der Plan wurde in die Tat umgesetzt."
click at [837, 303] on button "Next" at bounding box center [835, 311] width 93 height 38
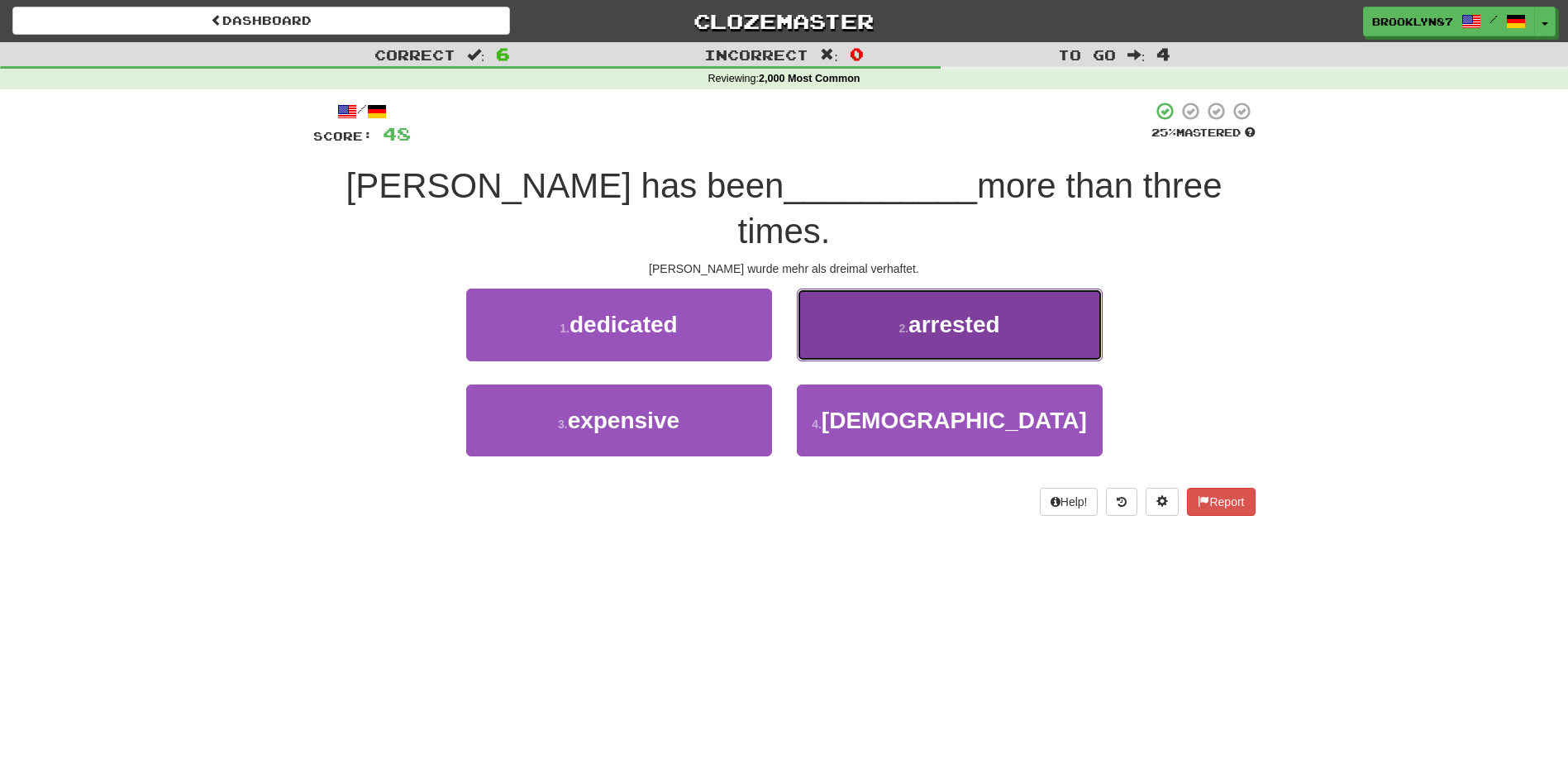
click at [885, 288] on button "2 . arrested" at bounding box center [949, 324] width 306 height 72
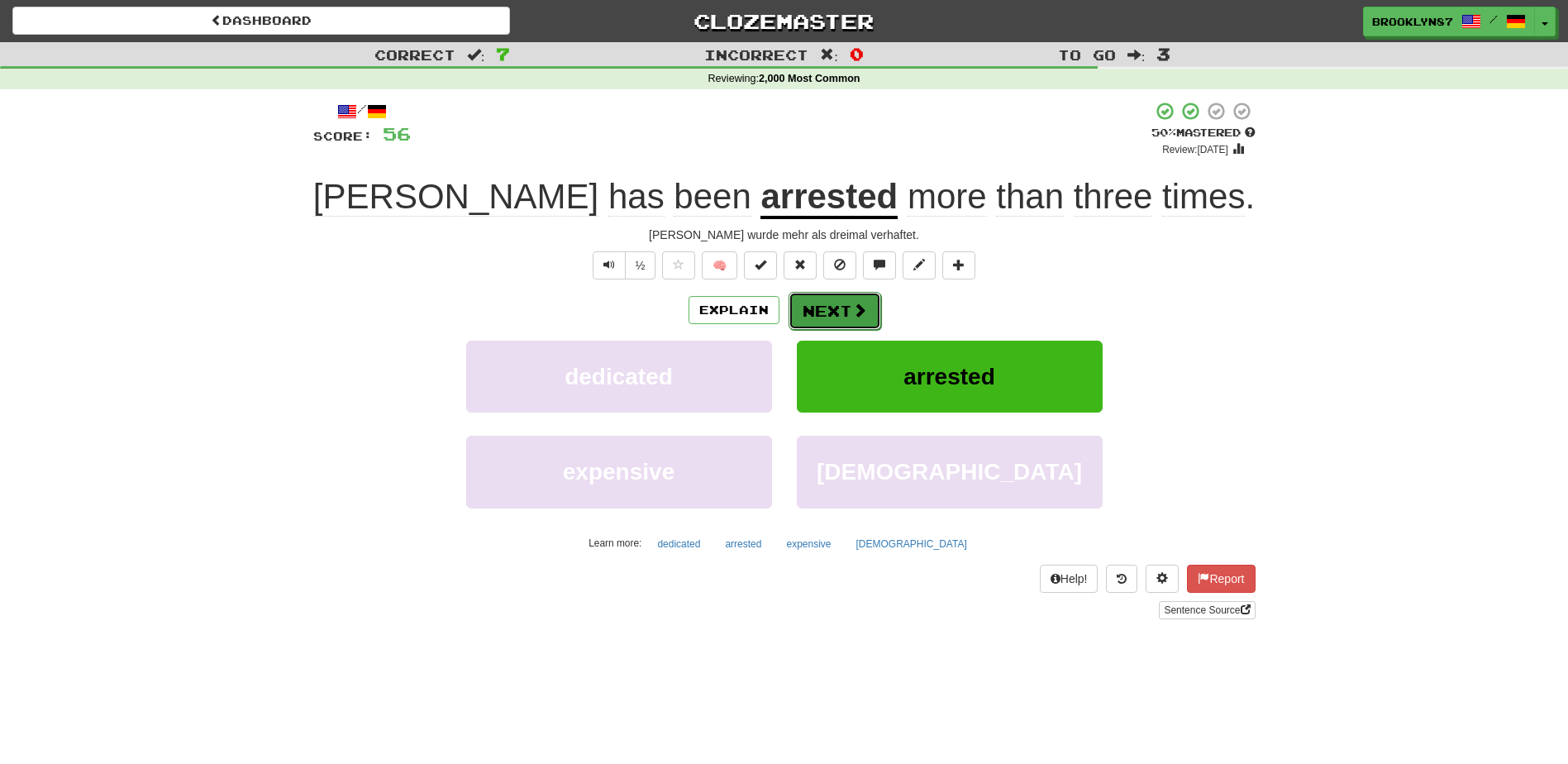
click at [836, 311] on button "Next" at bounding box center [835, 311] width 93 height 38
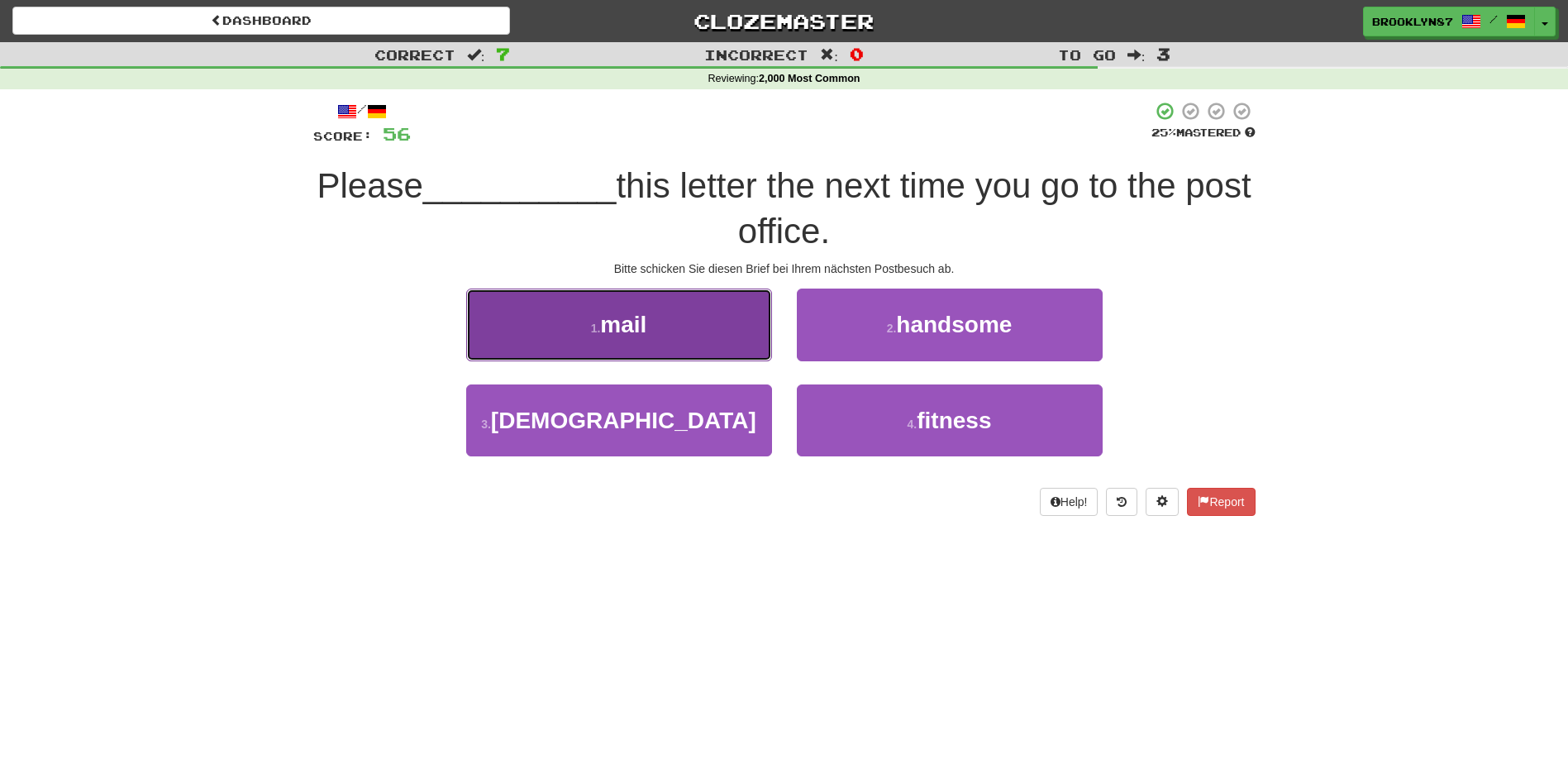
click at [721, 319] on button "1 . mail" at bounding box center [619, 324] width 306 height 72
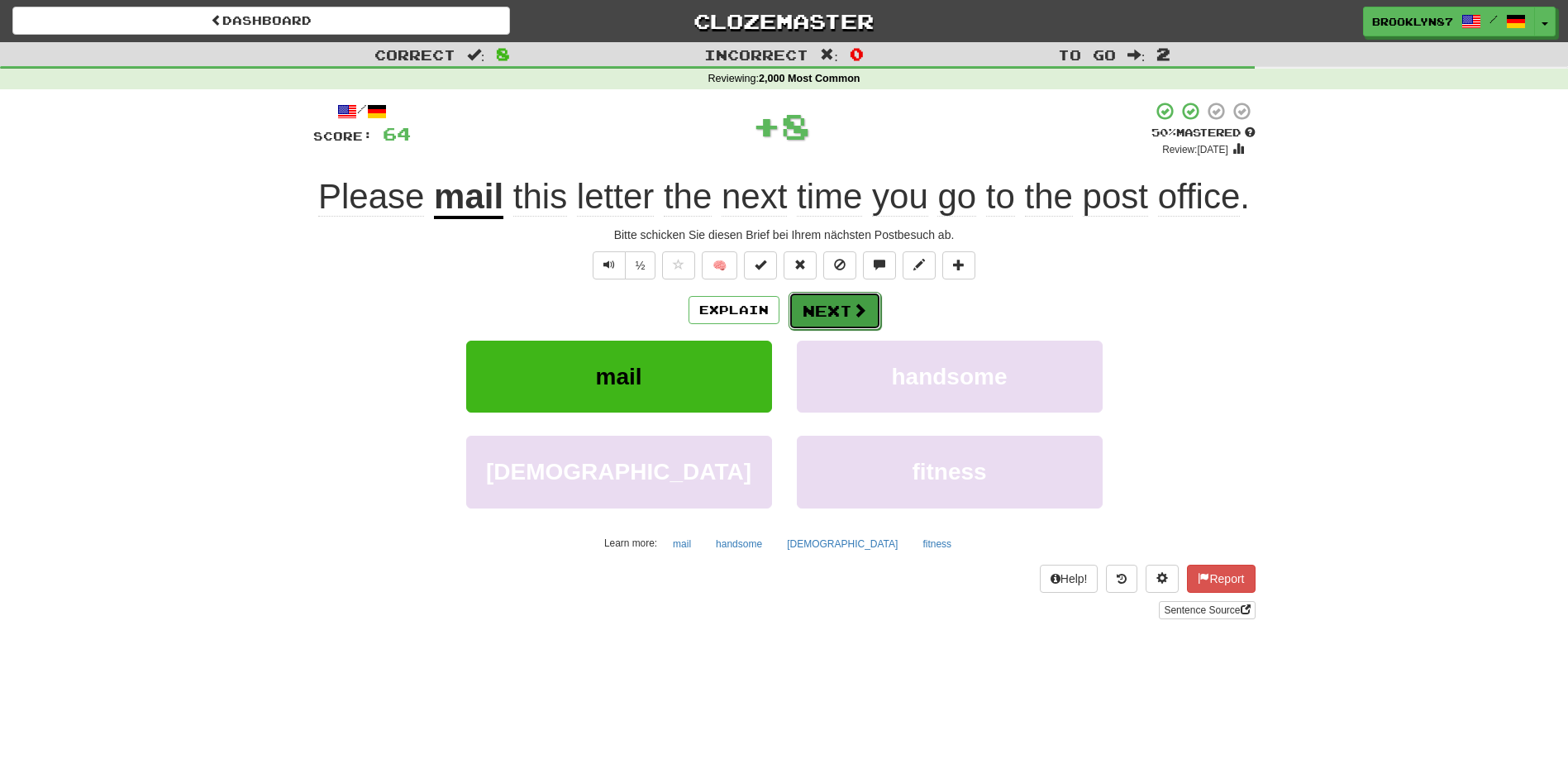
click at [842, 311] on button "Next" at bounding box center [835, 311] width 93 height 38
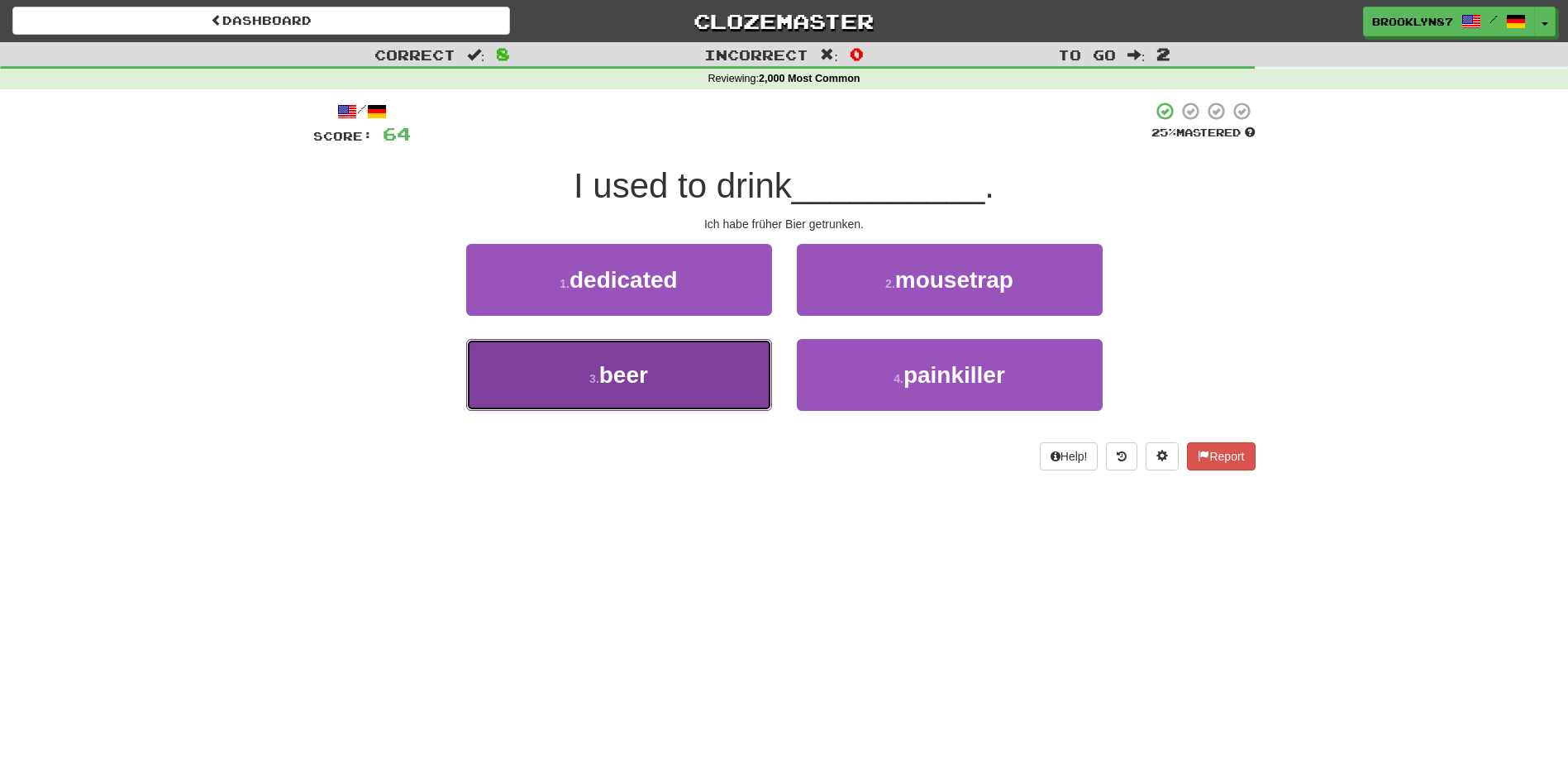
click at [725, 360] on button "3 . beer" at bounding box center [619, 375] width 306 height 72
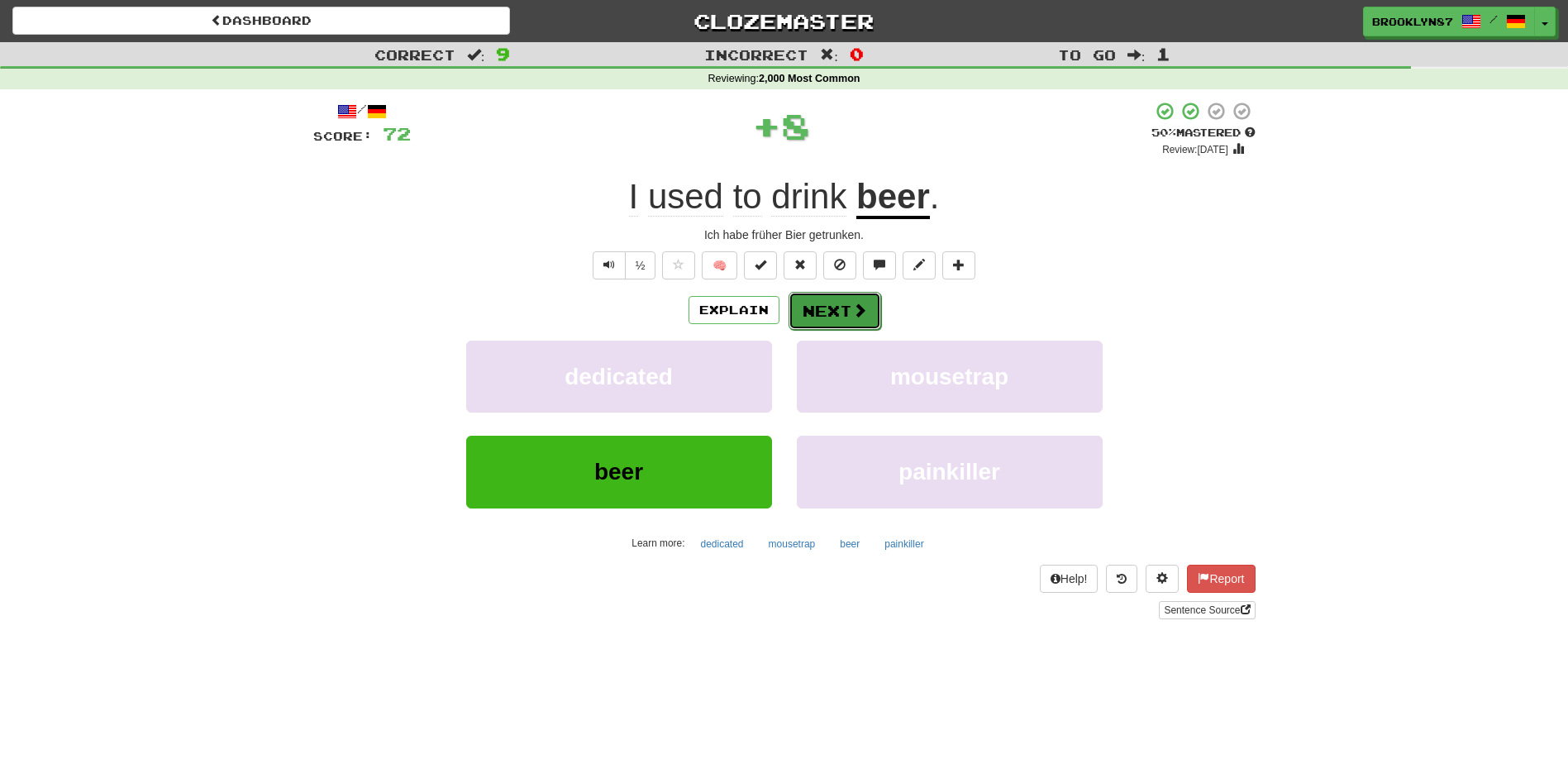
click at [841, 303] on button "Next" at bounding box center [835, 311] width 93 height 38
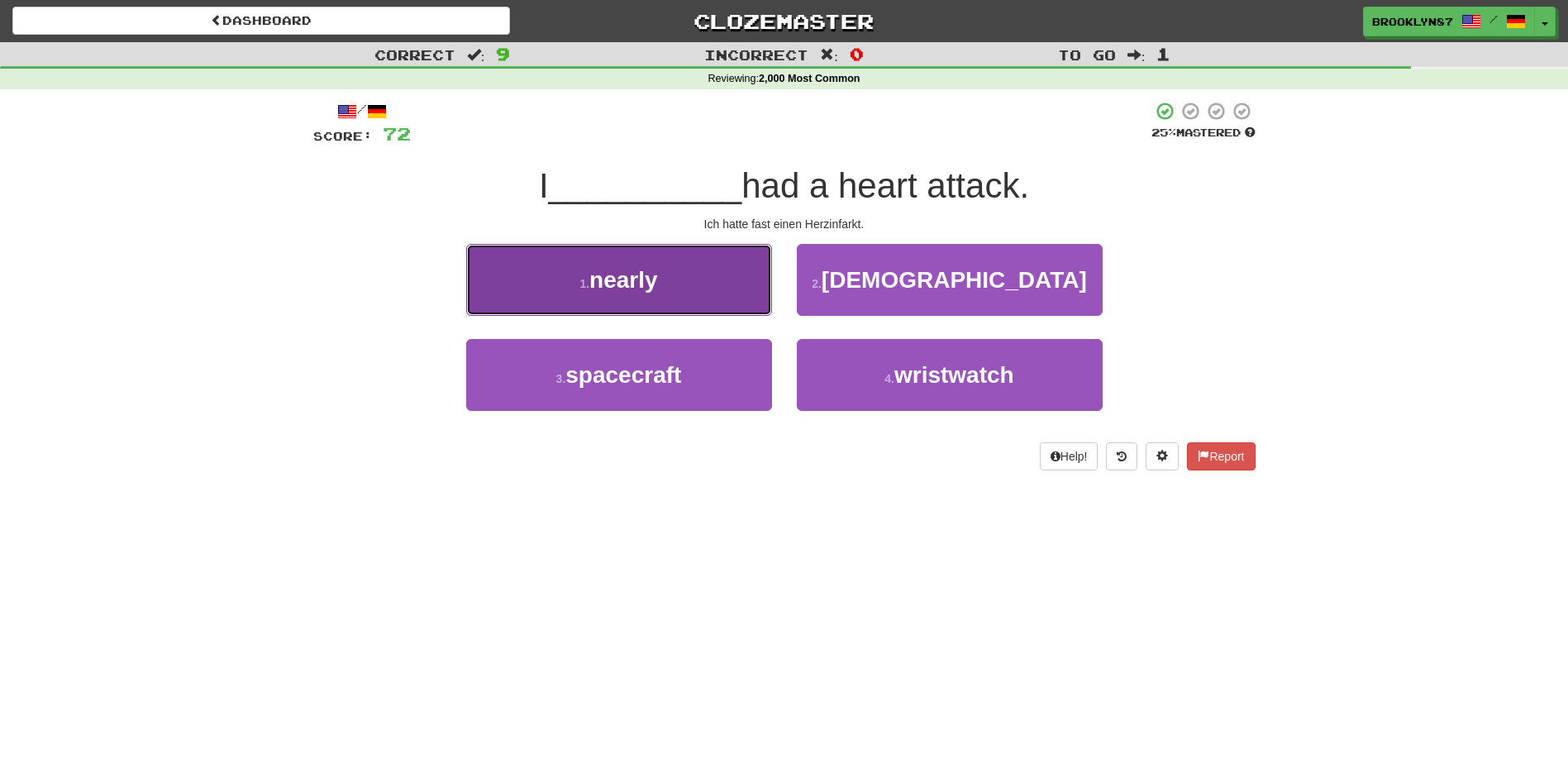
click at [646, 280] on span "nearly" at bounding box center [623, 279] width 69 height 26
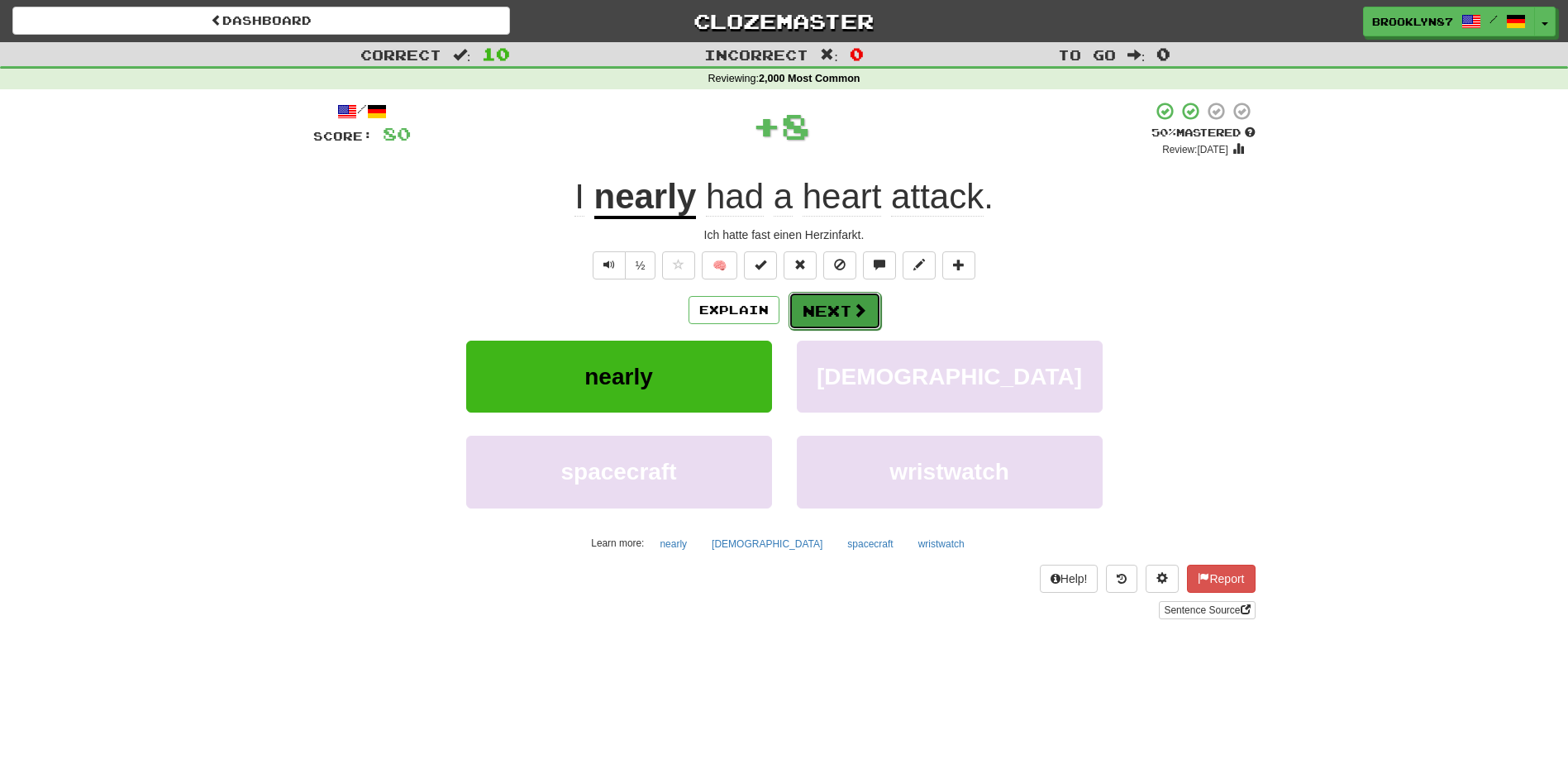
click at [867, 306] on button "Next" at bounding box center [835, 311] width 93 height 38
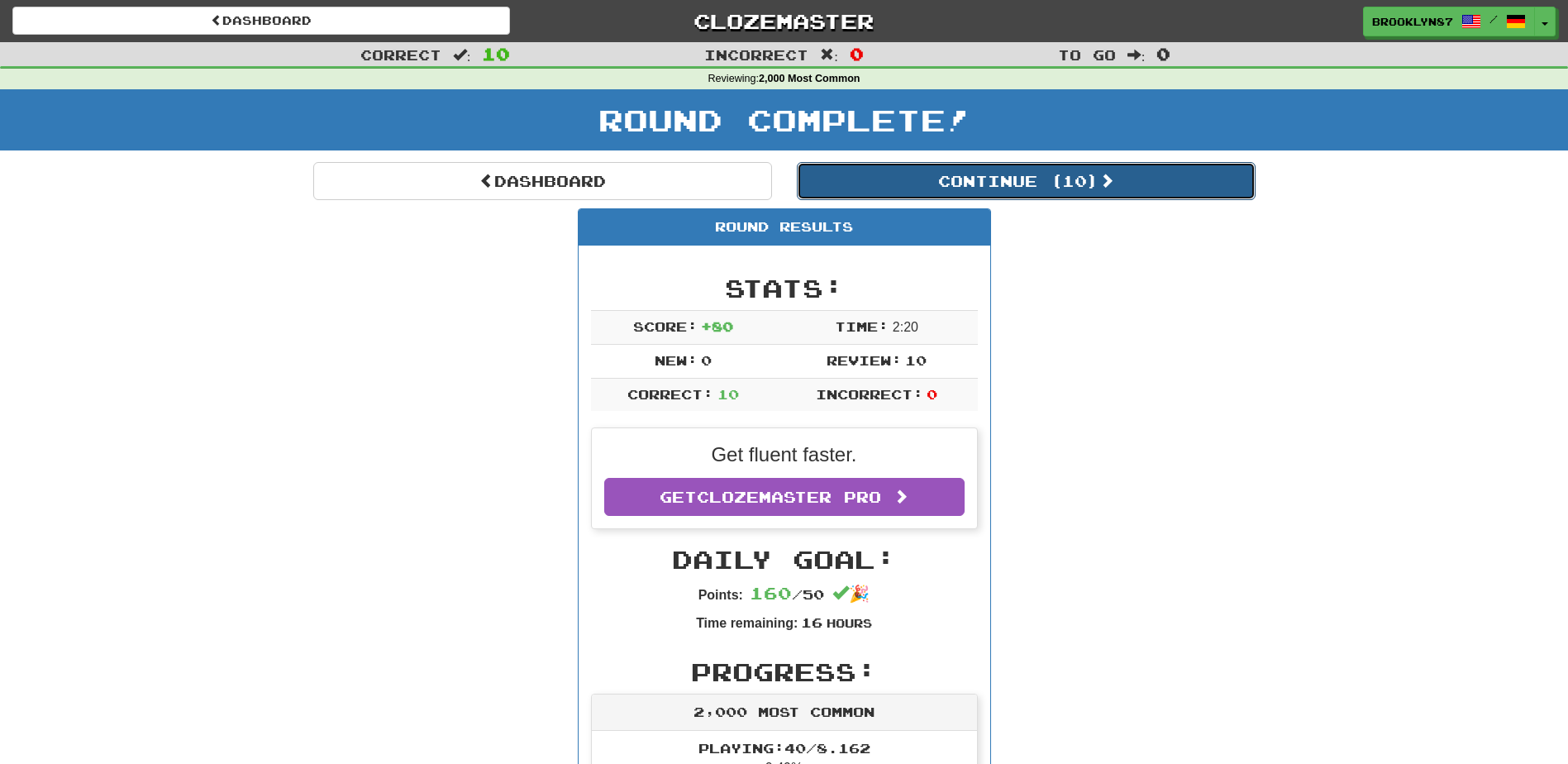
click at [1110, 186] on span at bounding box center [1107, 181] width 15 height 15
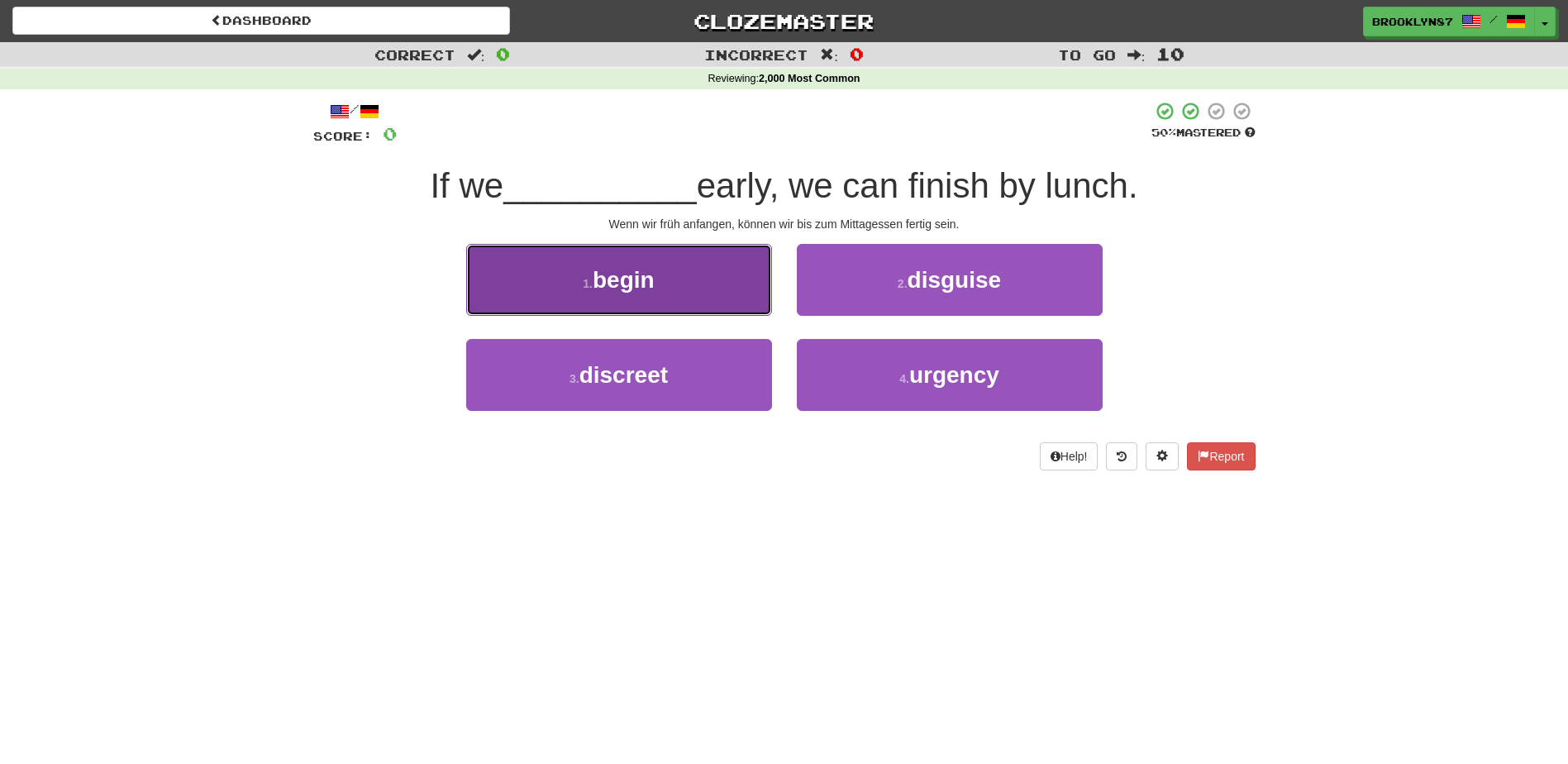
click at [642, 283] on span "begin" at bounding box center [623, 279] width 62 height 26
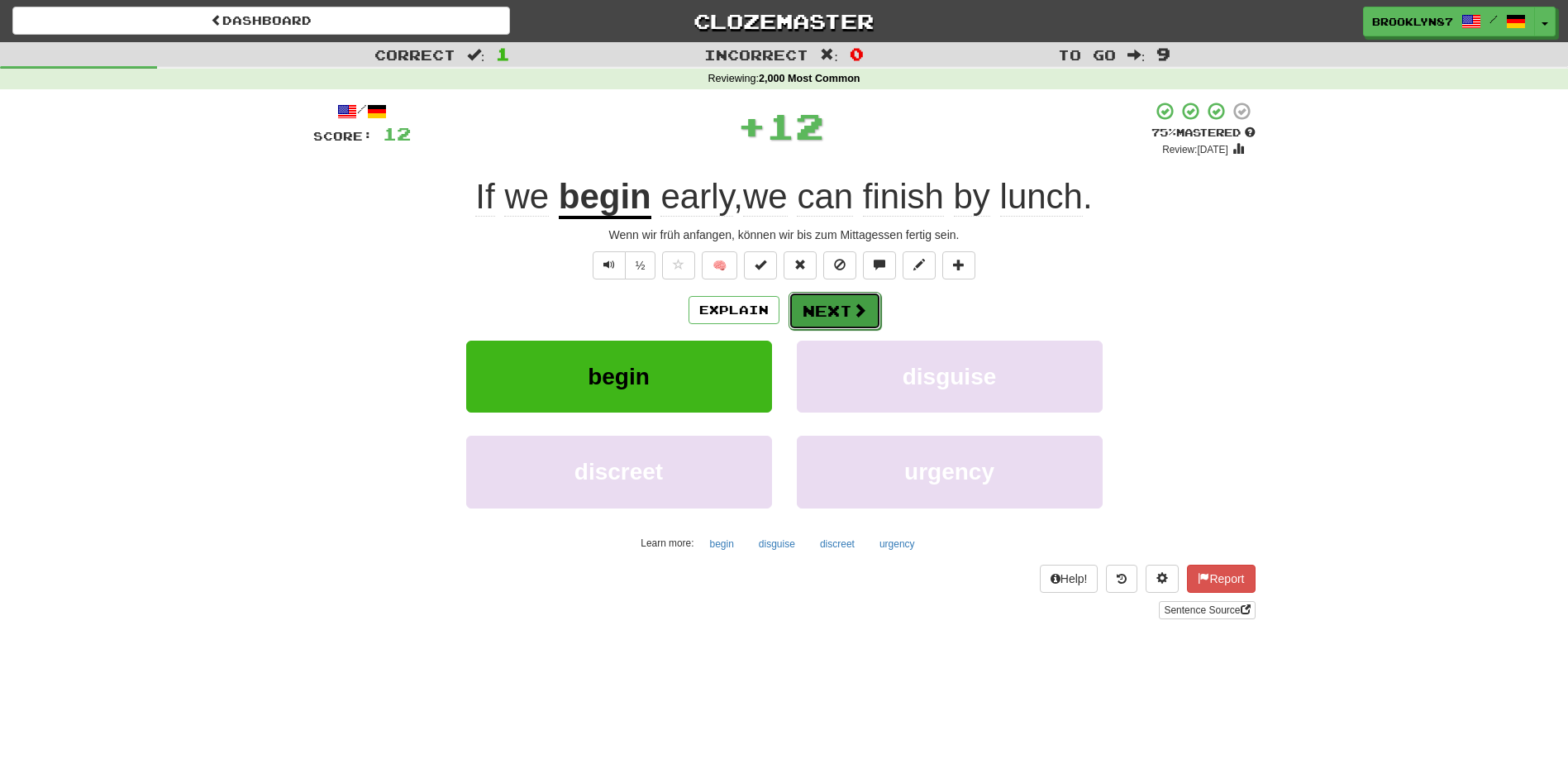
click at [831, 308] on button "Next" at bounding box center [835, 311] width 93 height 38
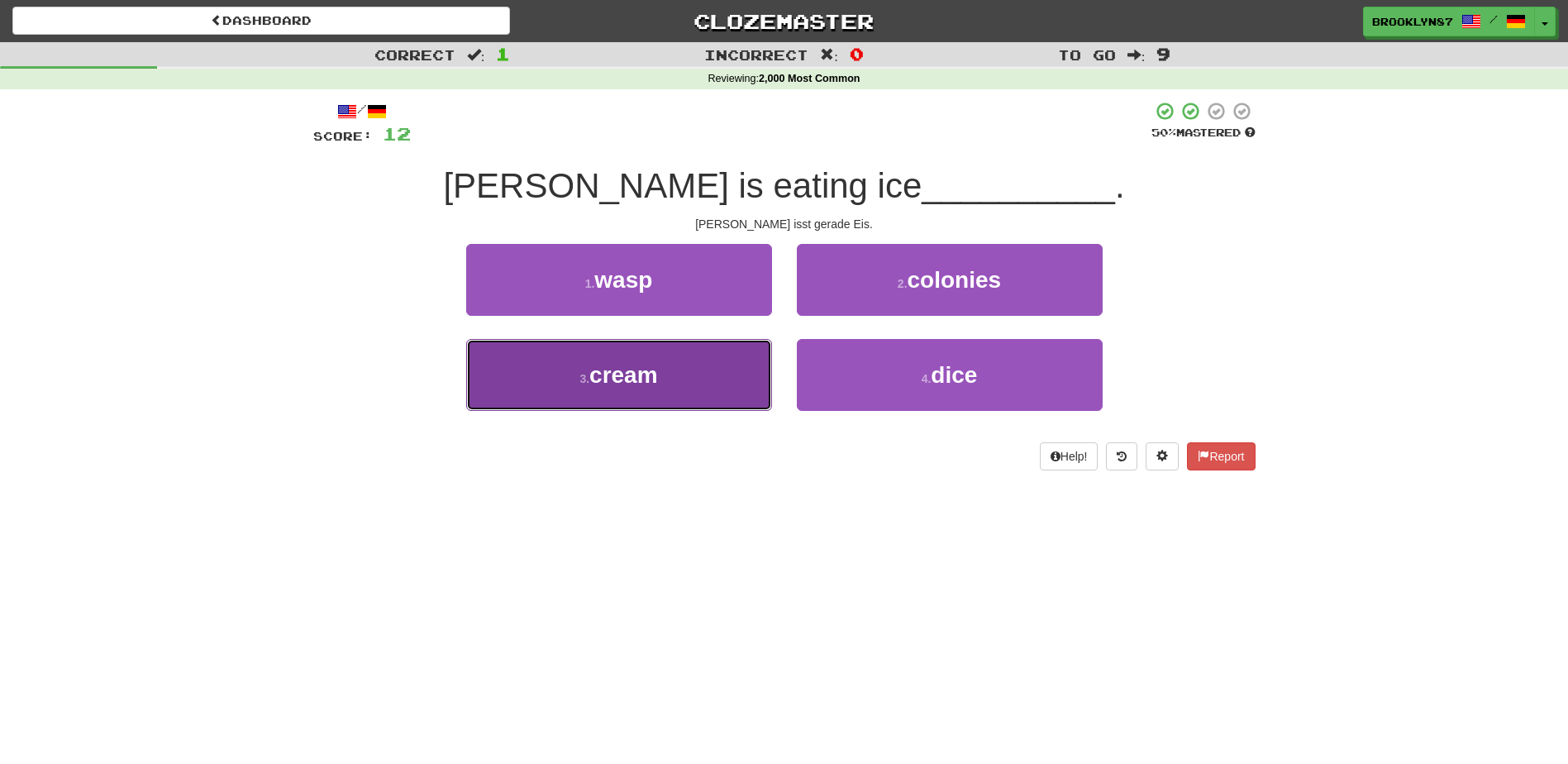
click at [644, 364] on span "cream" at bounding box center [623, 375] width 69 height 26
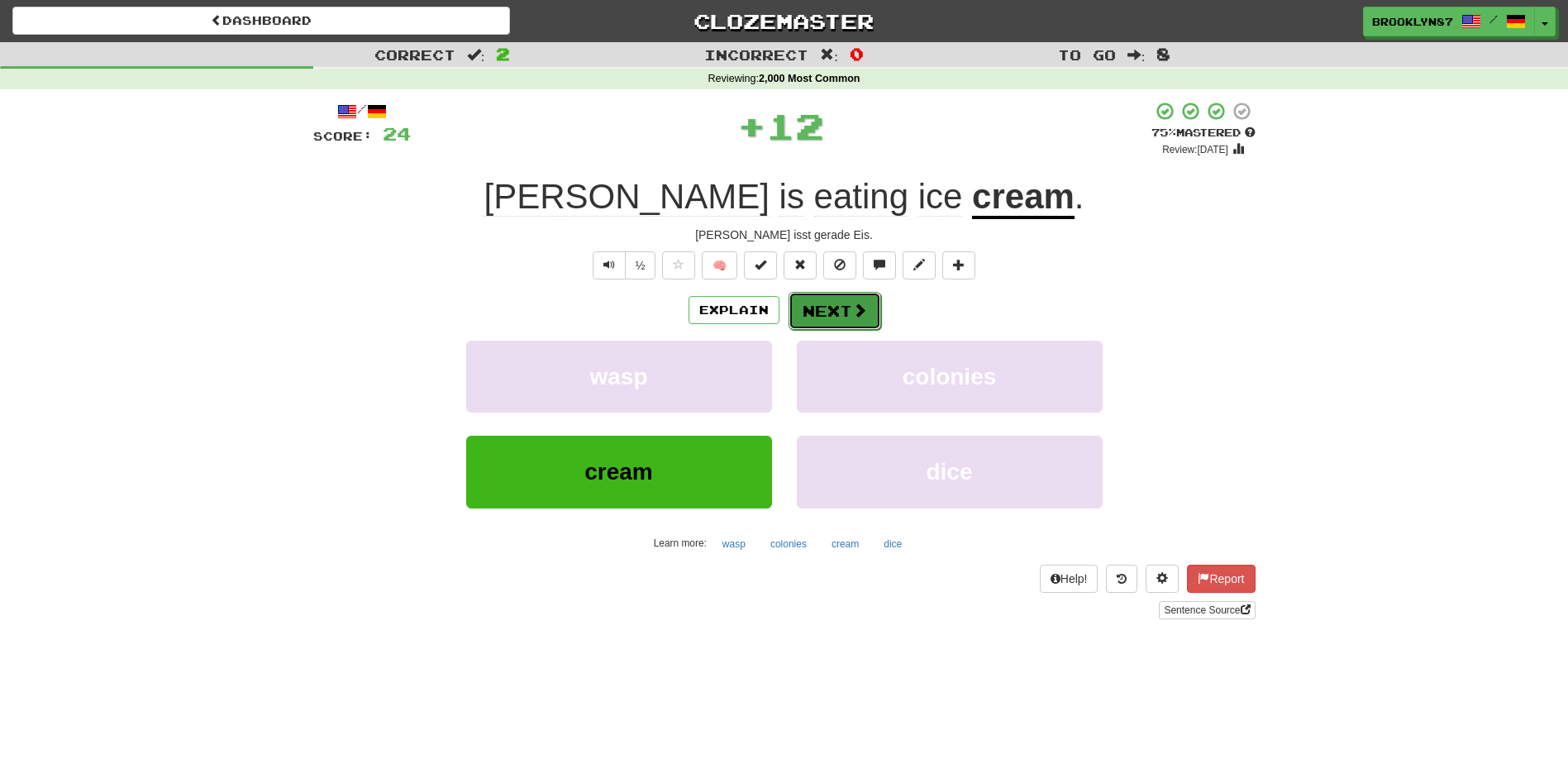
click at [842, 312] on button "Next" at bounding box center [835, 311] width 93 height 38
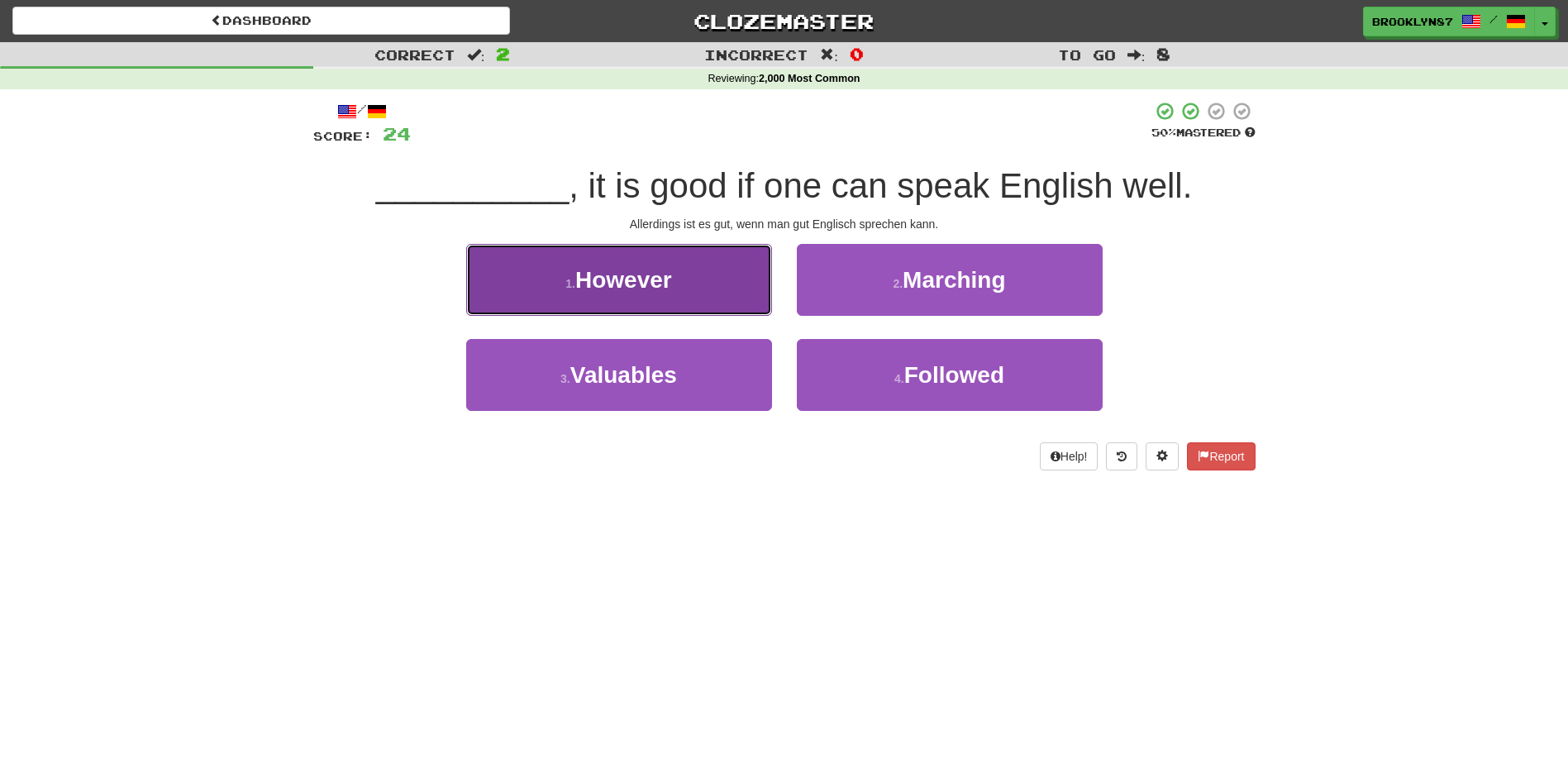
click at [629, 288] on span "However" at bounding box center [624, 279] width 97 height 26
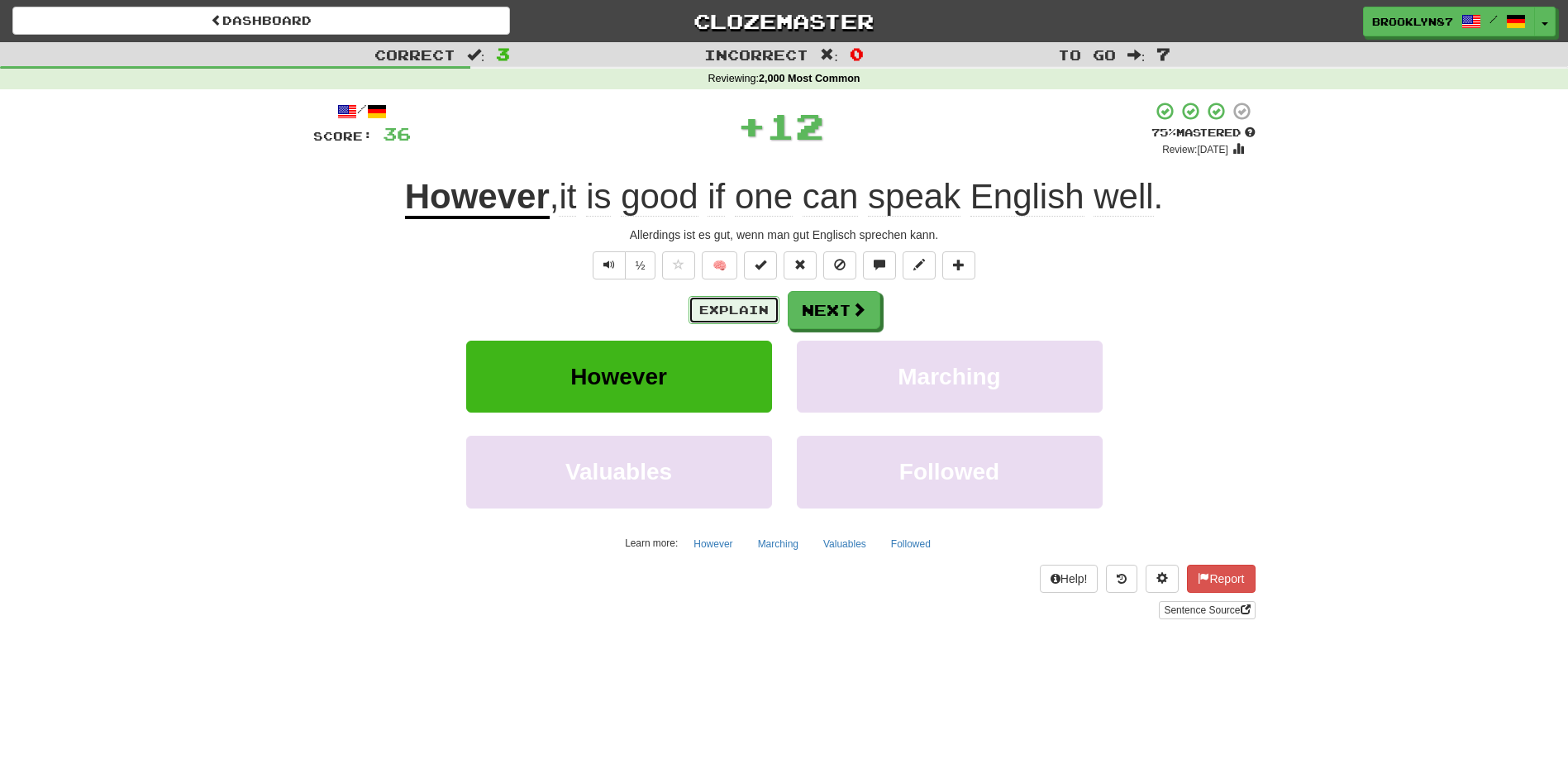
click at [730, 312] on button "Explain" at bounding box center [734, 310] width 91 height 28
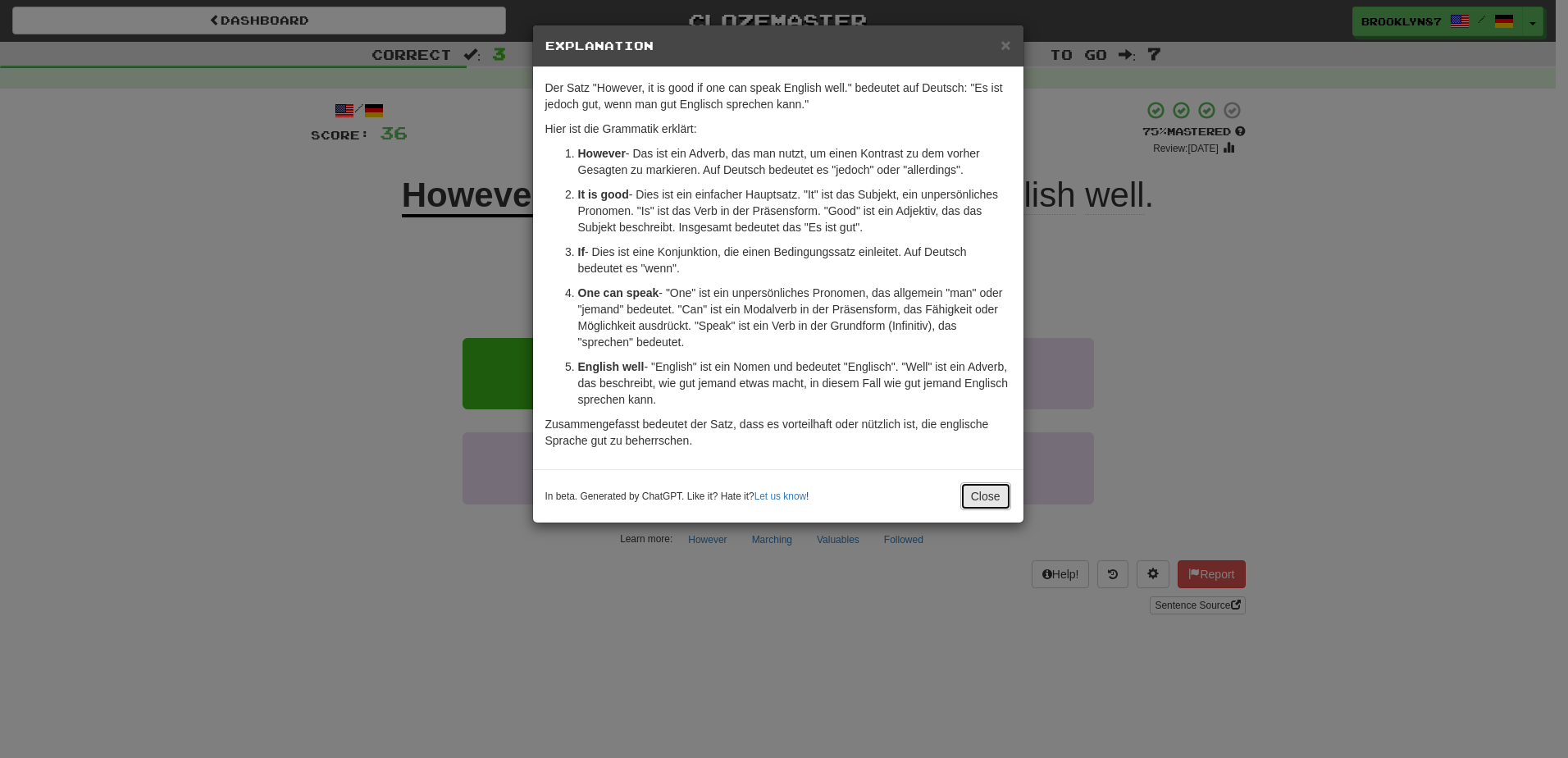
click at [987, 493] on button "Close" at bounding box center [986, 497] width 51 height 28
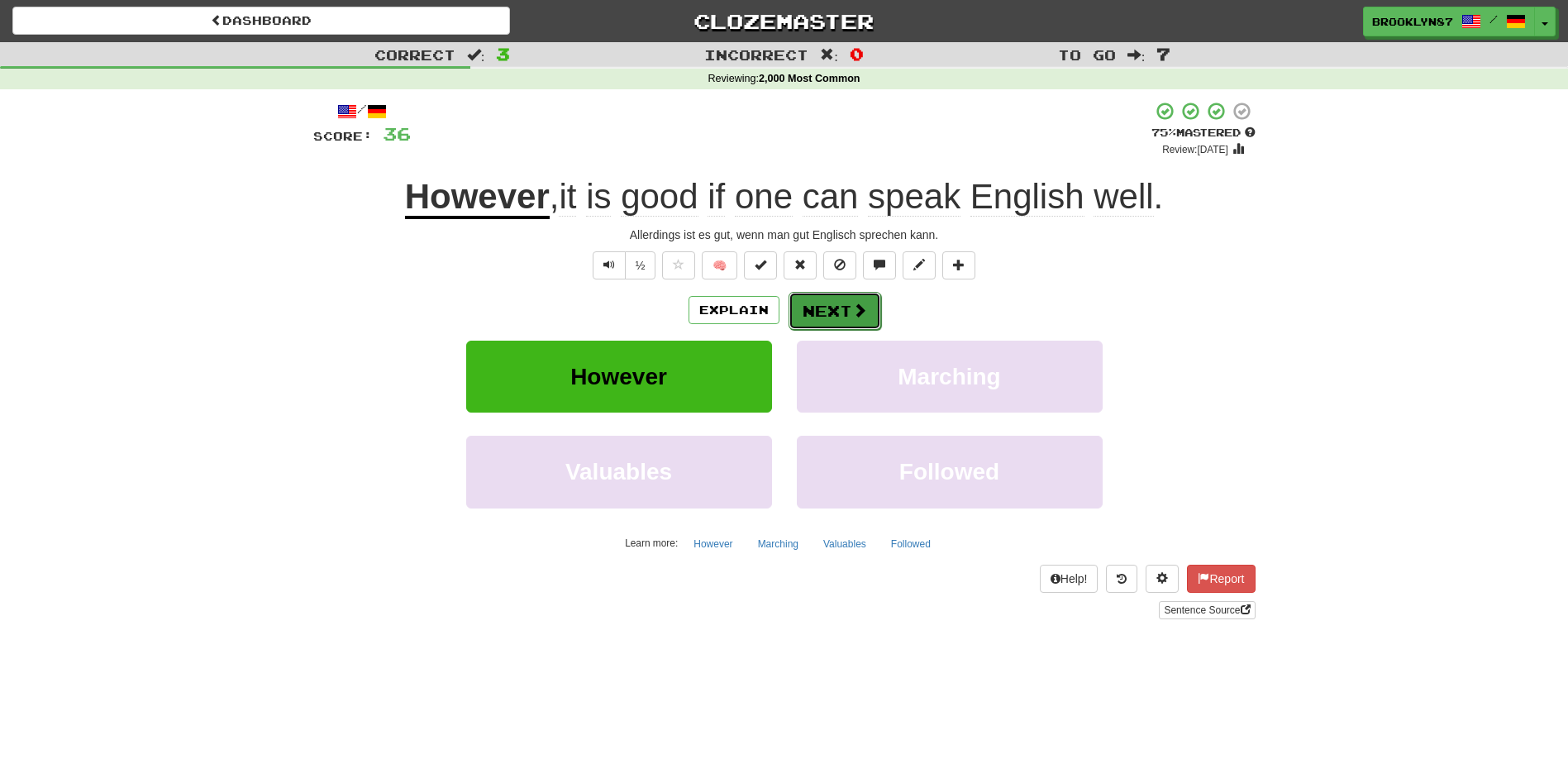
click at [856, 302] on span at bounding box center [860, 310] width 15 height 15
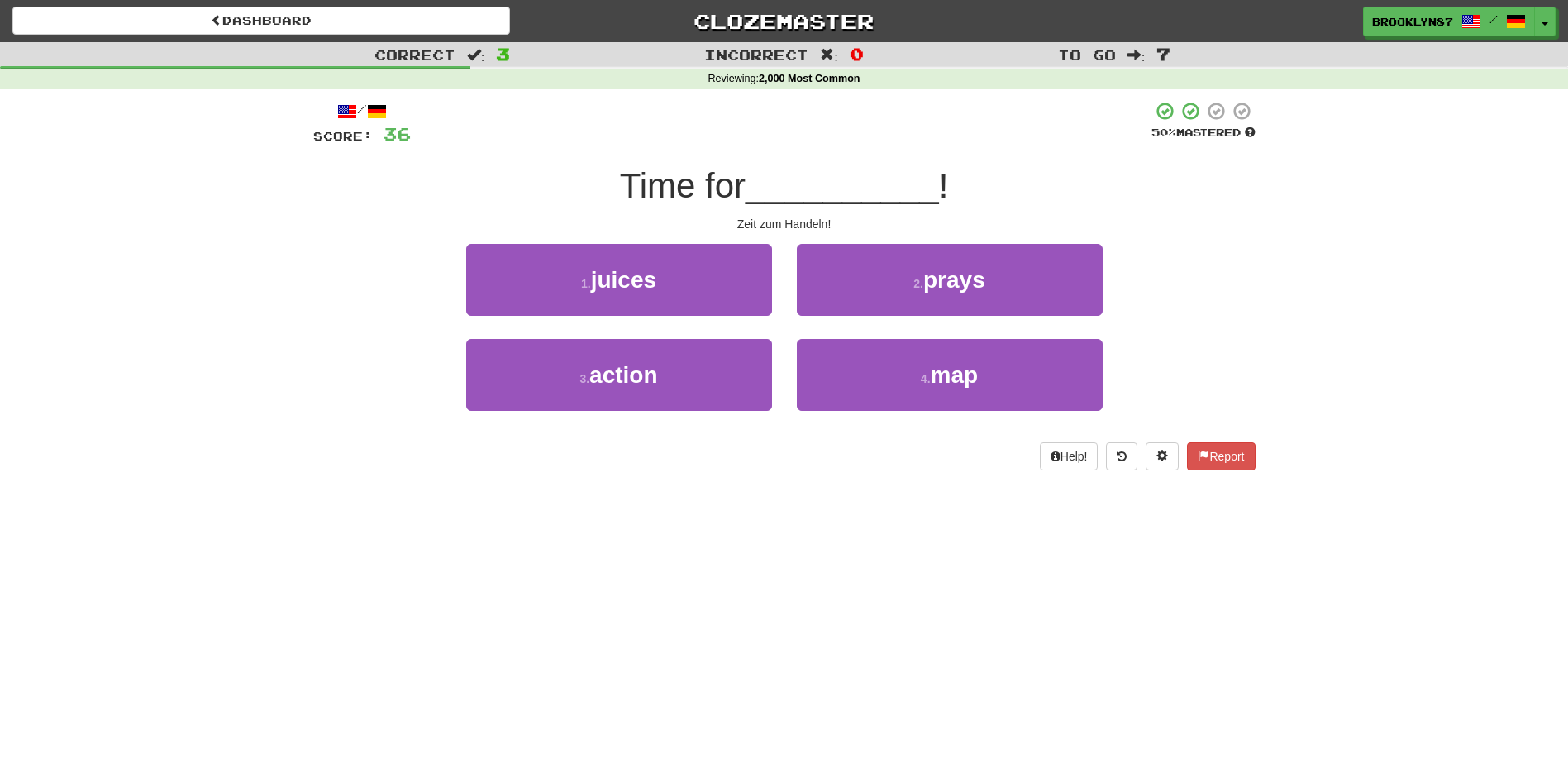
drag, startPoint x: 381, startPoint y: 351, endPoint x: 370, endPoint y: 289, distance: 63.0
click at [370, 289] on div "1 . juices 2 . prays" at bounding box center [784, 291] width 991 height 95
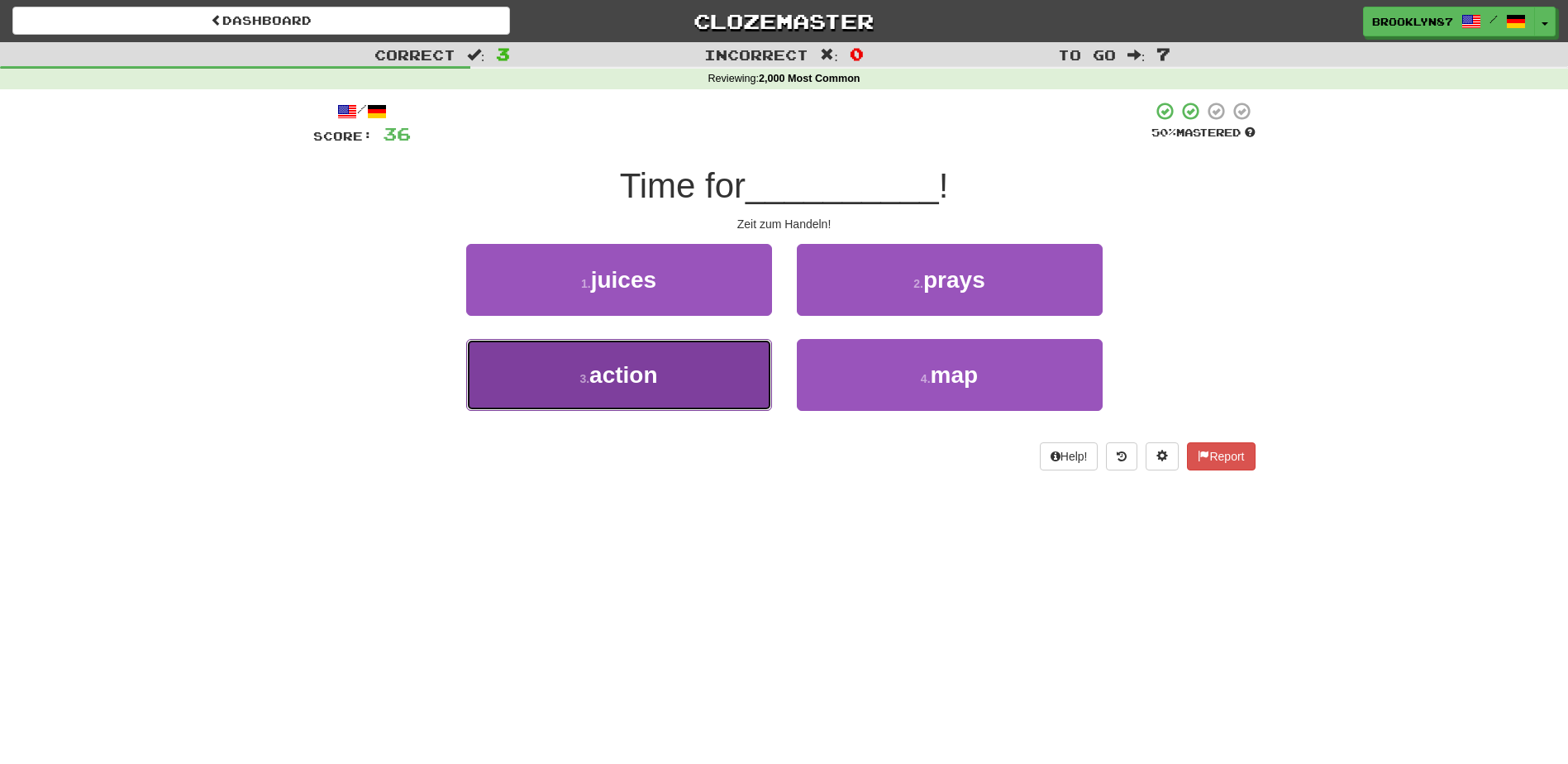
click at [629, 363] on span "action" at bounding box center [623, 375] width 68 height 26
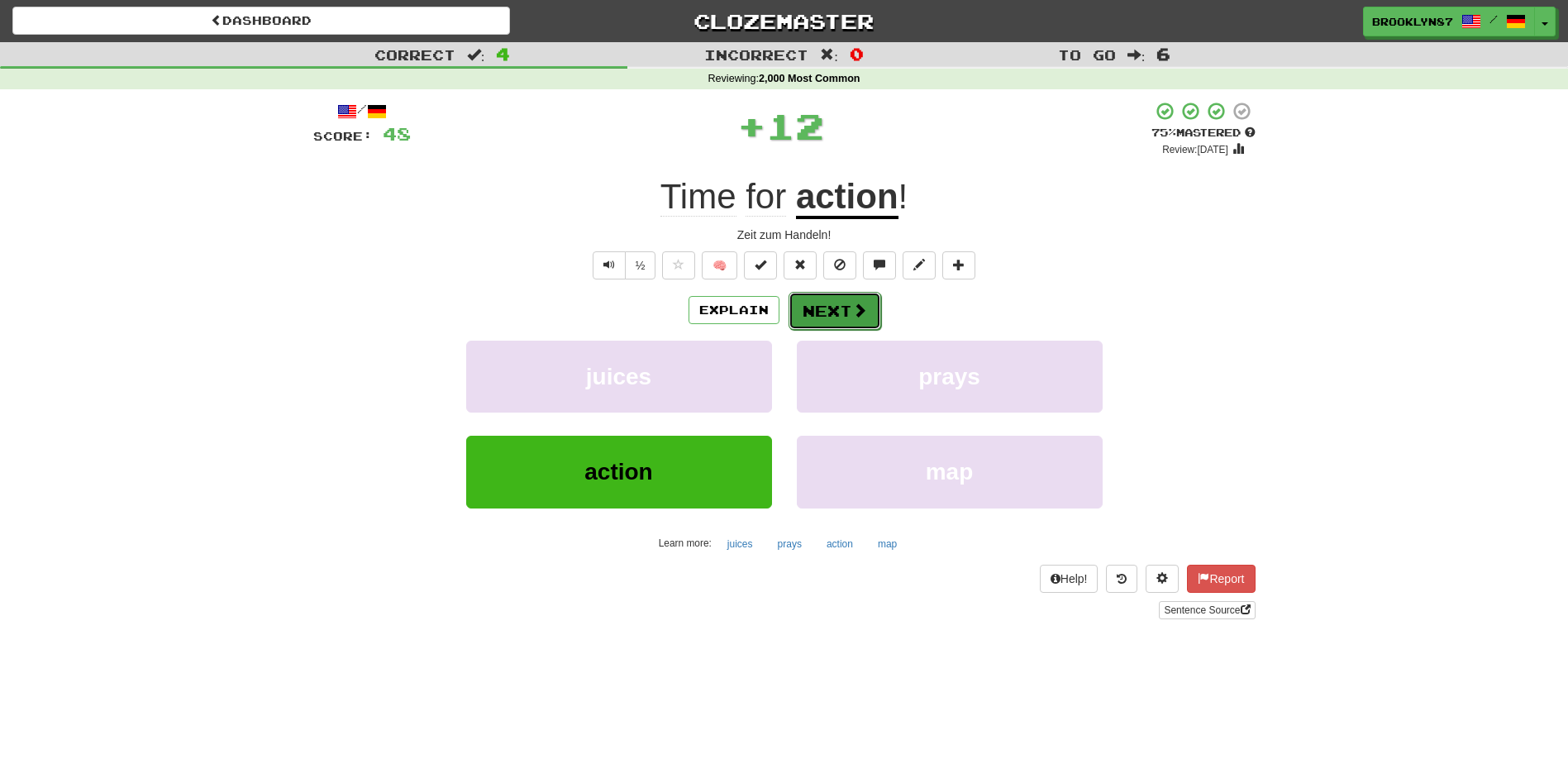
click at [840, 307] on button "Next" at bounding box center [835, 311] width 93 height 38
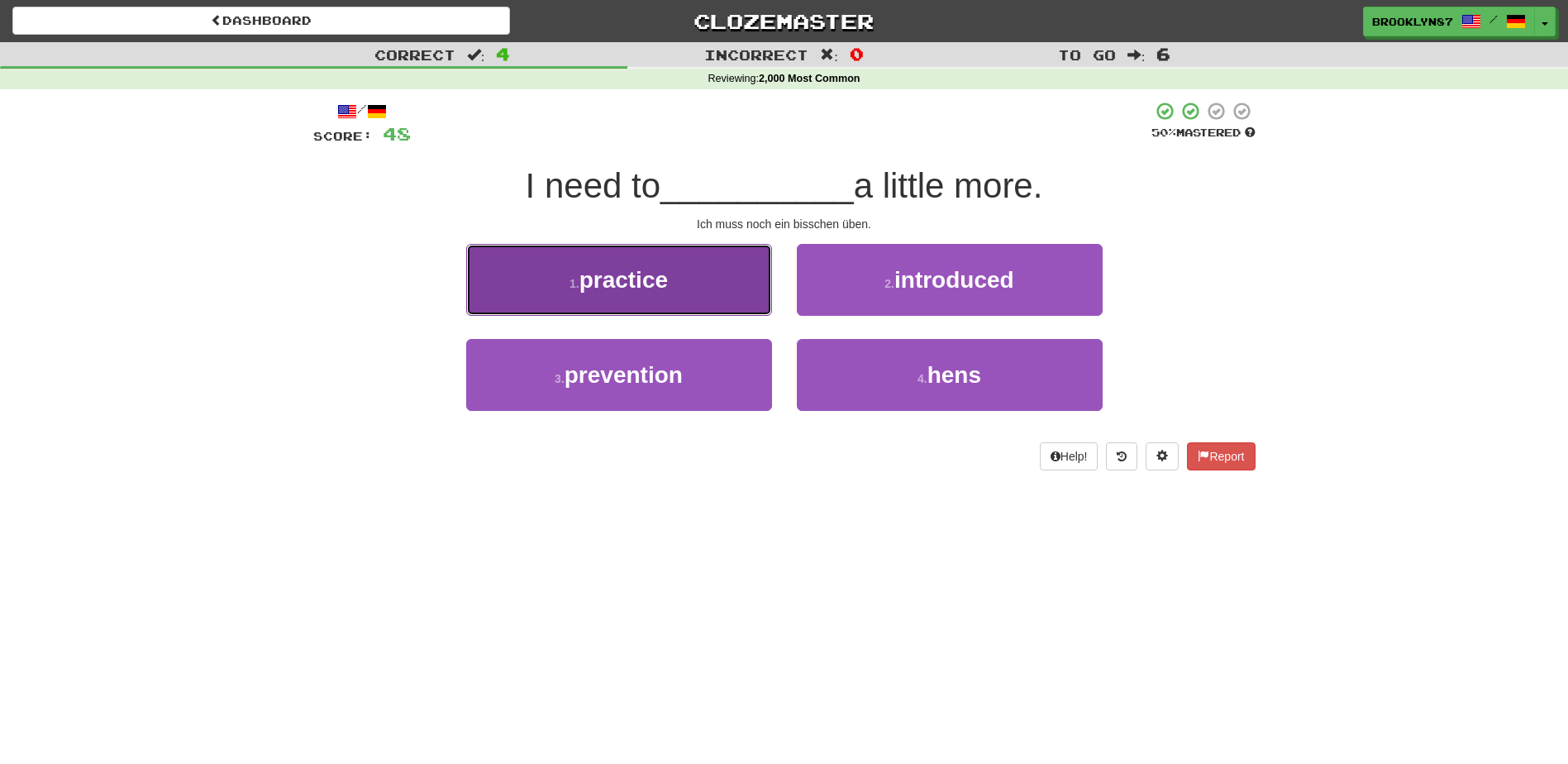
click at [586, 284] on span "practice" at bounding box center [624, 279] width 89 height 26
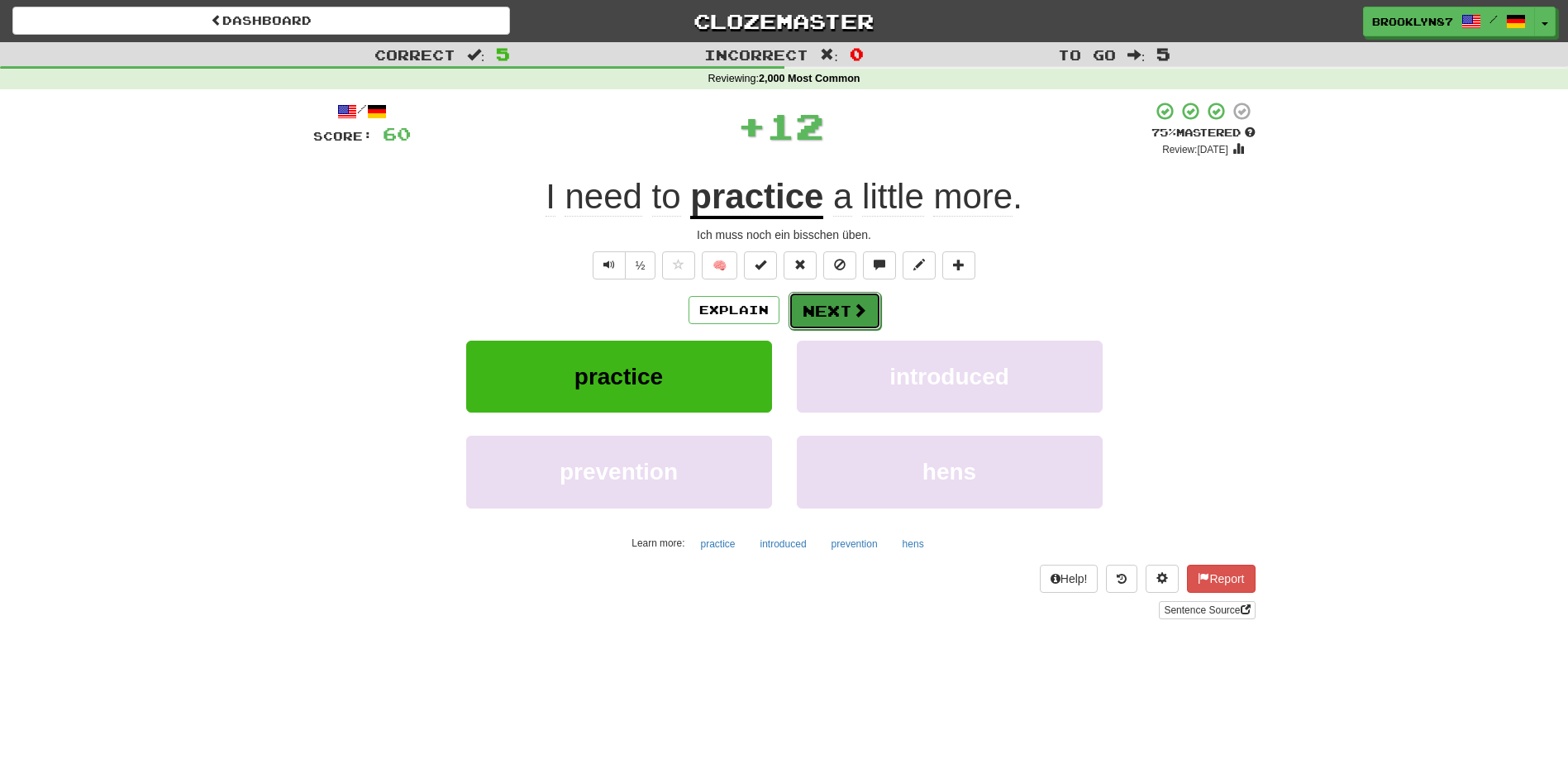
click at [808, 292] on button "Next" at bounding box center [835, 311] width 93 height 38
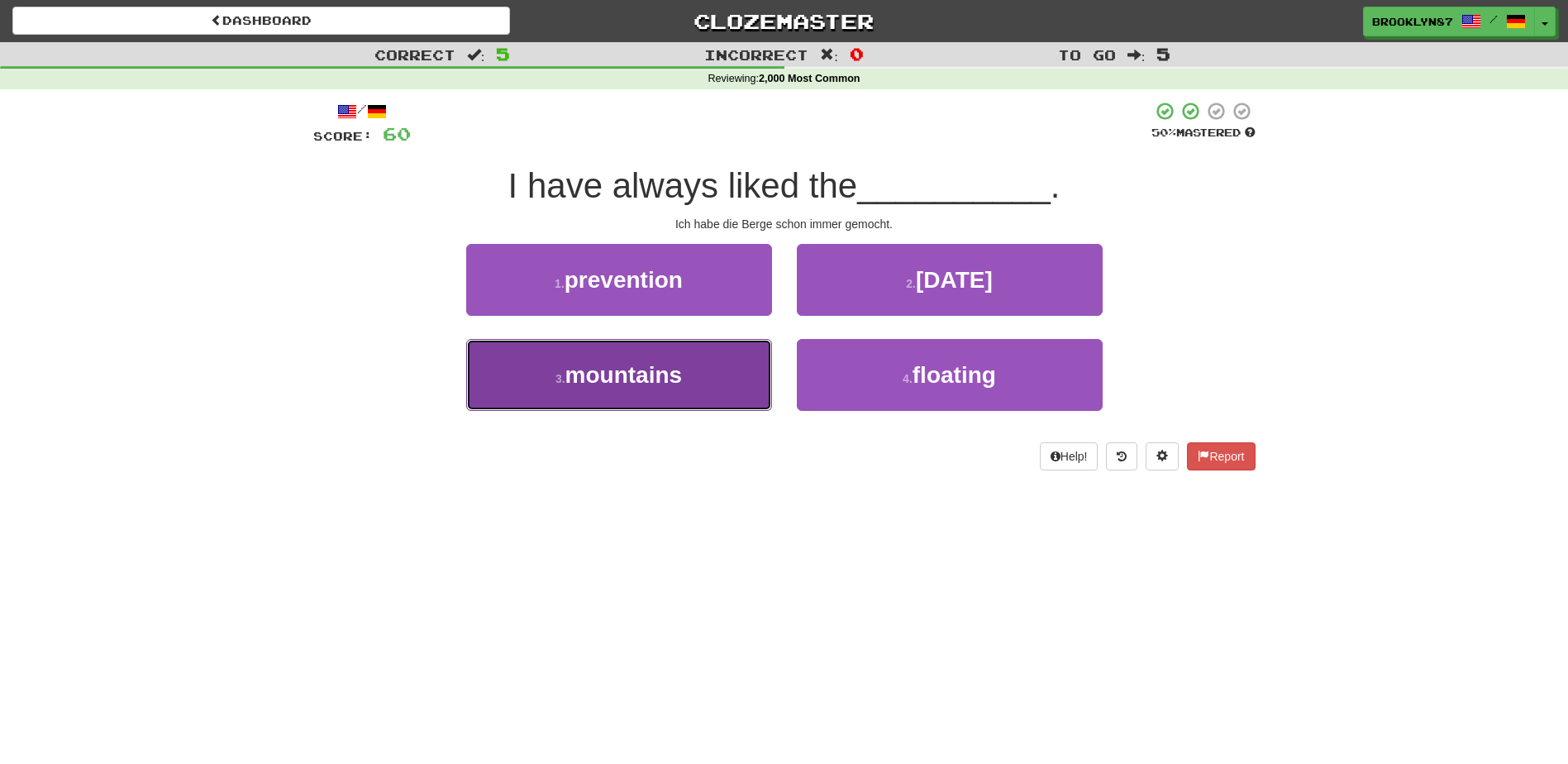
click at [668, 373] on span "mountains" at bounding box center [625, 375] width 118 height 26
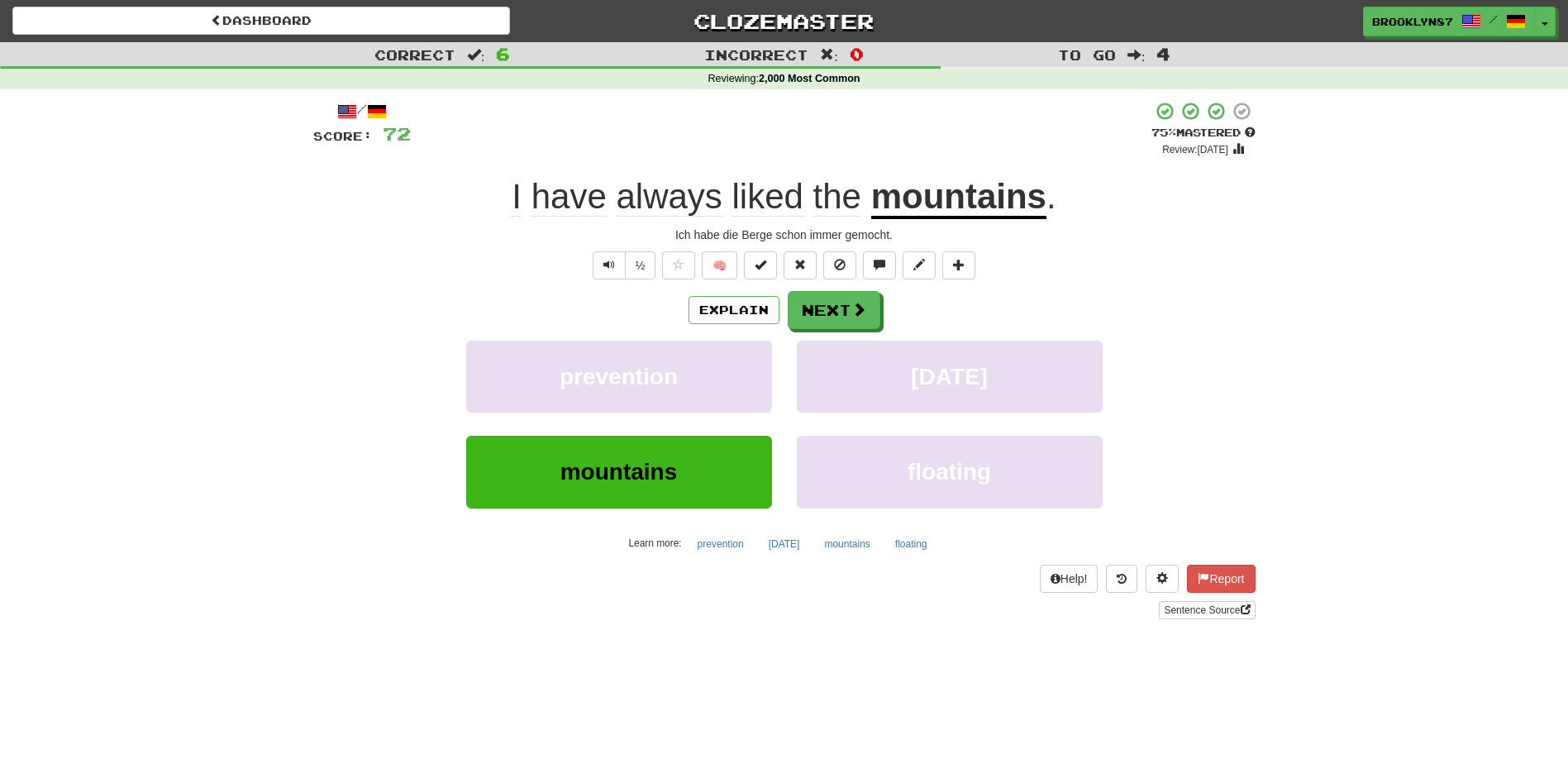
drag, startPoint x: 823, startPoint y: 296, endPoint x: 540, endPoint y: 310, distance: 283.3
click at [540, 310] on div "Explain Next" at bounding box center [784, 310] width 943 height 38
click at [713, 304] on button "Explain" at bounding box center [734, 310] width 91 height 28
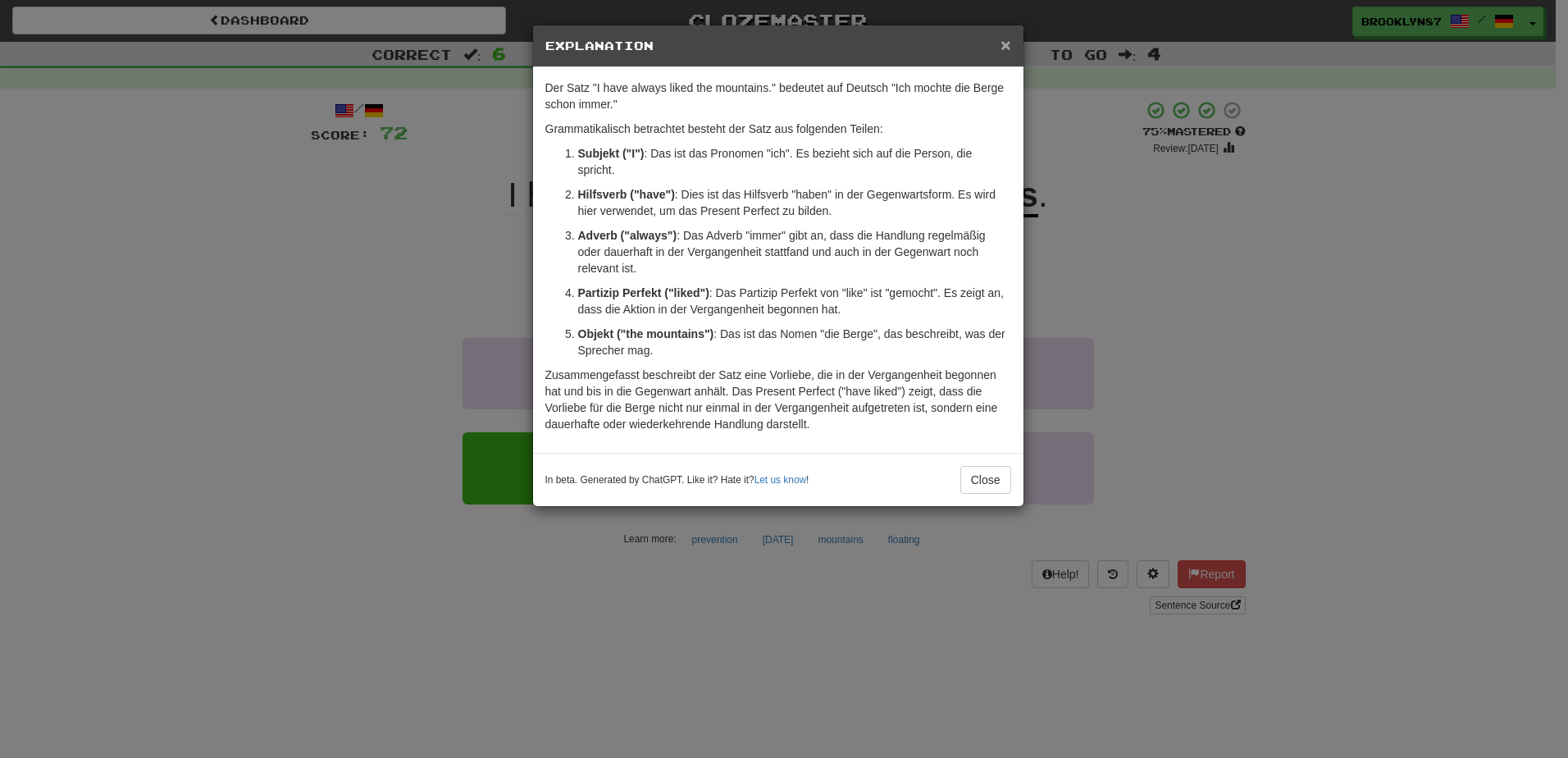
click at [1006, 40] on span "×" at bounding box center [1005, 44] width 10 height 19
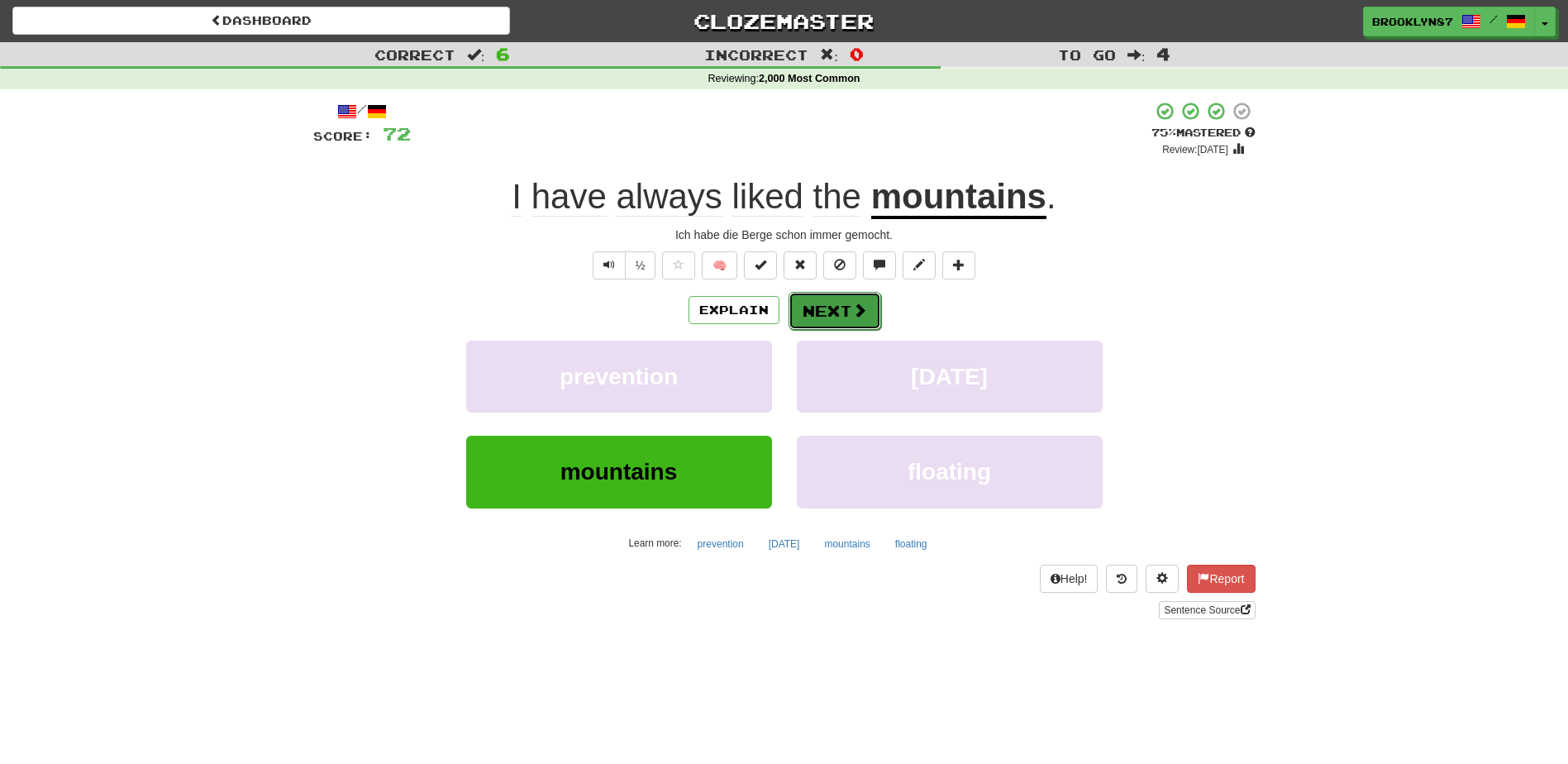
drag, startPoint x: 833, startPoint y: 305, endPoint x: 804, endPoint y: 302, distance: 29.2
click at [804, 302] on button "Next" at bounding box center [835, 311] width 93 height 38
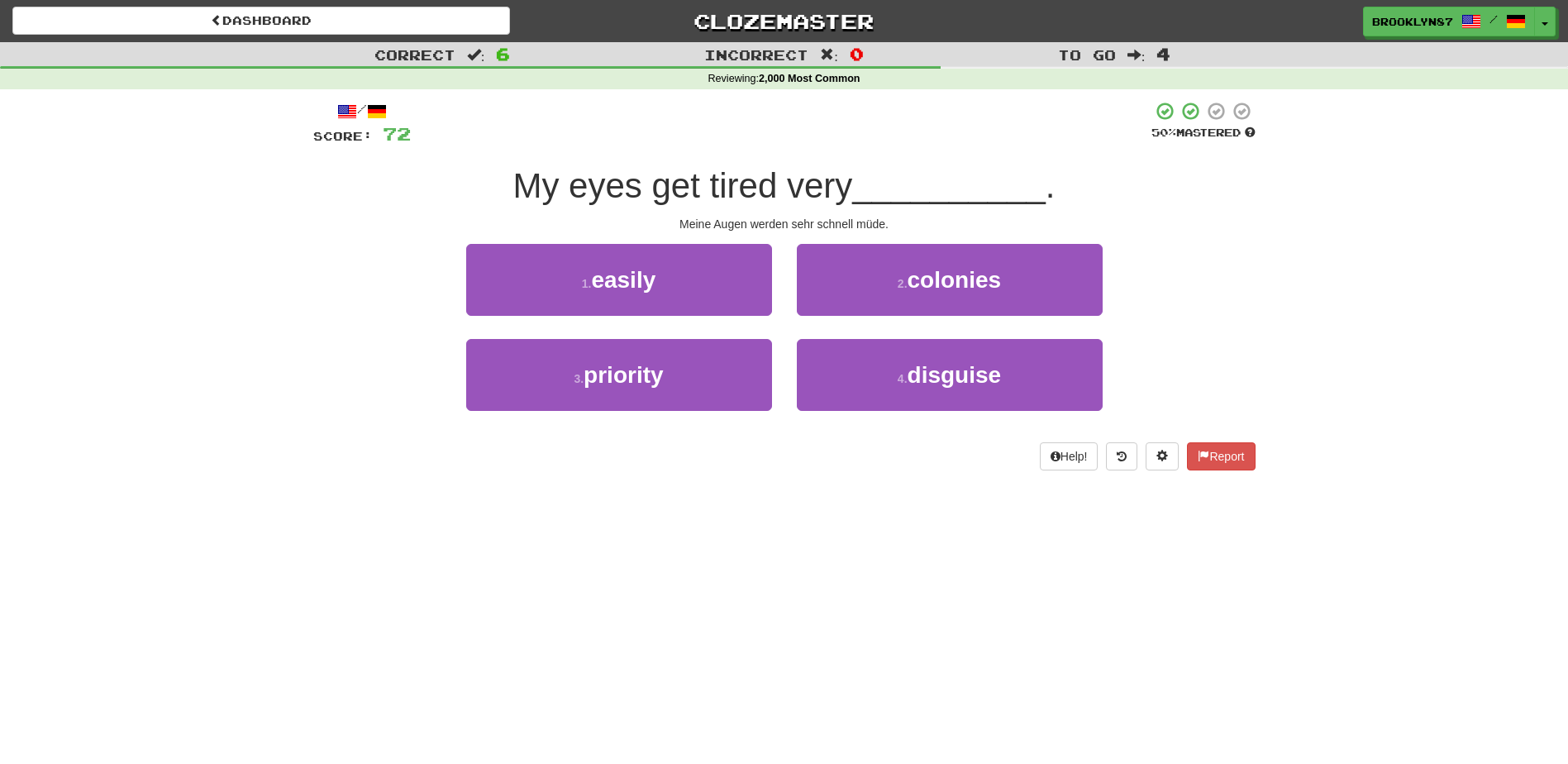
drag, startPoint x: 885, startPoint y: 496, endPoint x: 777, endPoint y: 504, distance: 108.3
click at [777, 504] on div "Dashboard Clozemaster Brooklyn87 / Toggle Dropdown Dashboard Leaderboard Activi…" at bounding box center [784, 382] width 1568 height 764
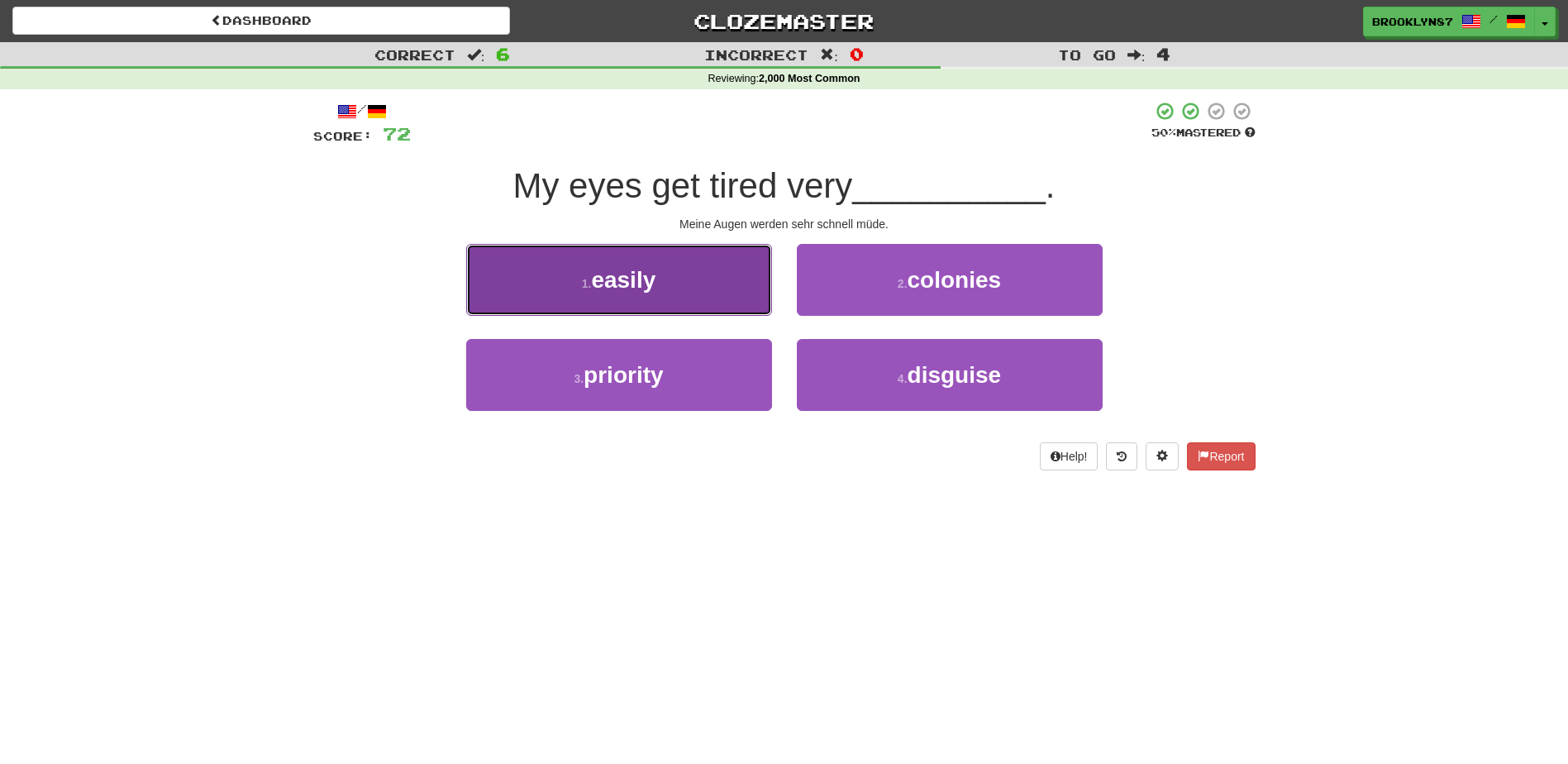
drag, startPoint x: 777, startPoint y: 504, endPoint x: 711, endPoint y: 270, distance: 243.1
click at [711, 270] on button "1 . easily" at bounding box center [619, 279] width 306 height 72
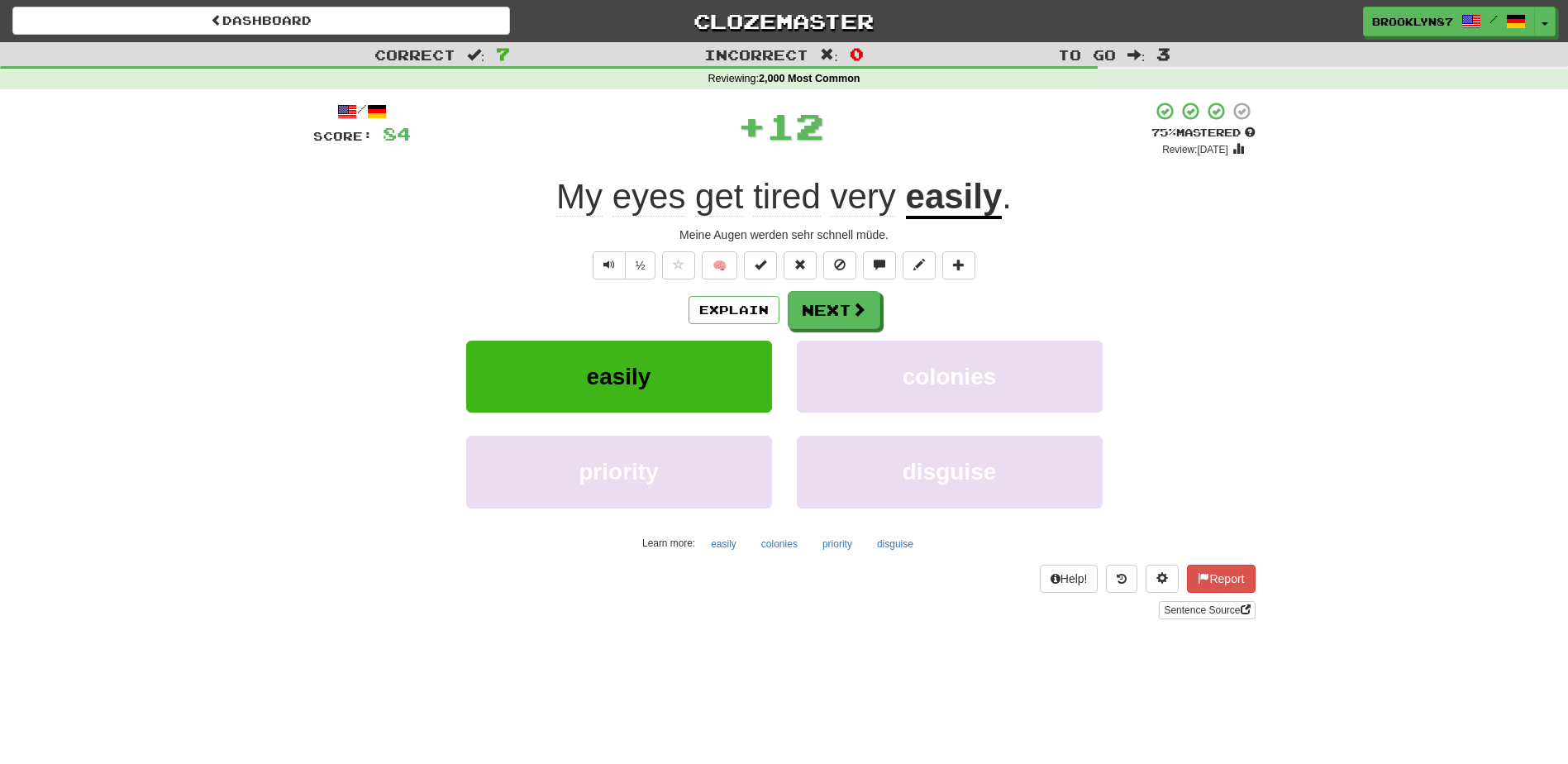
click at [813, 285] on div "/ Score: 84 + 12 75 % Mastered Review: 2025-09-20 My eyes get tired very easily…" at bounding box center [784, 360] width 943 height 519
click at [820, 298] on button "Next" at bounding box center [835, 311] width 93 height 38
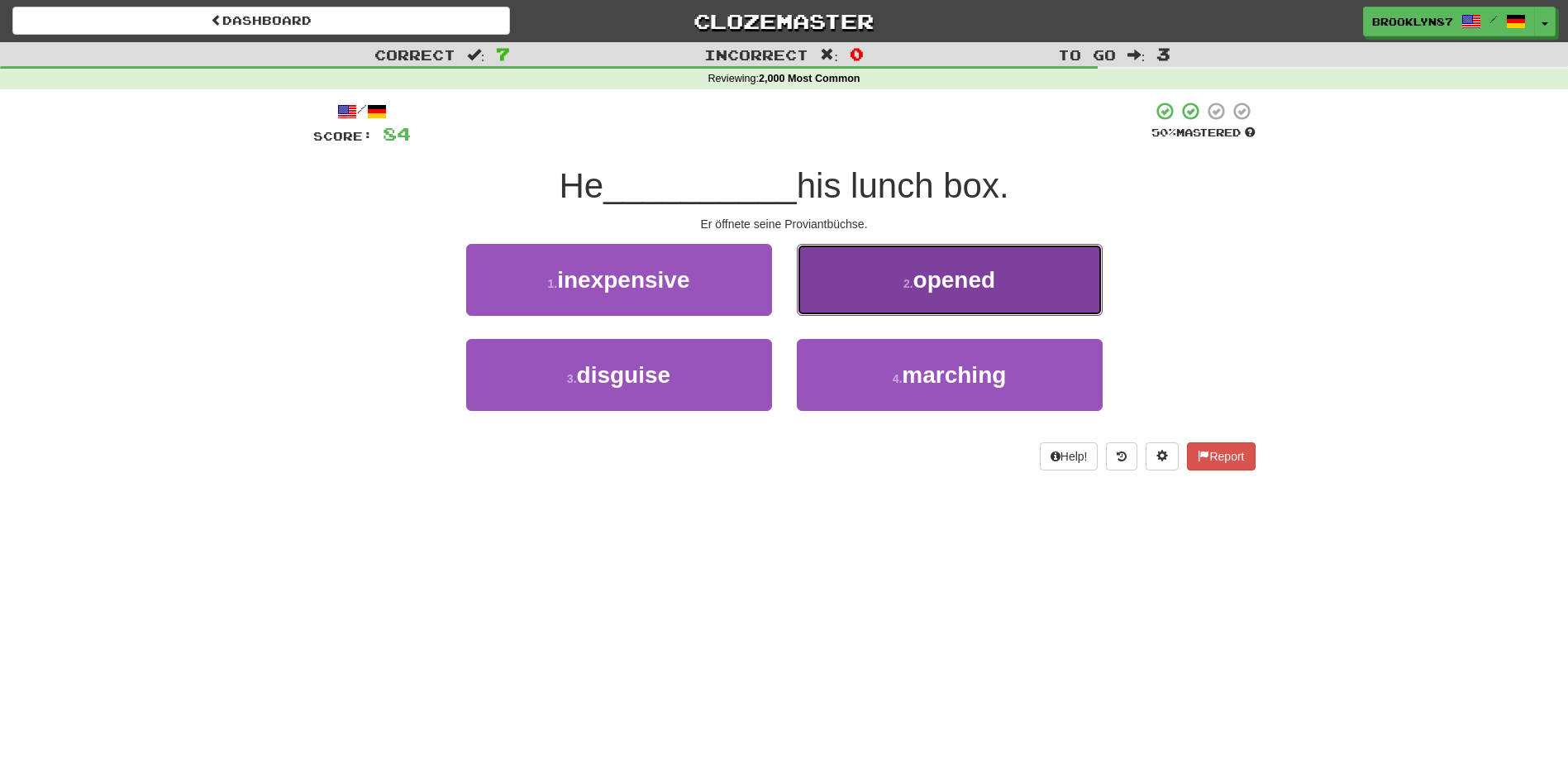
click at [900, 276] on button "2 . opened" at bounding box center [949, 279] width 306 height 72
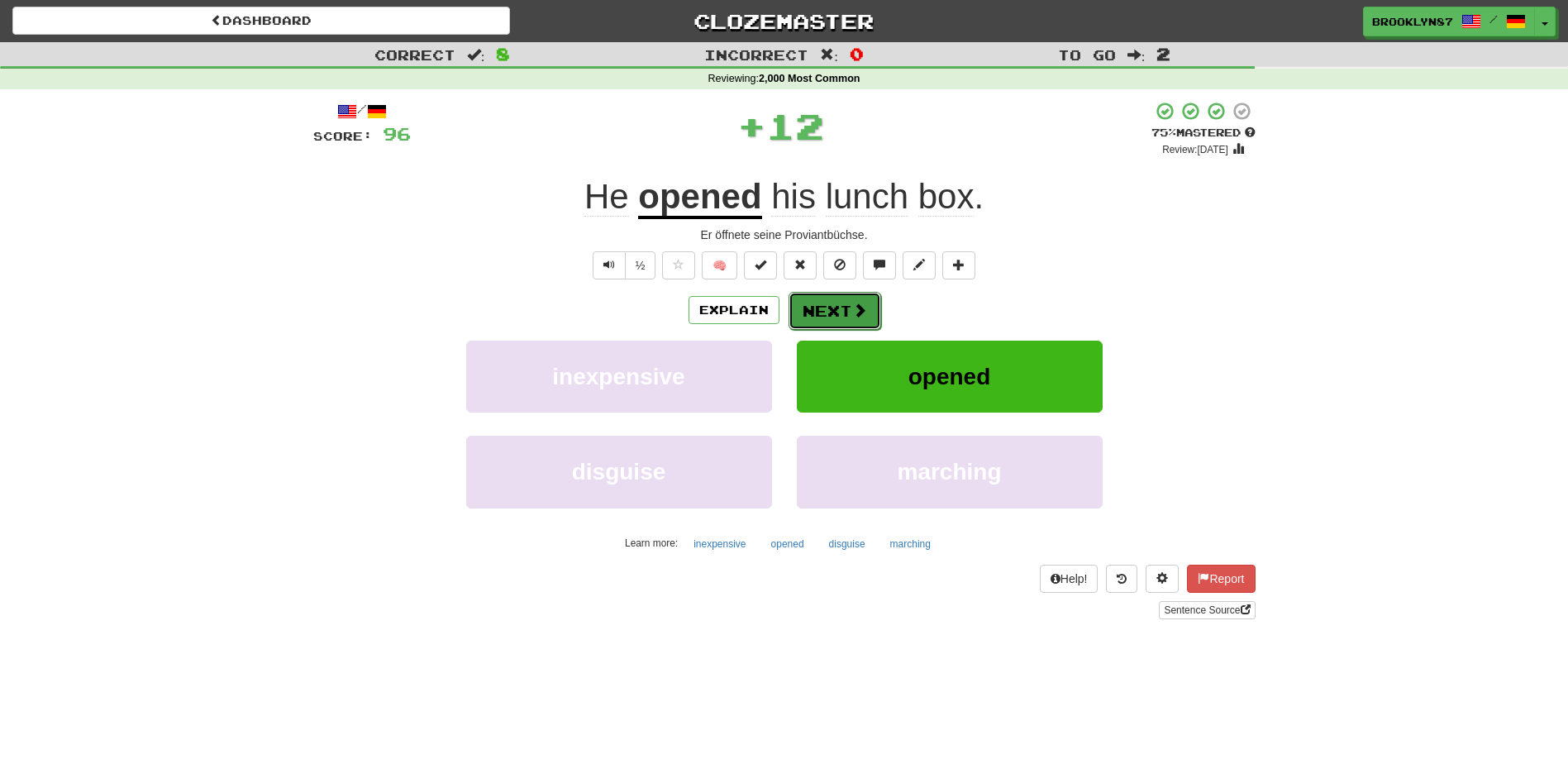
click at [823, 310] on button "Next" at bounding box center [835, 311] width 93 height 38
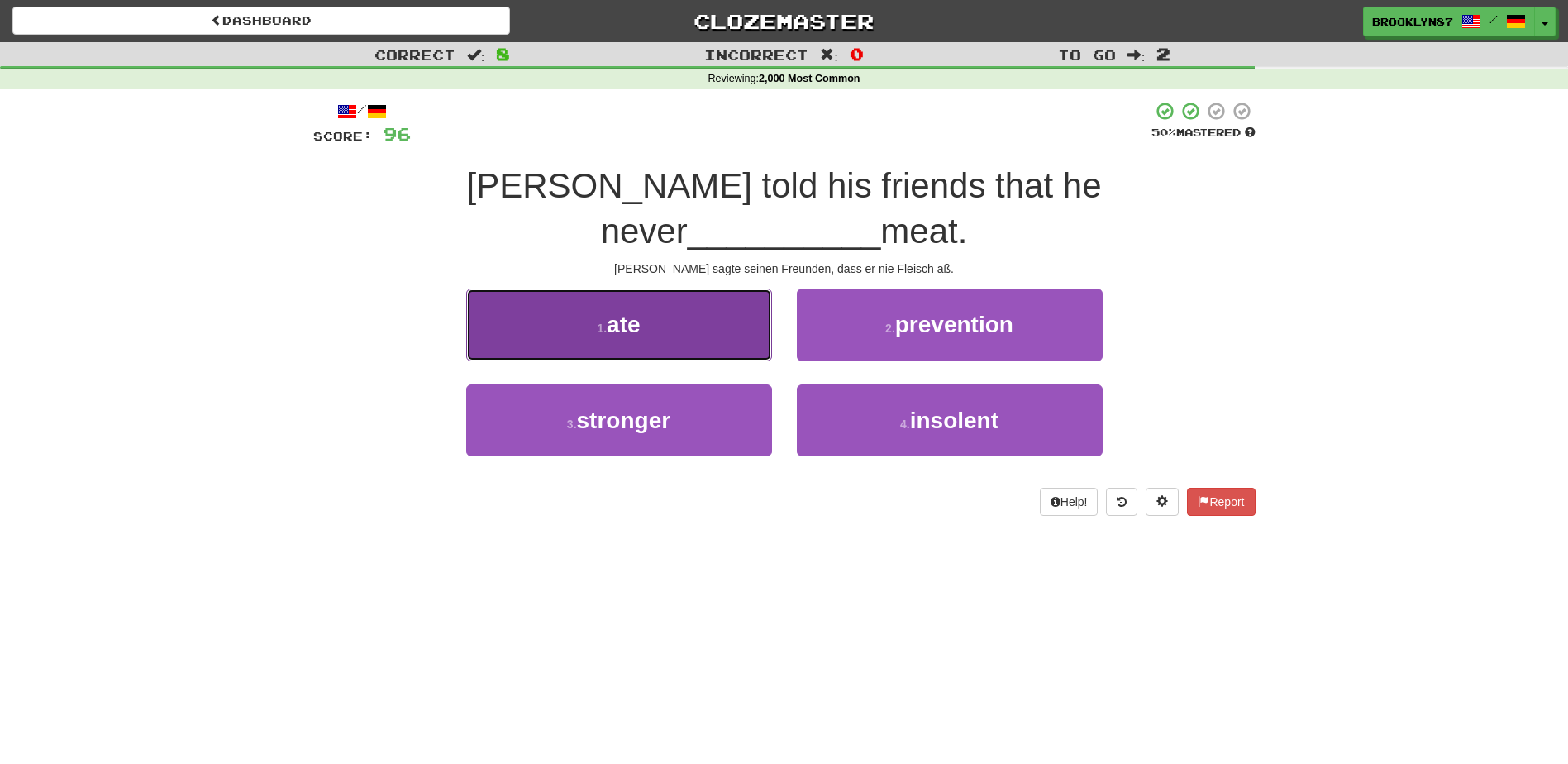
click at [702, 293] on button "1 . ate" at bounding box center [619, 324] width 306 height 72
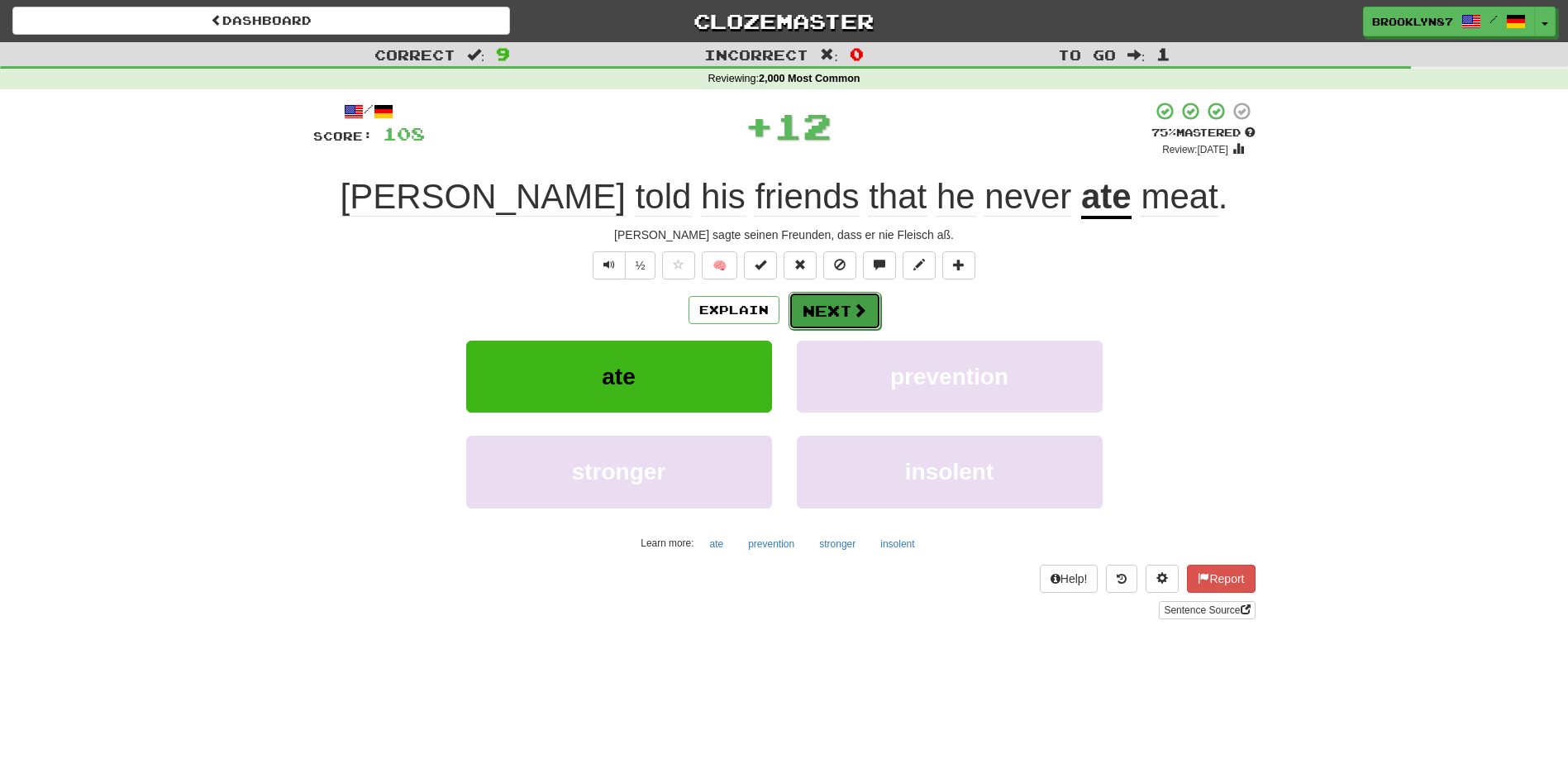
click at [832, 294] on button "Next" at bounding box center [835, 311] width 93 height 38
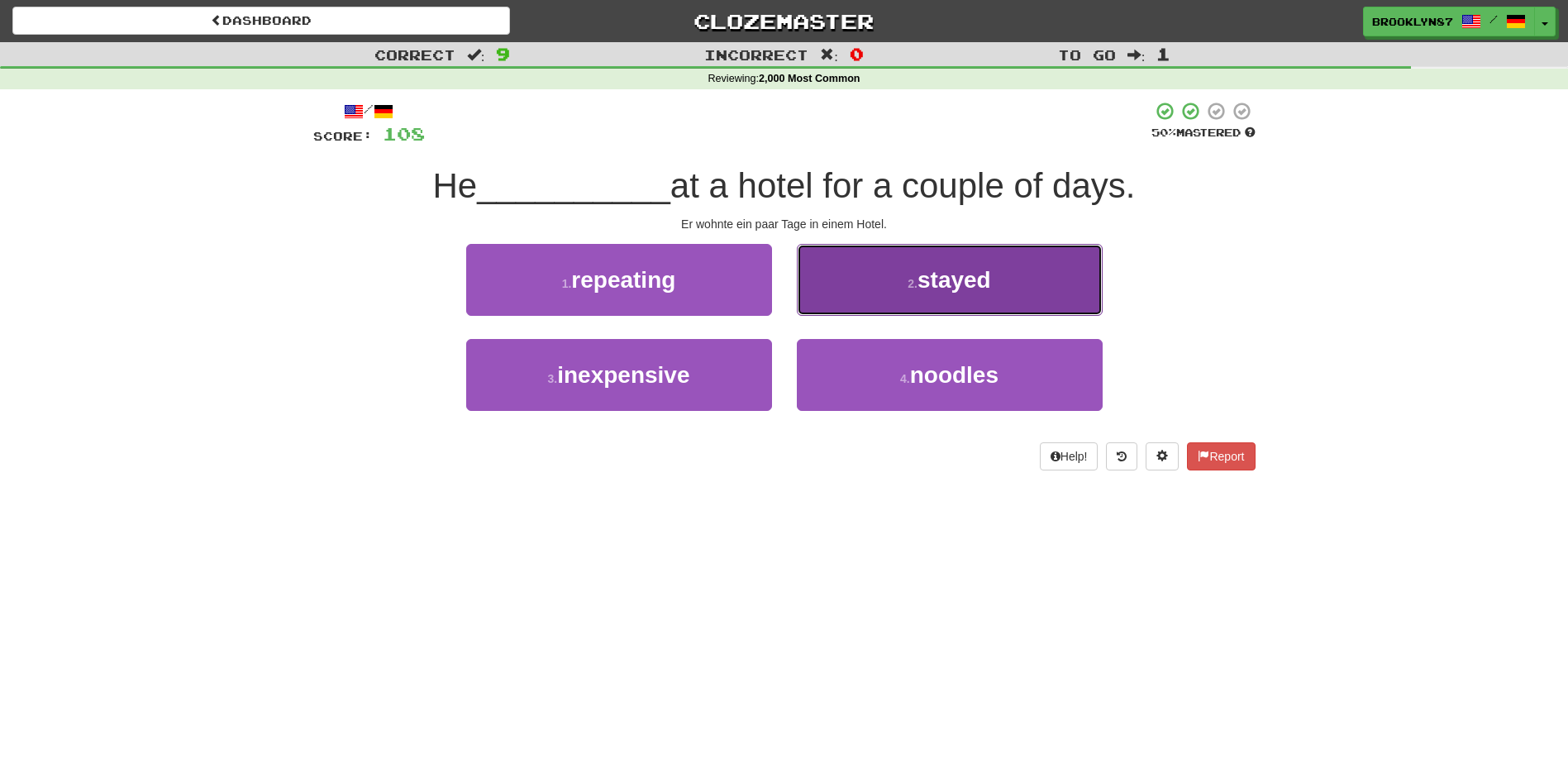
click at [908, 279] on small "2 ." at bounding box center [913, 283] width 10 height 13
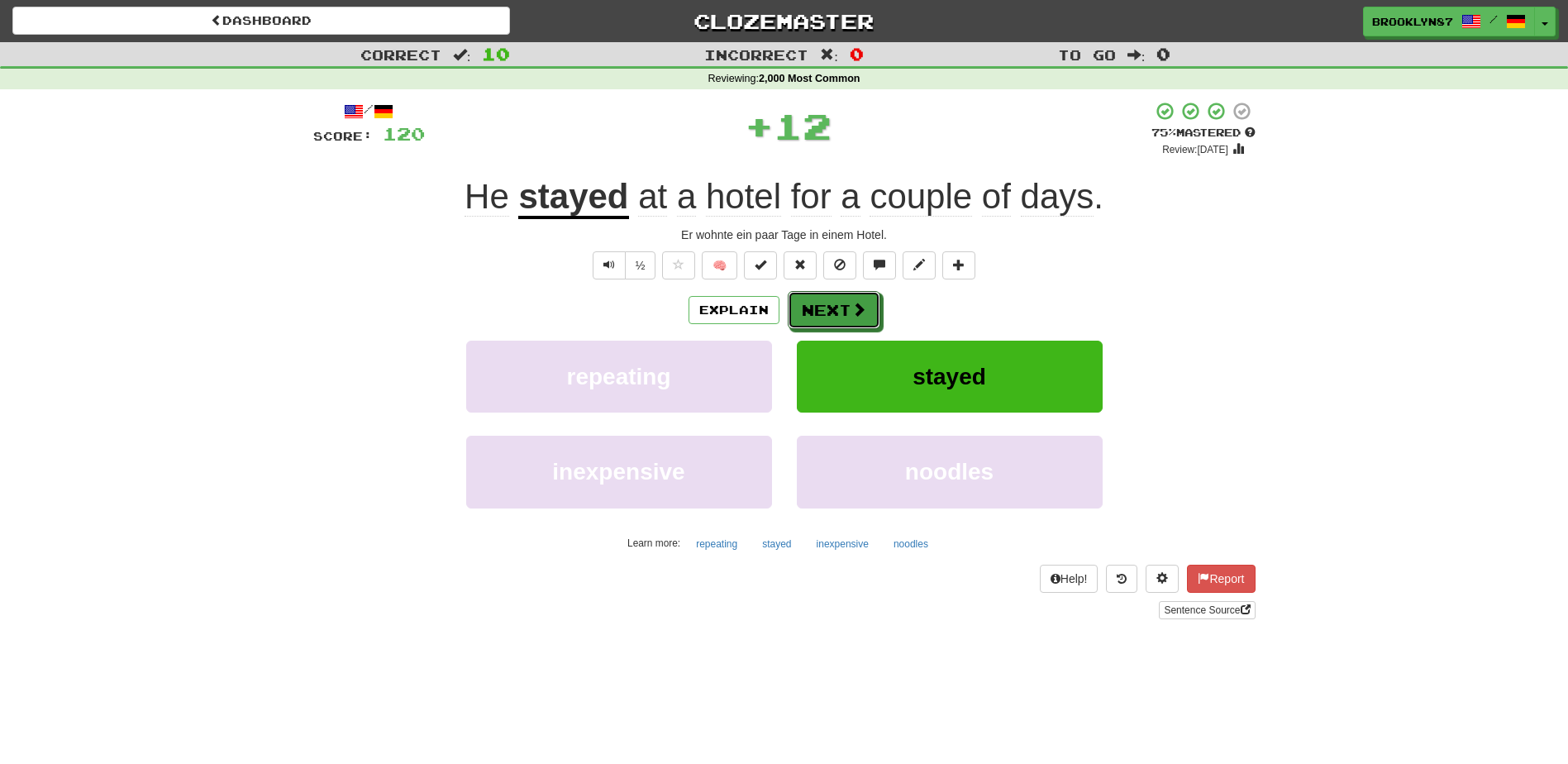
click at [833, 310] on button "Next" at bounding box center [834, 310] width 93 height 38
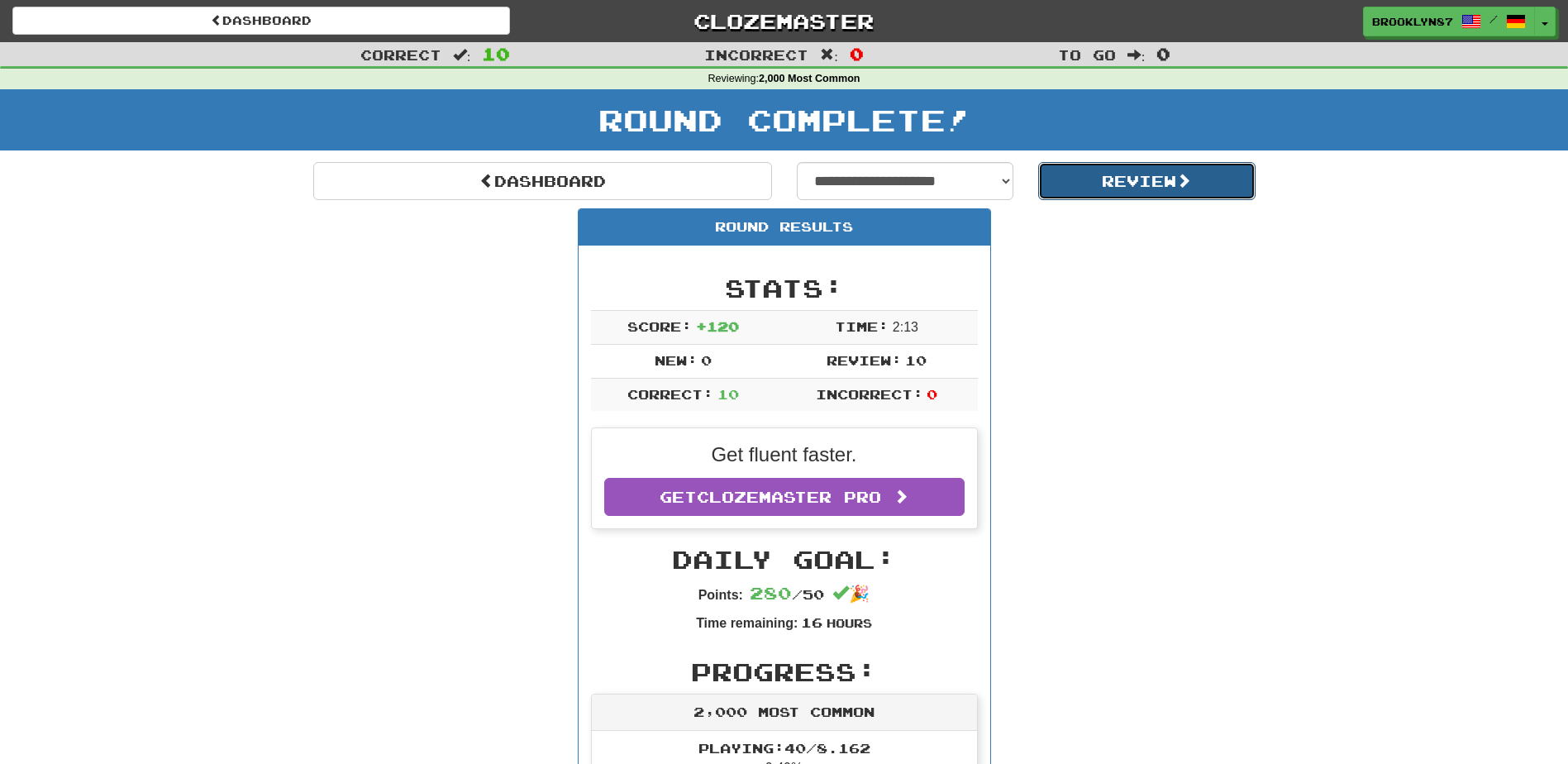
click at [1160, 172] on button "Review" at bounding box center [1146, 181] width 217 height 38
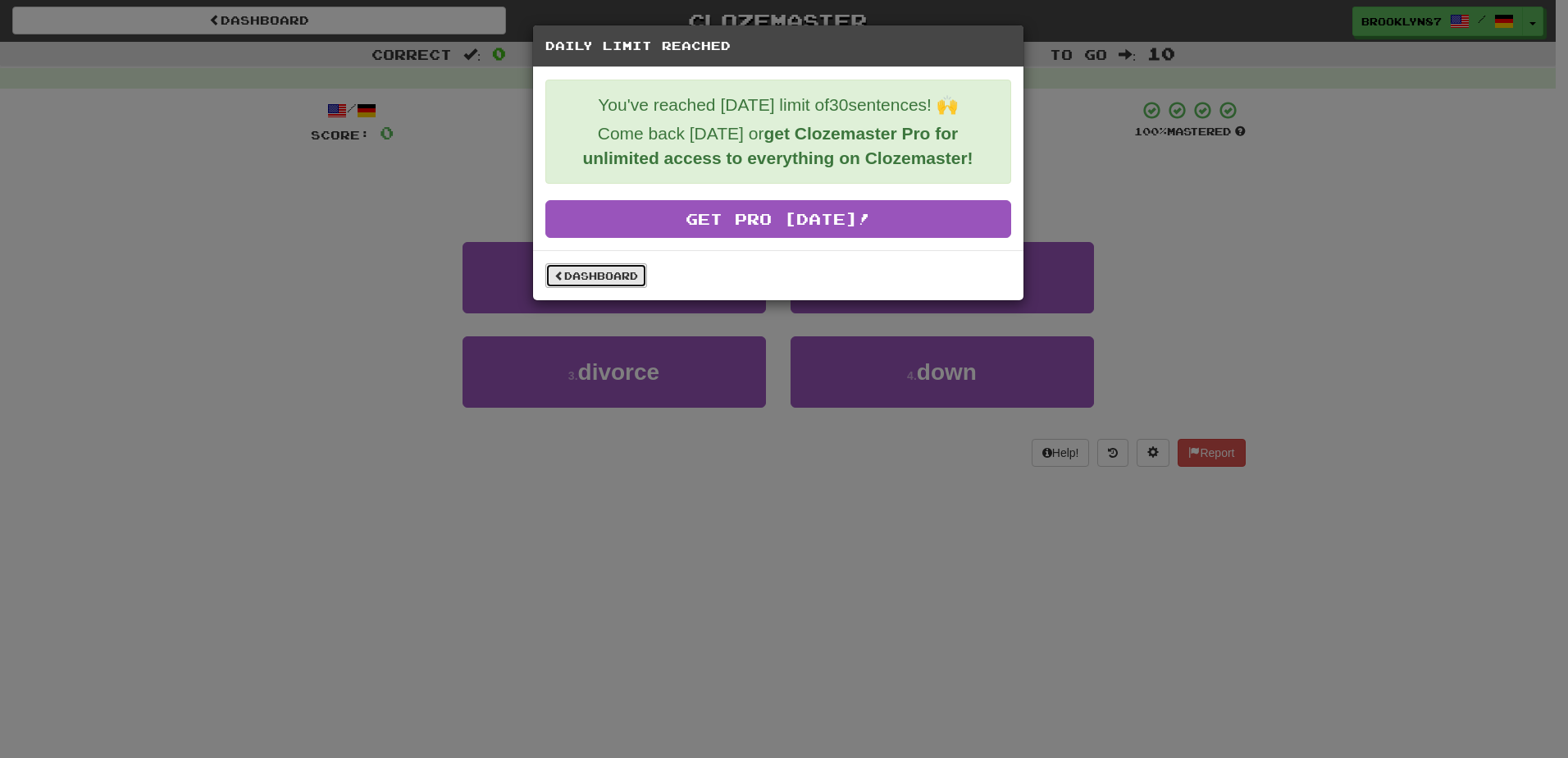
click at [581, 274] on link "Dashboard" at bounding box center [597, 275] width 102 height 25
